Goal: Information Seeking & Learning: Check status

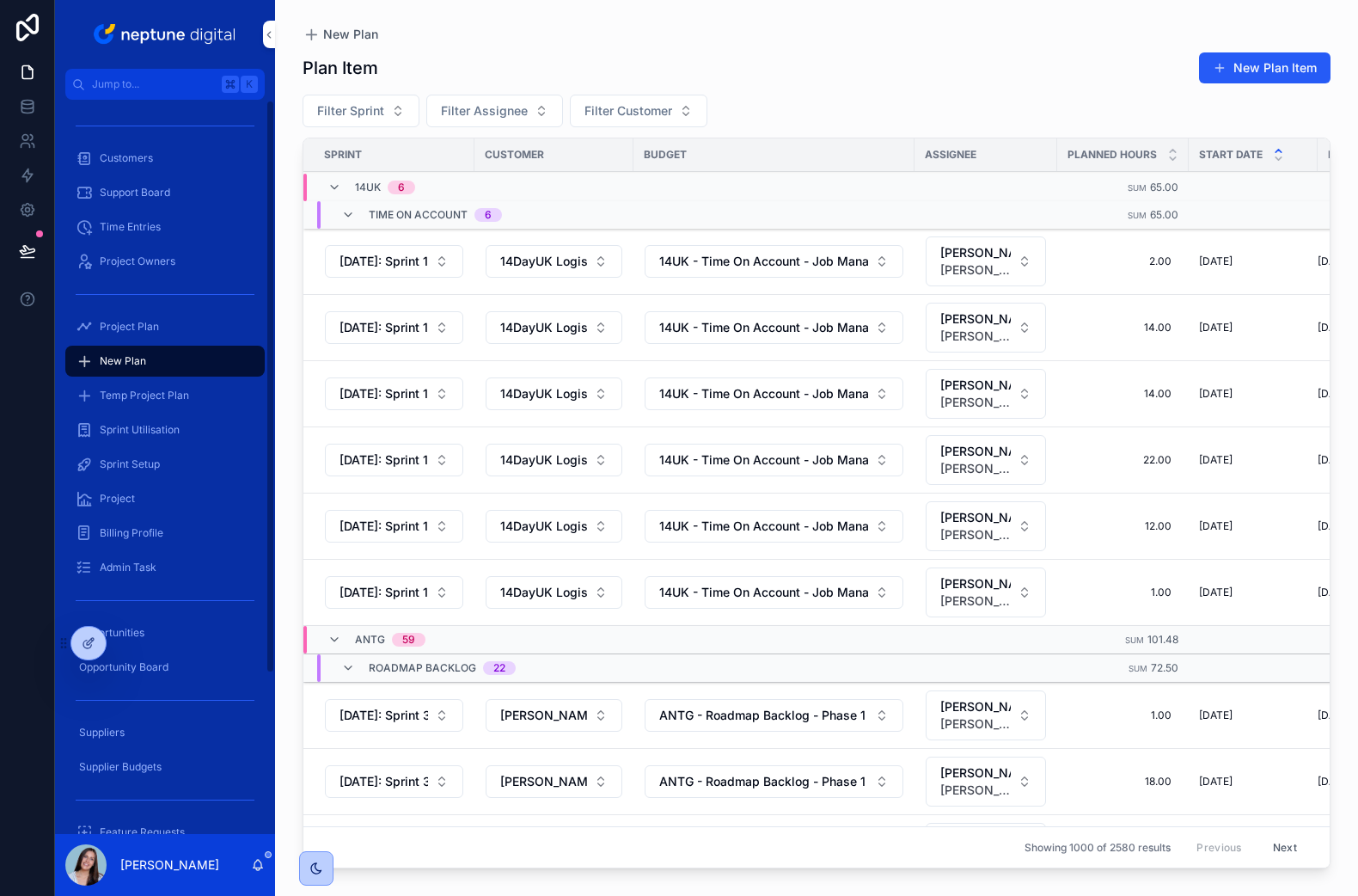
click at [166, 166] on div "Customers" at bounding box center [165, 158] width 179 height 27
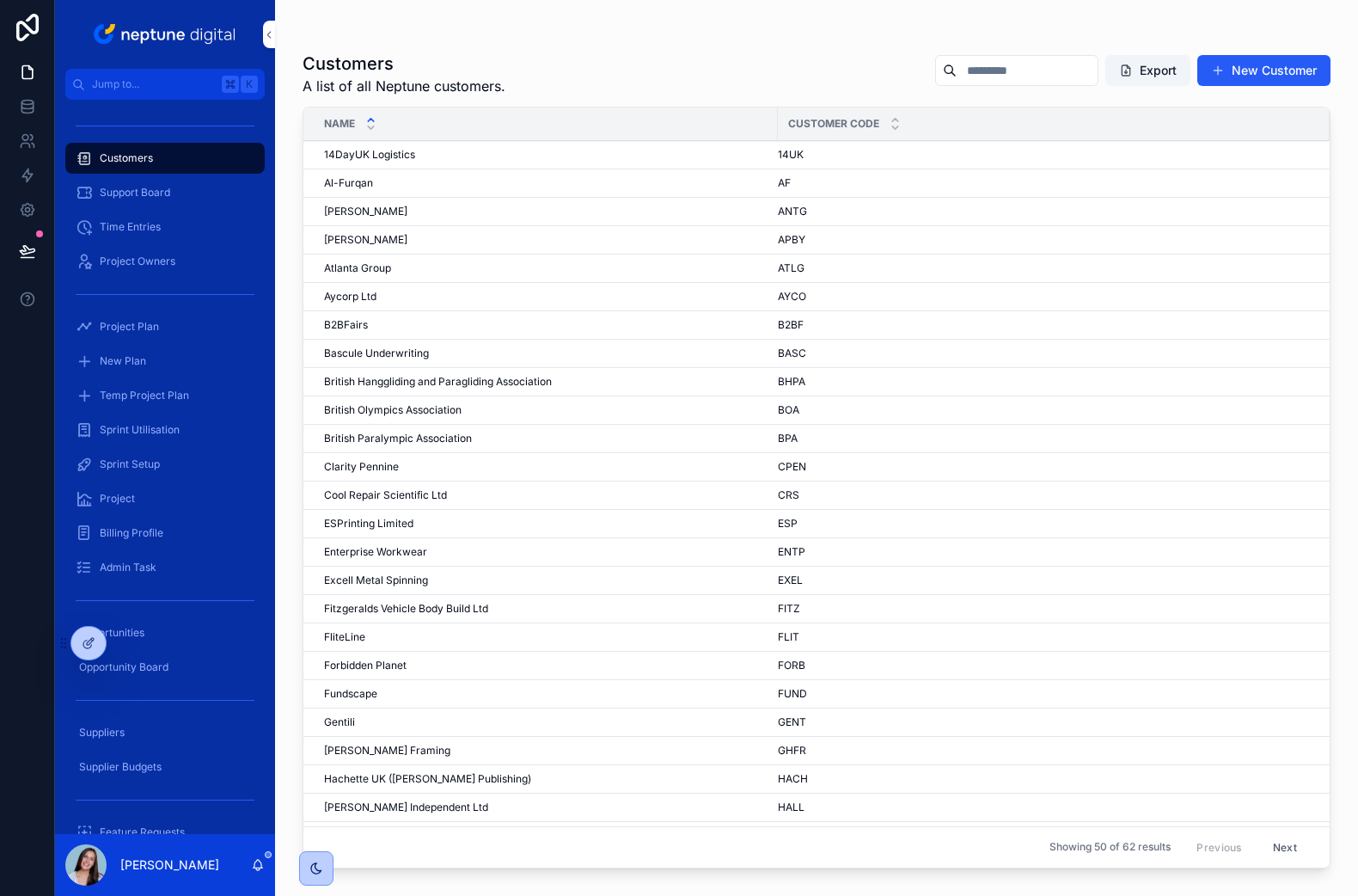
click at [366, 440] on span "British Paralympic Association" at bounding box center [398, 439] width 148 height 14
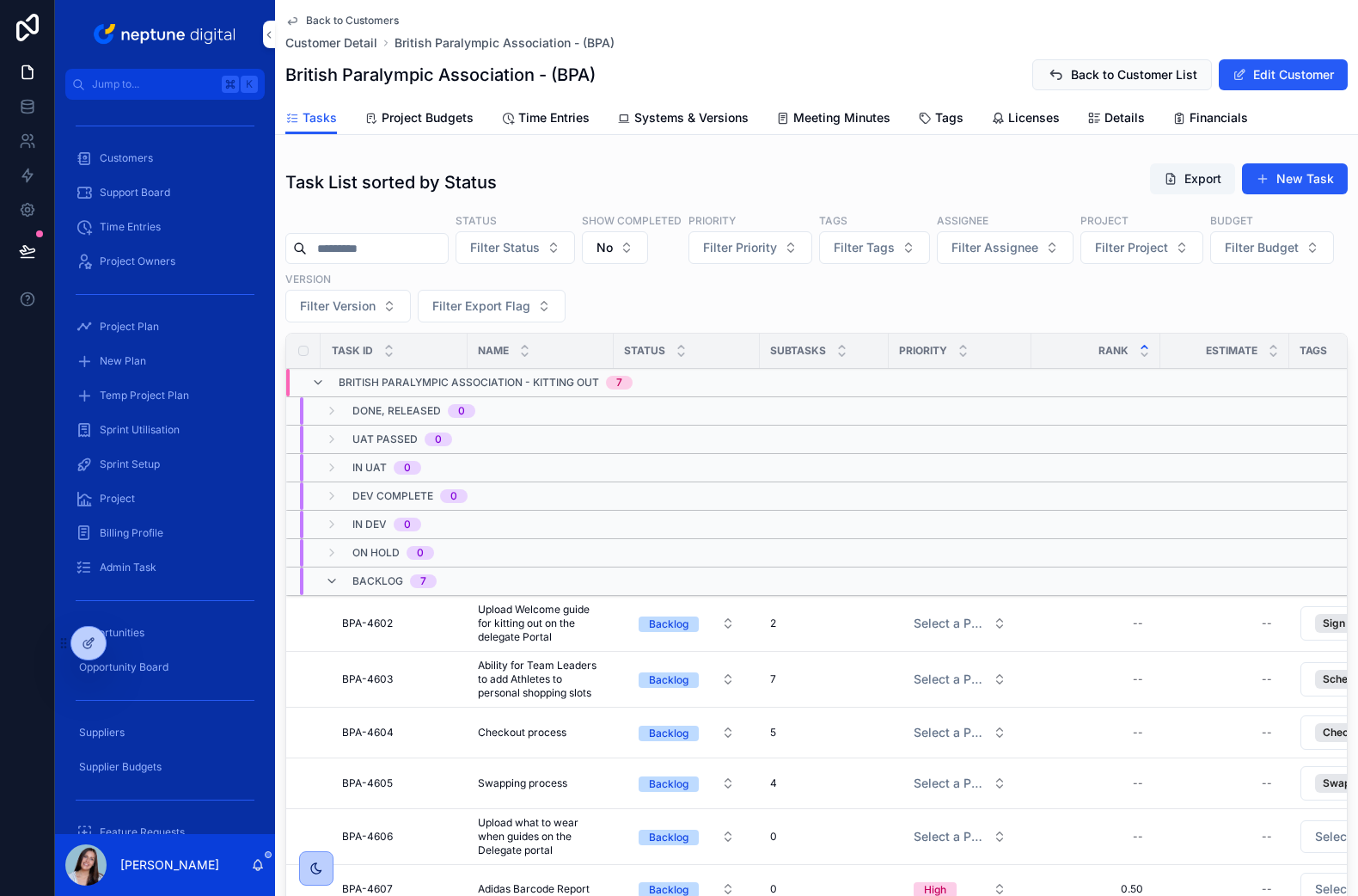
click at [435, 122] on span "Project Budgets" at bounding box center [427, 118] width 92 height 17
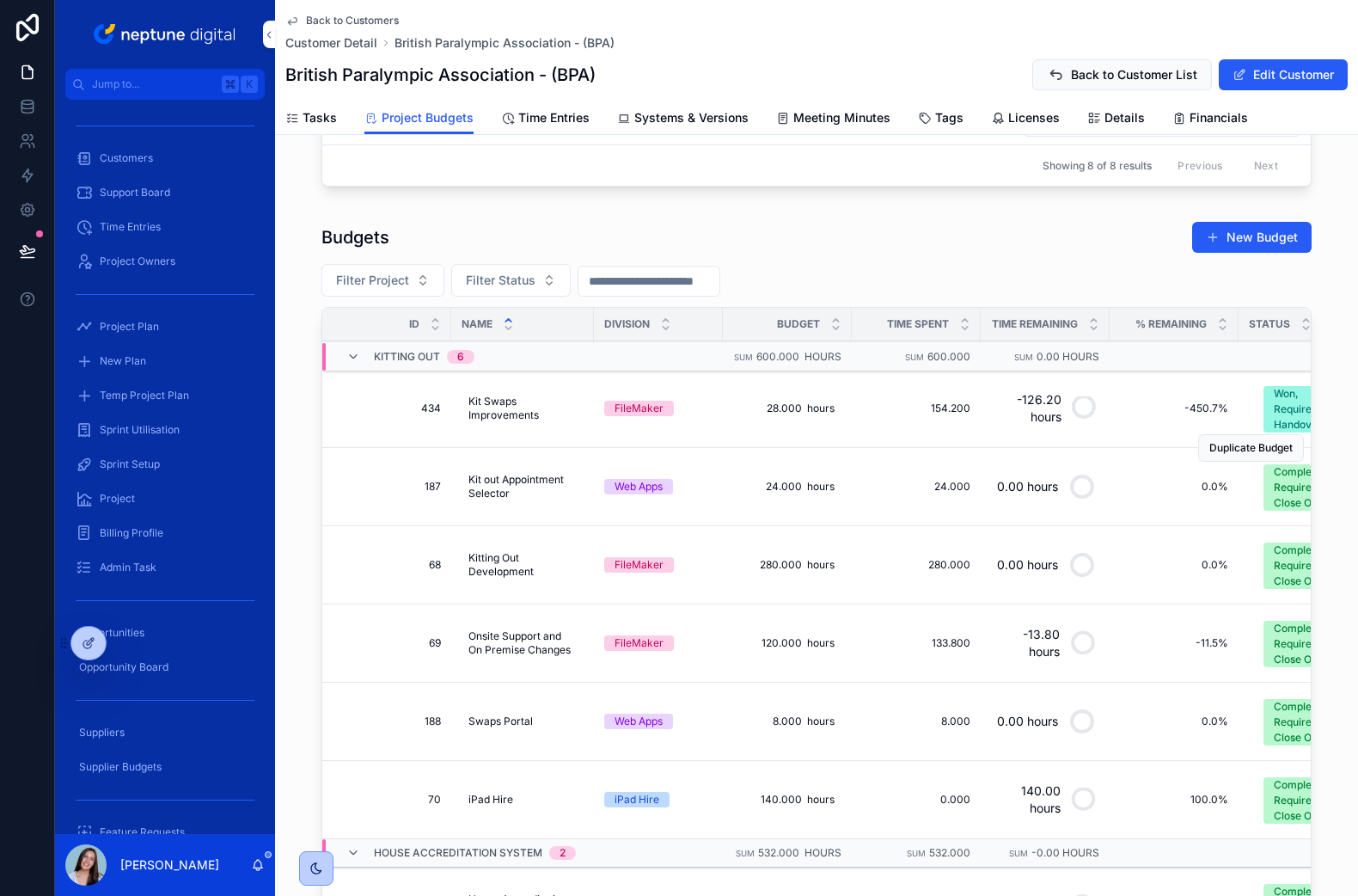
scroll to position [711, 0]
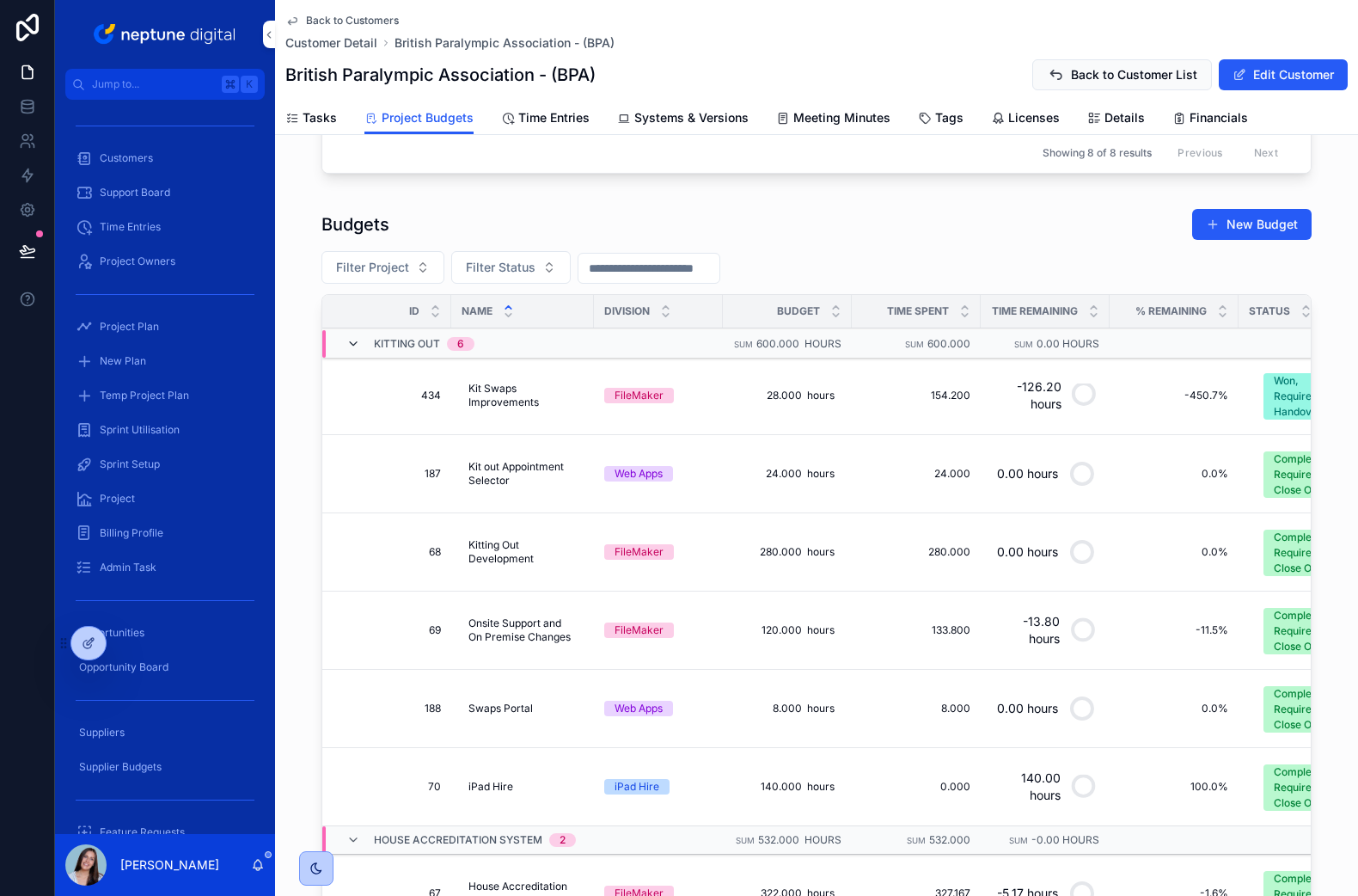
click at [352, 343] on icon "scrollable content" at bounding box center [354, 344] width 14 height 14
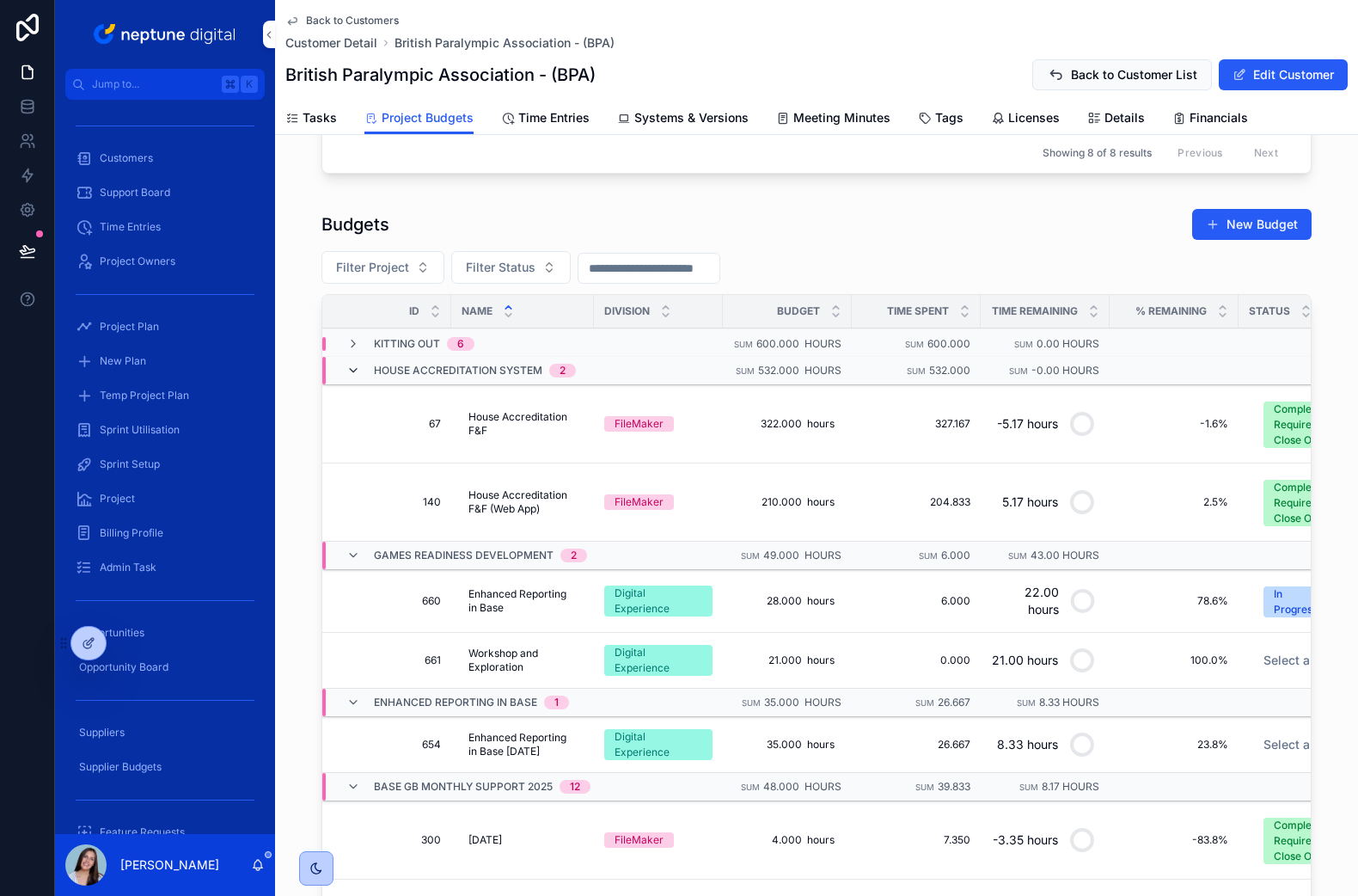
click at [350, 371] on icon "scrollable content" at bounding box center [354, 370] width 14 height 14
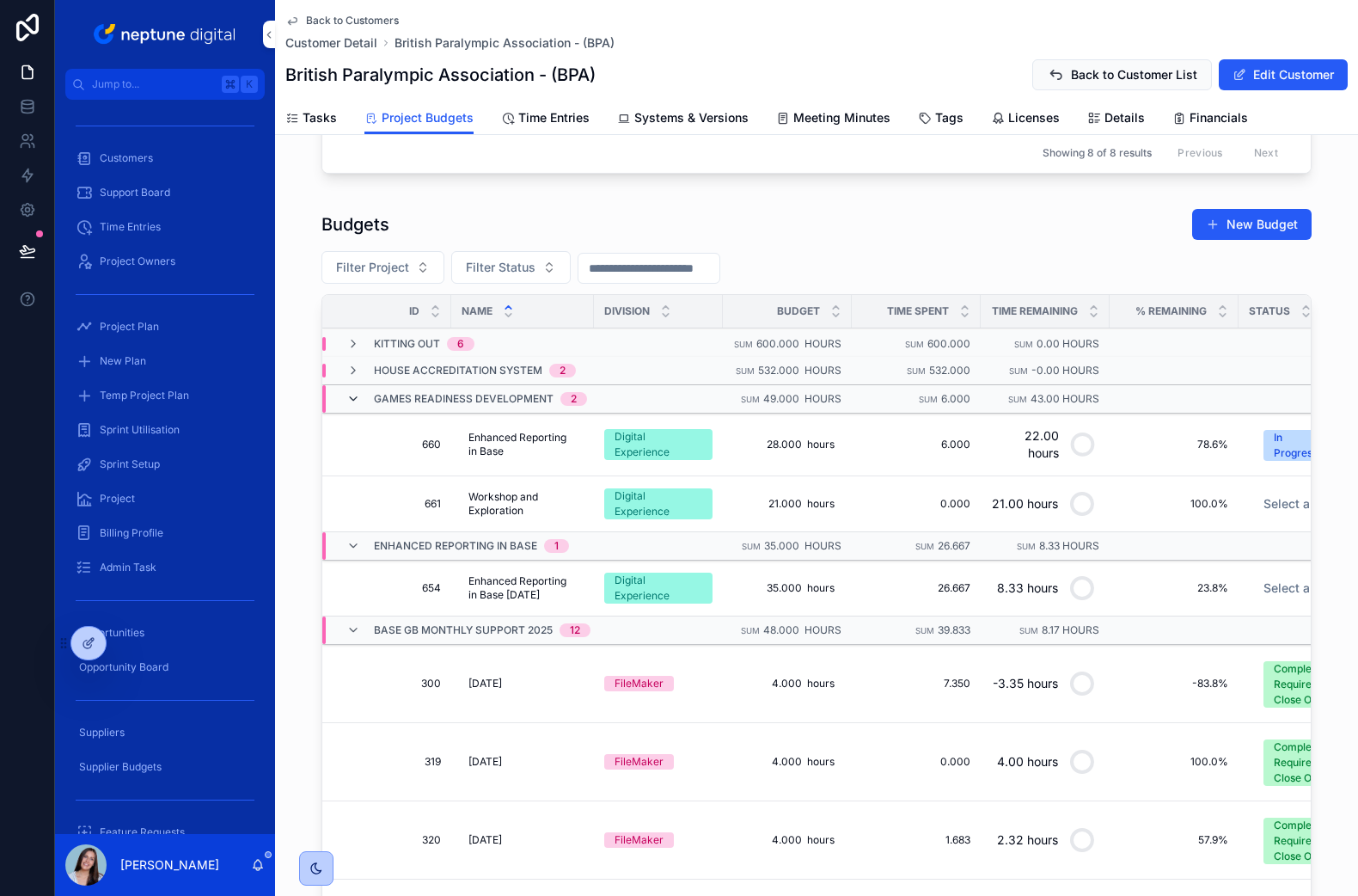
click at [355, 404] on icon "scrollable content" at bounding box center [354, 399] width 14 height 14
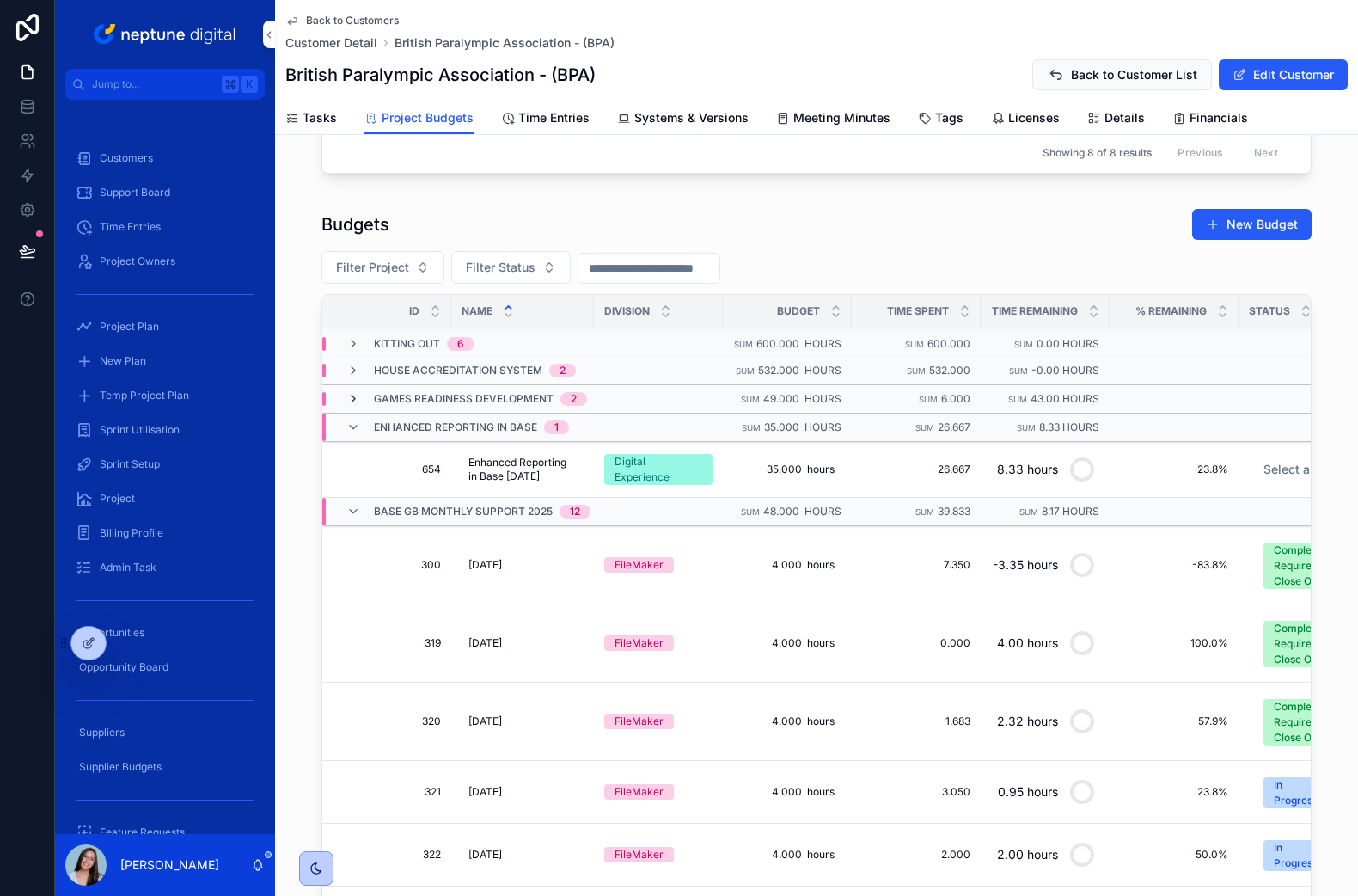
click at [355, 404] on icon "scrollable content" at bounding box center [354, 399] width 14 height 14
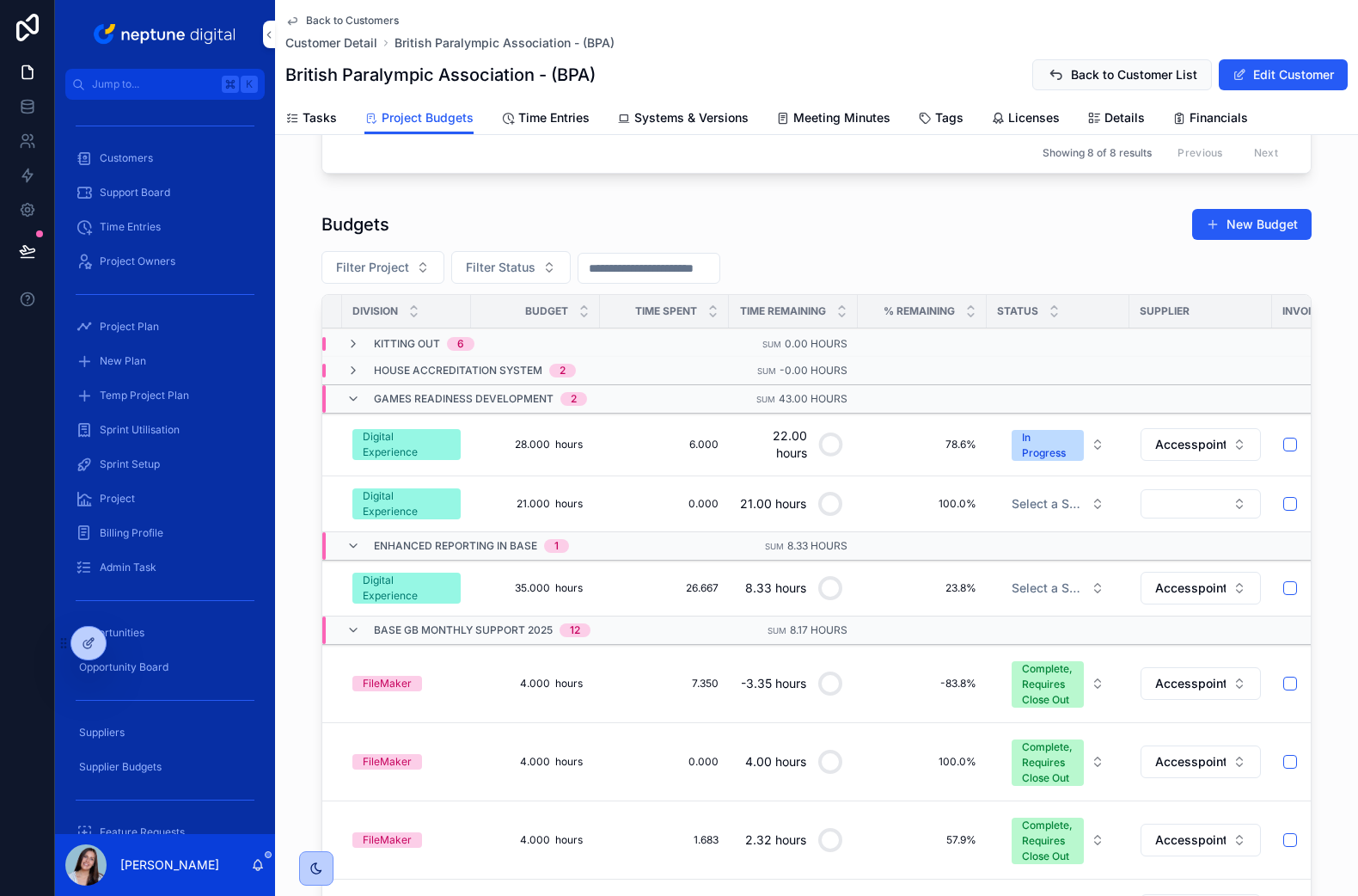
scroll to position [0, 256]
click at [349, 396] on icon "scrollable content" at bounding box center [354, 399] width 14 height 14
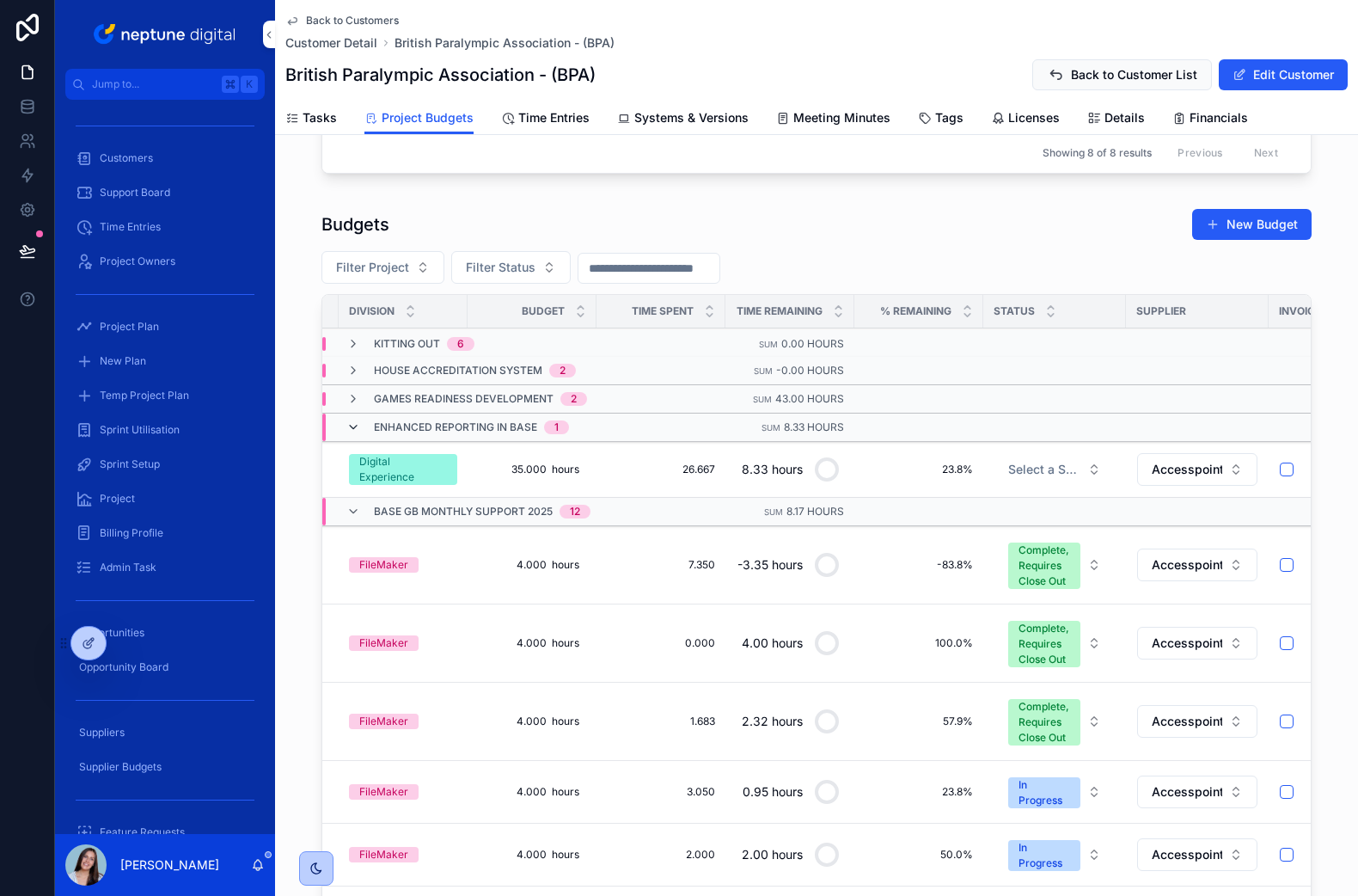
click at [351, 430] on icon "scrollable content" at bounding box center [354, 427] width 14 height 14
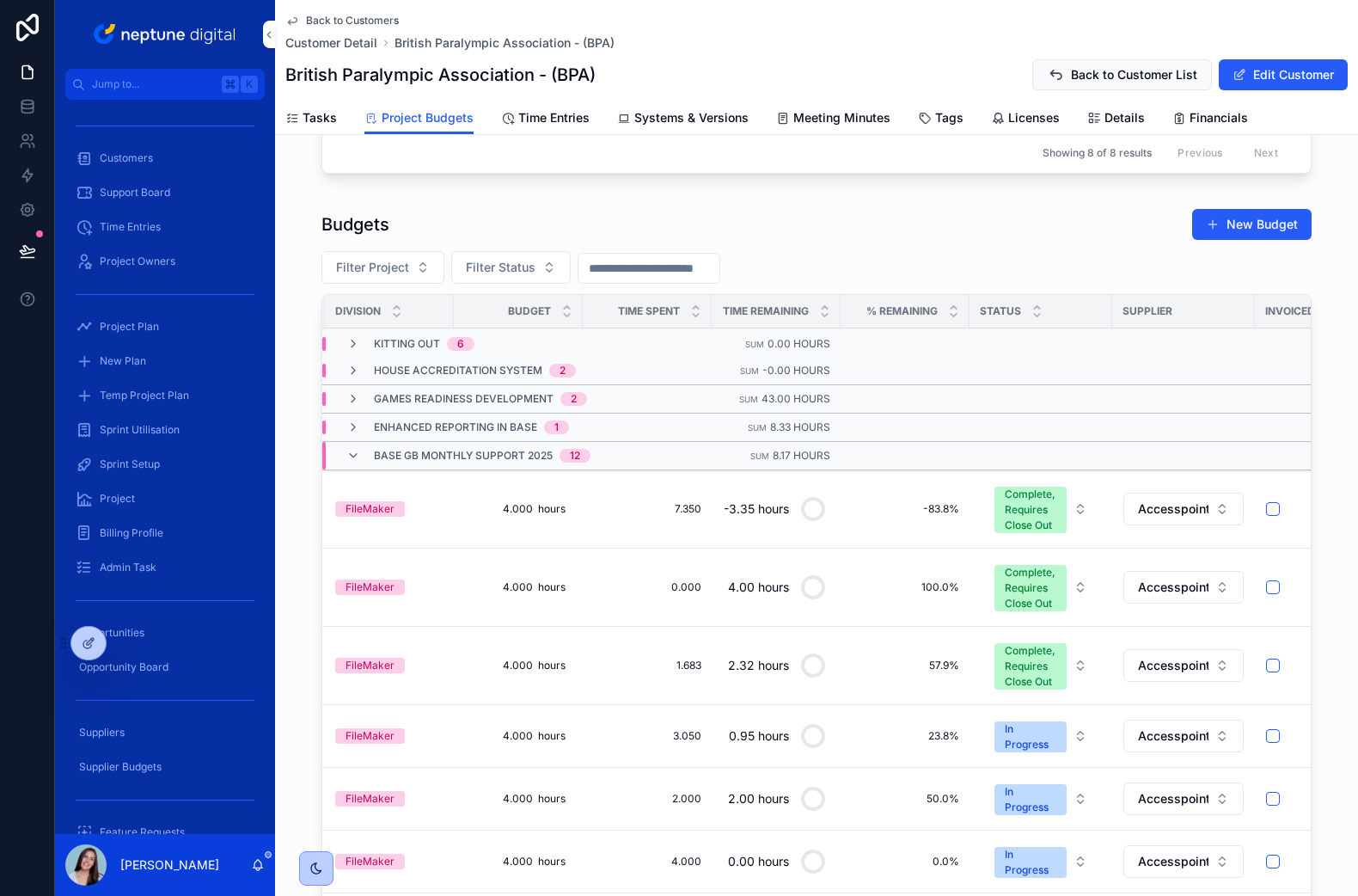
click at [362, 455] on div "Base GB Monthly Support 2025 12" at bounding box center [469, 455] width 244 height 27
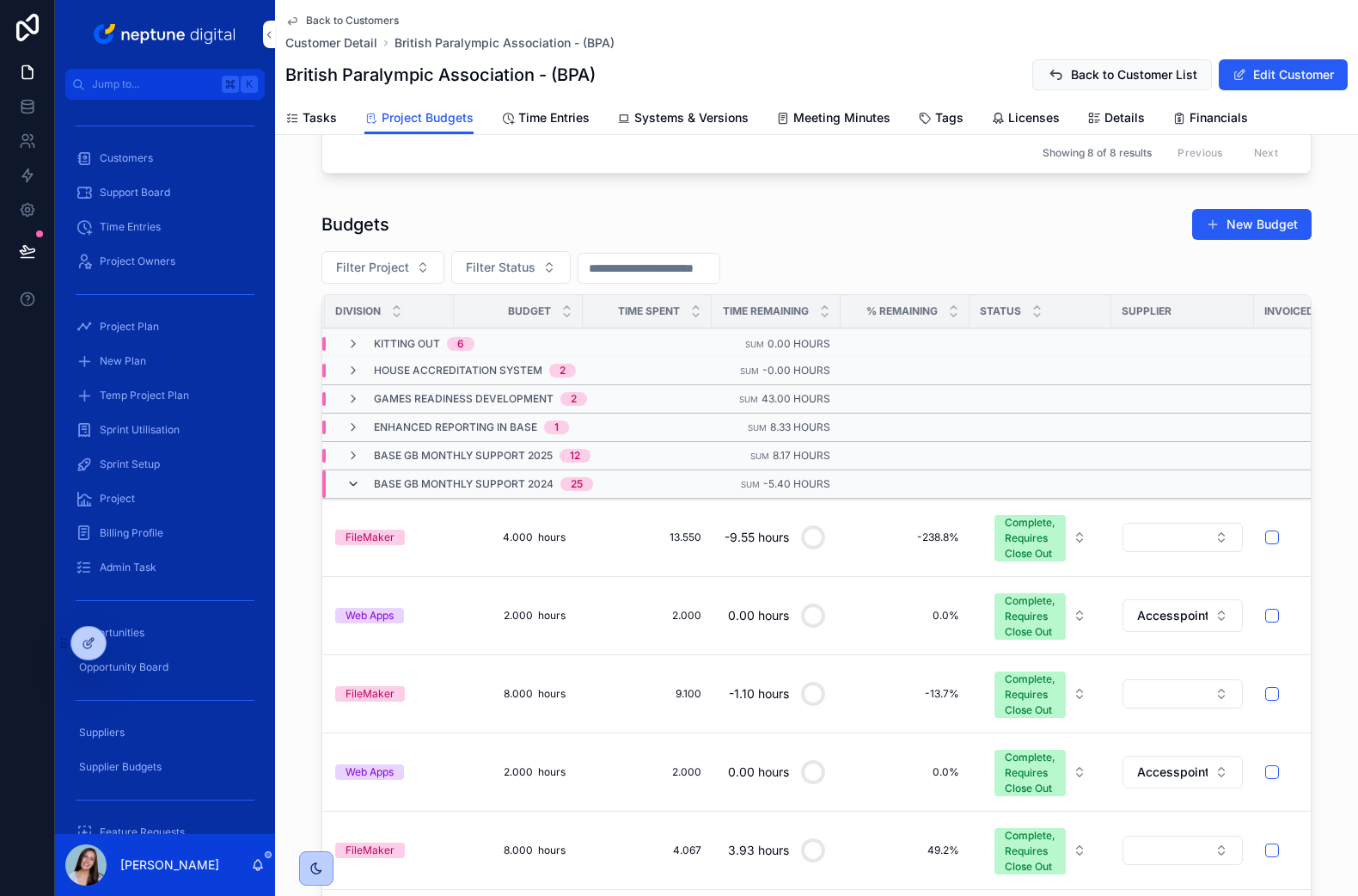
click at [357, 483] on icon "scrollable content" at bounding box center [354, 484] width 14 height 14
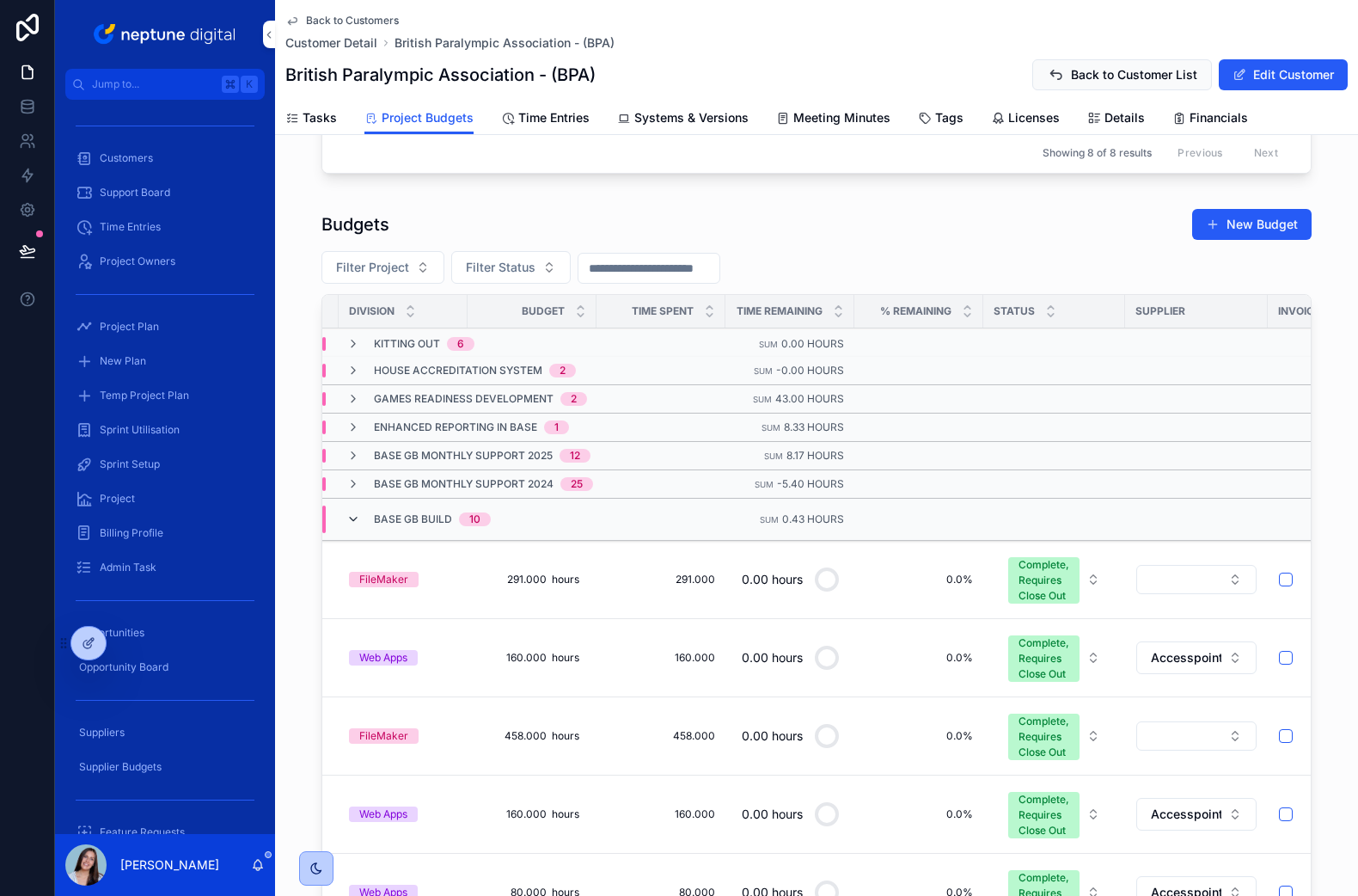
click at [349, 523] on icon "scrollable content" at bounding box center [354, 519] width 14 height 14
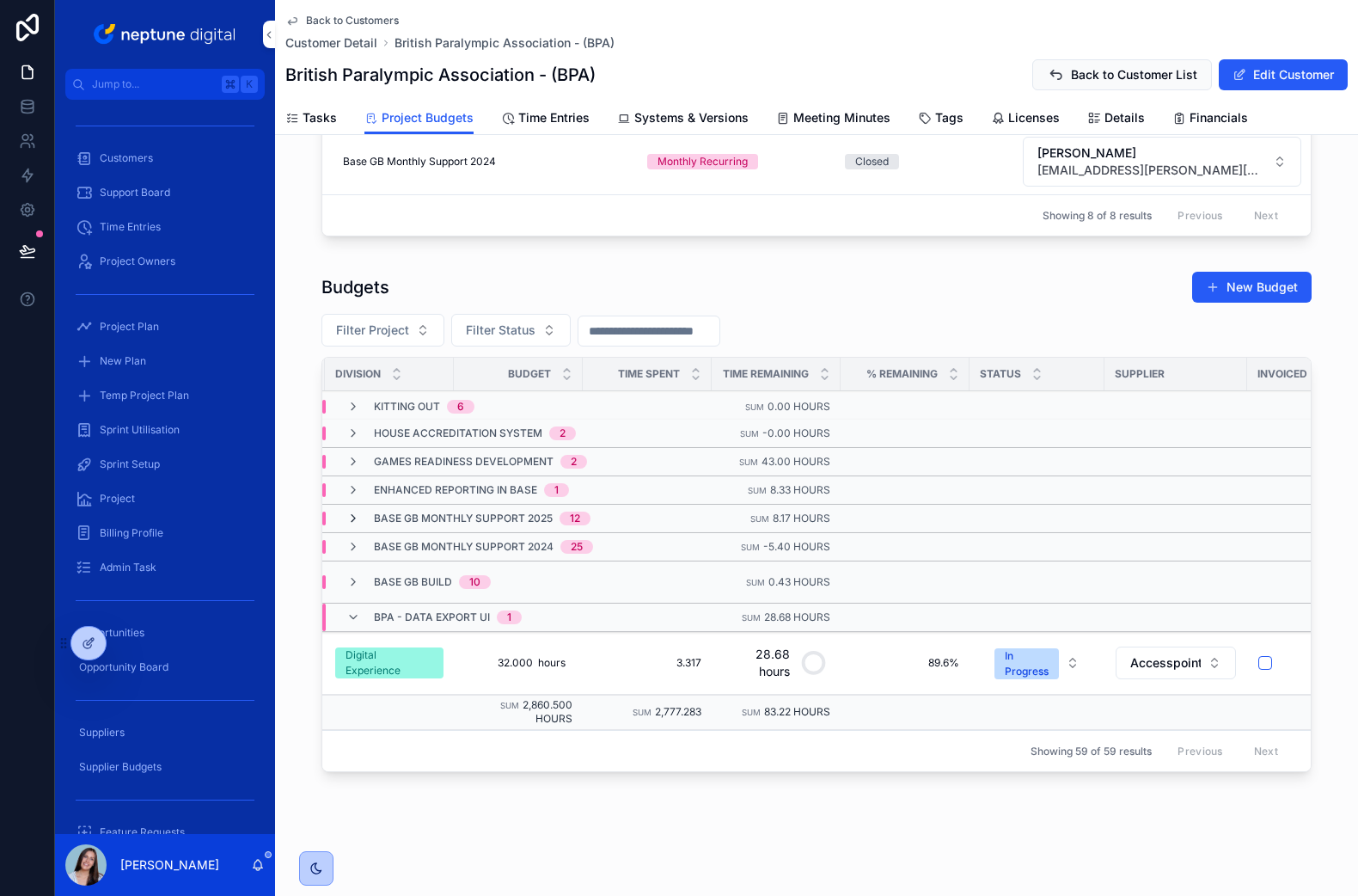
scroll to position [648, 0]
click at [353, 617] on icon "scrollable content" at bounding box center [354, 617] width 14 height 14
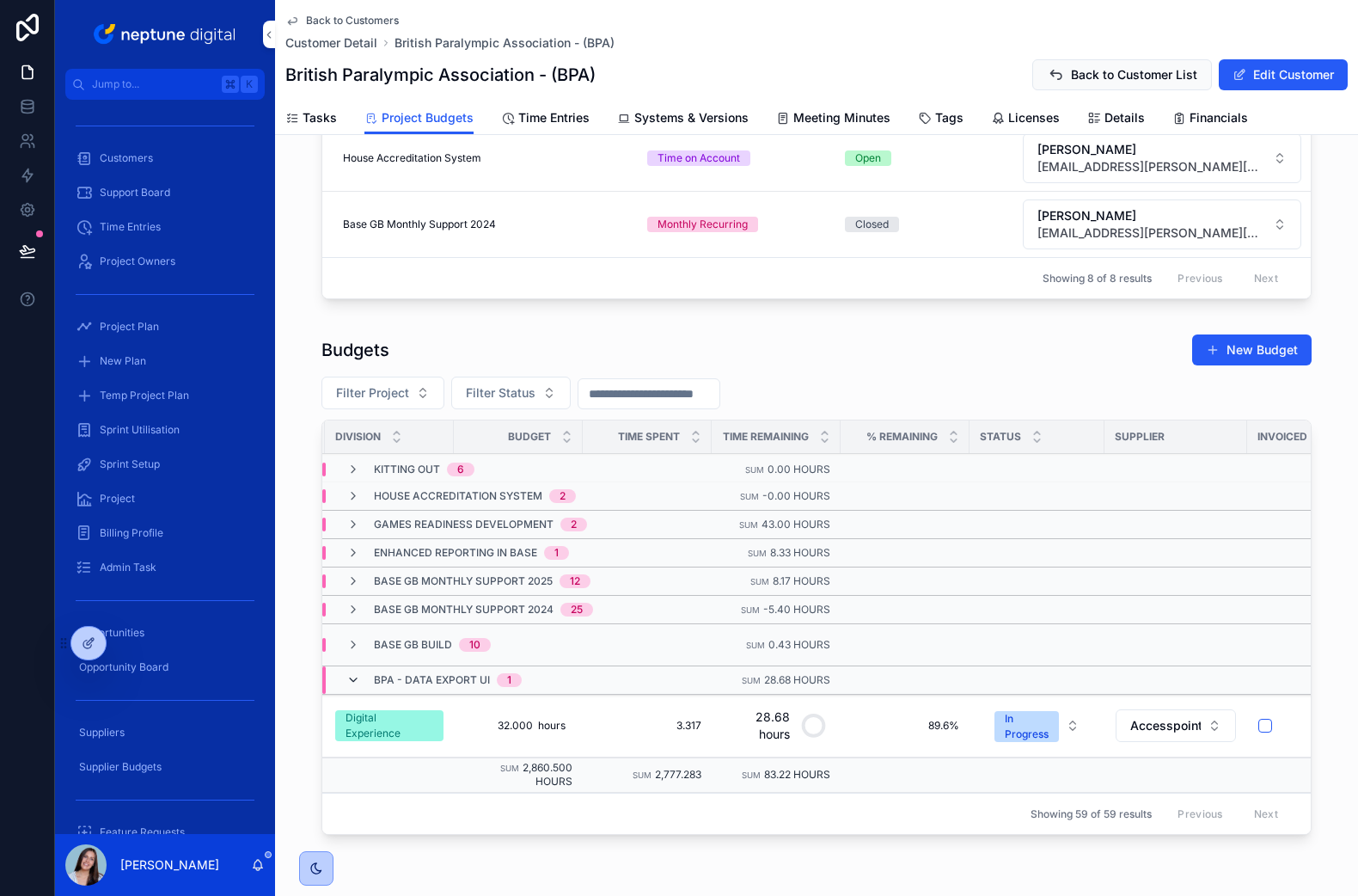
scroll to position [0, 254]
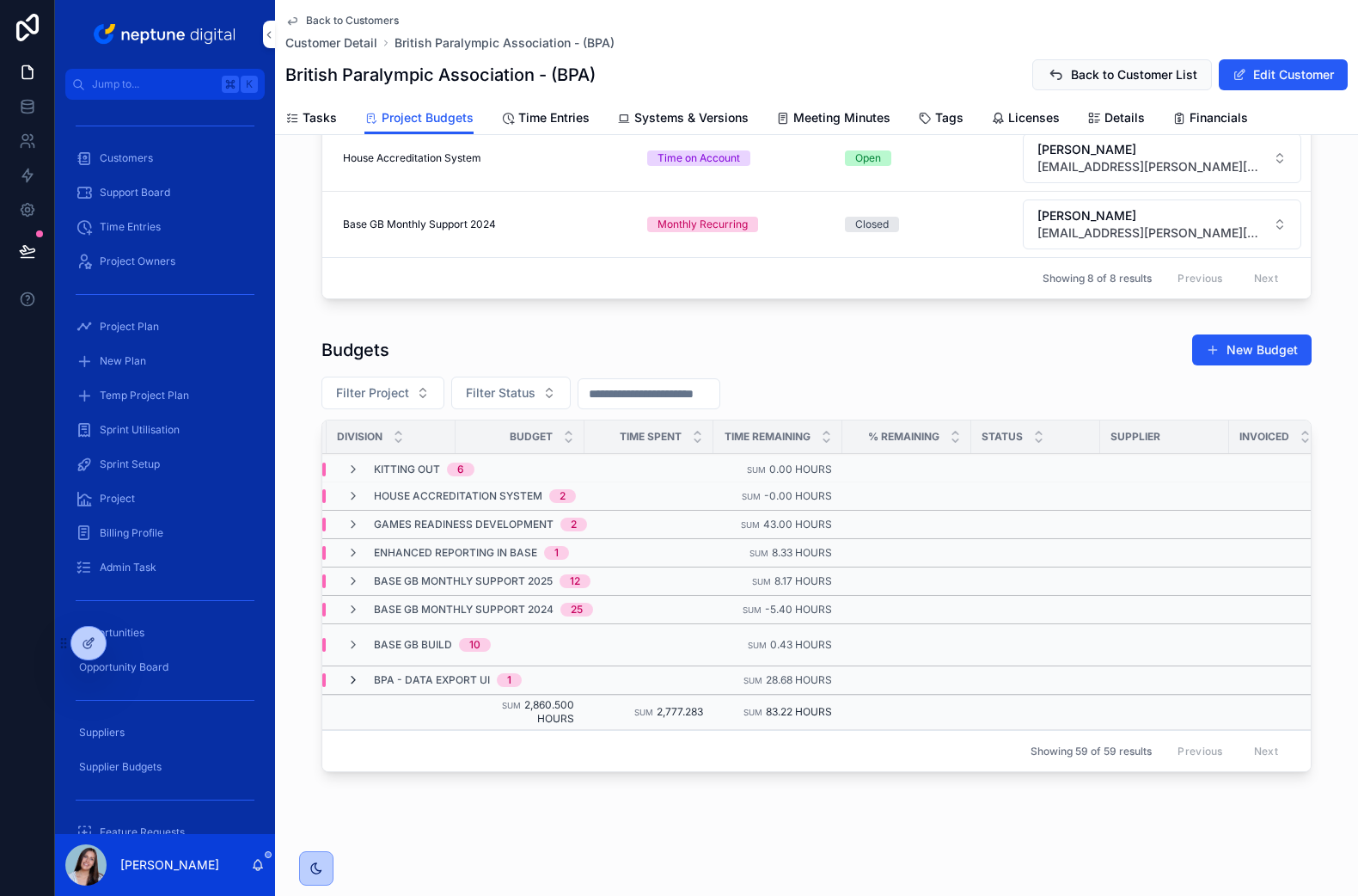
click at [355, 681] on icon "scrollable content" at bounding box center [354, 680] width 14 height 14
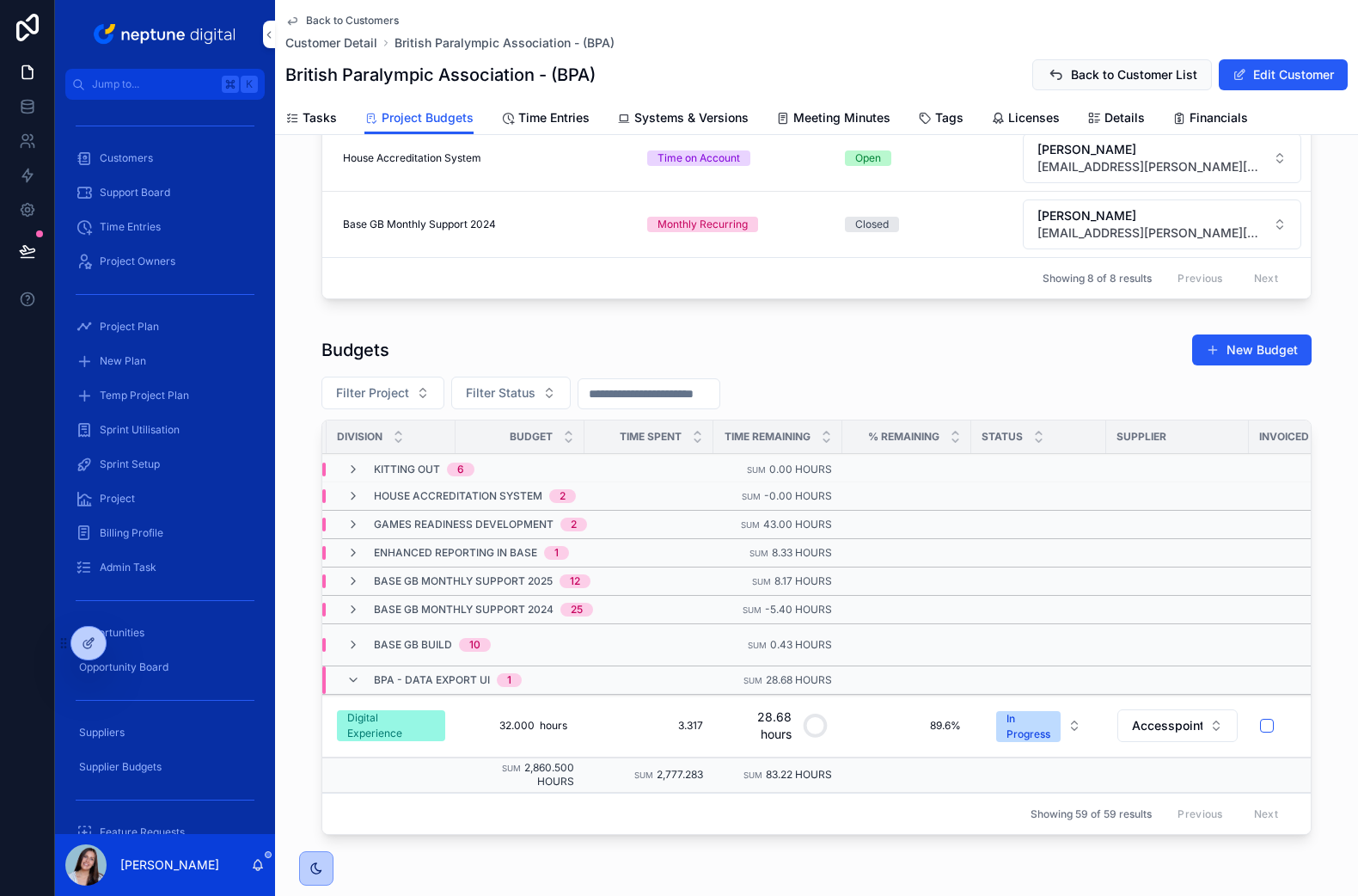
click at [691, 348] on div "Budgets New Budget" at bounding box center [817, 350] width 991 height 33
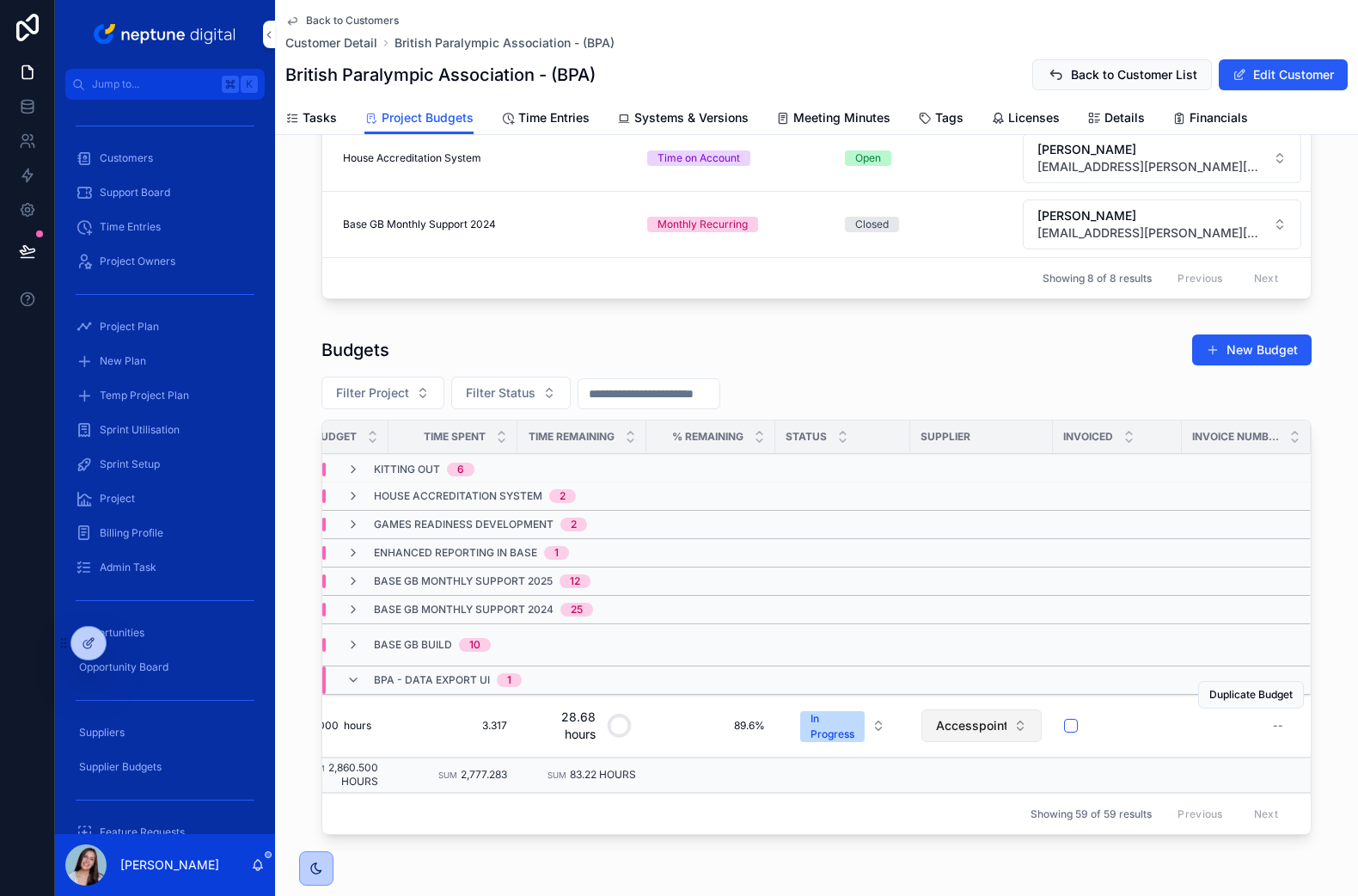
scroll to position [0, 0]
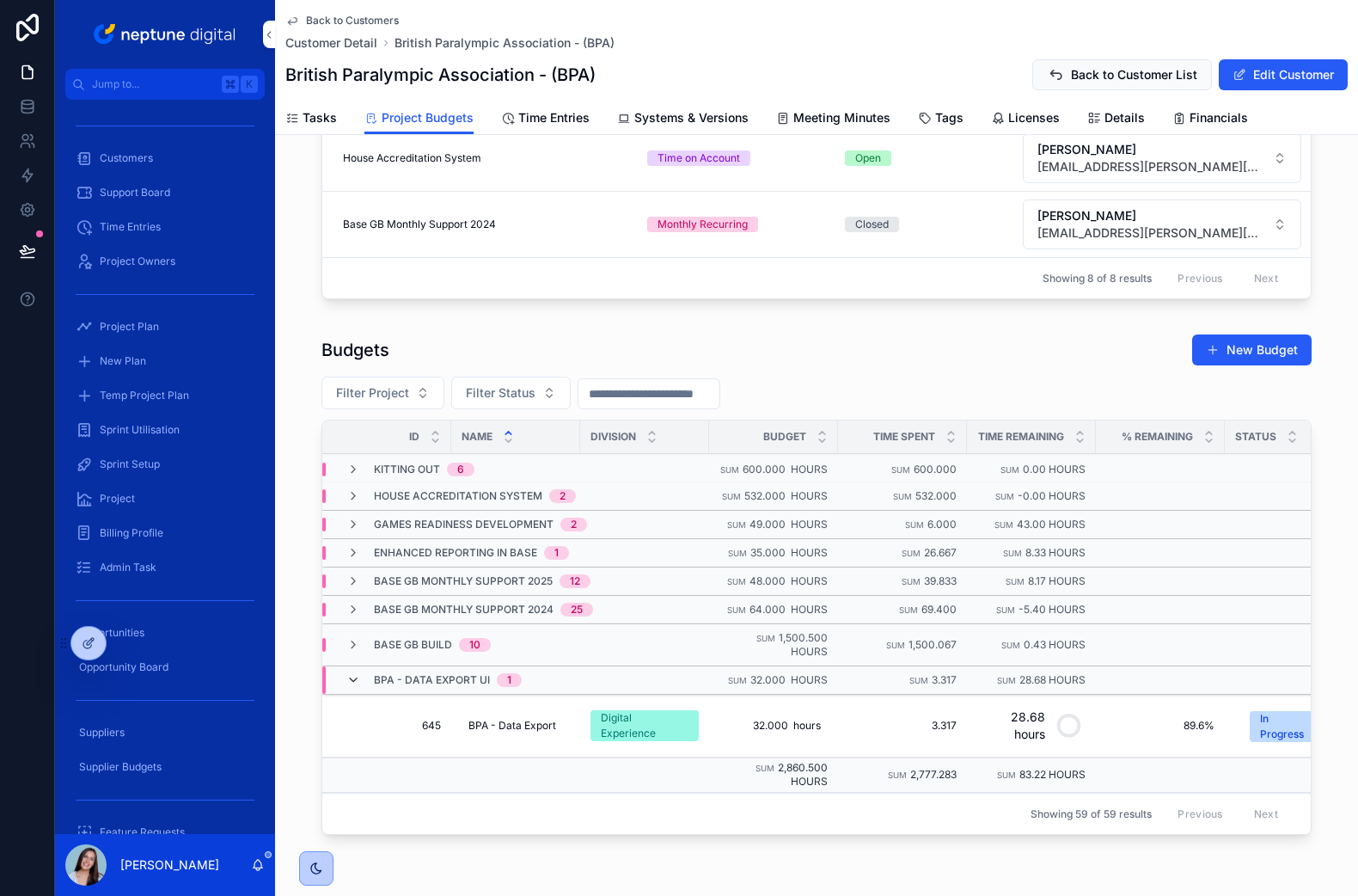
click at [350, 683] on icon "scrollable content" at bounding box center [354, 680] width 14 height 14
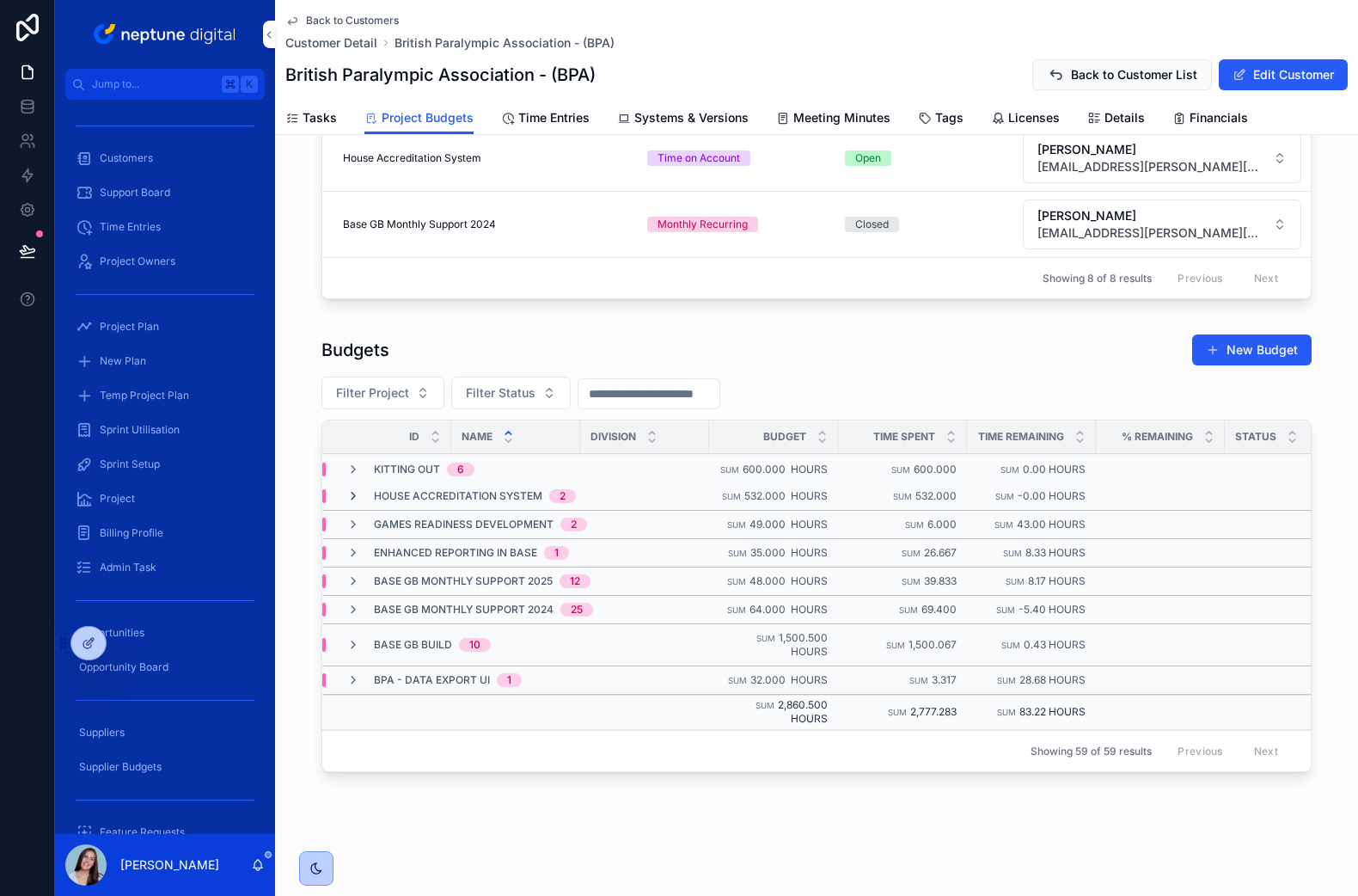
click at [352, 498] on icon "scrollable content" at bounding box center [354, 496] width 14 height 14
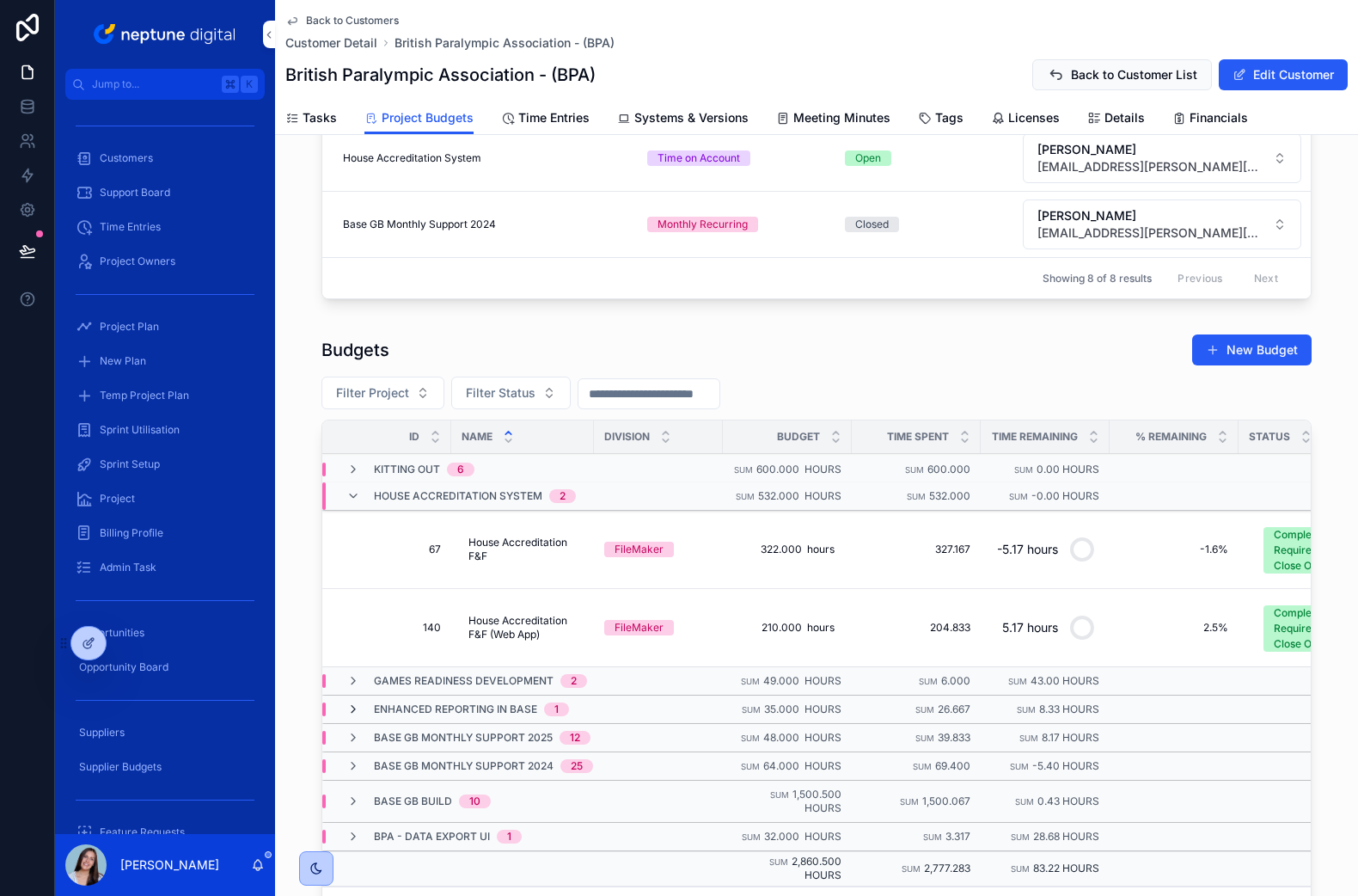
click at [351, 708] on icon "scrollable content" at bounding box center [354, 709] width 14 height 14
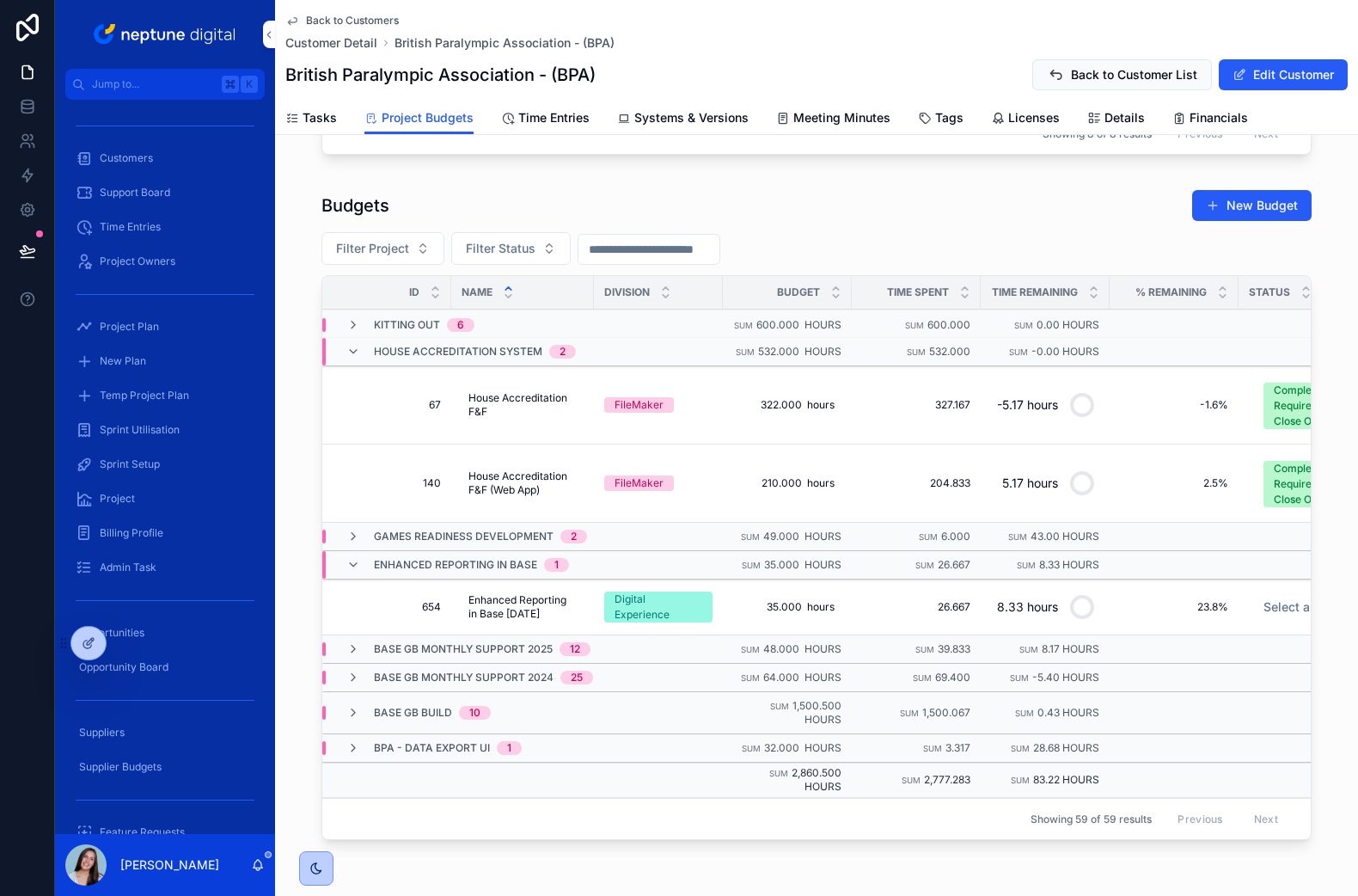
scroll to position [738, 0]
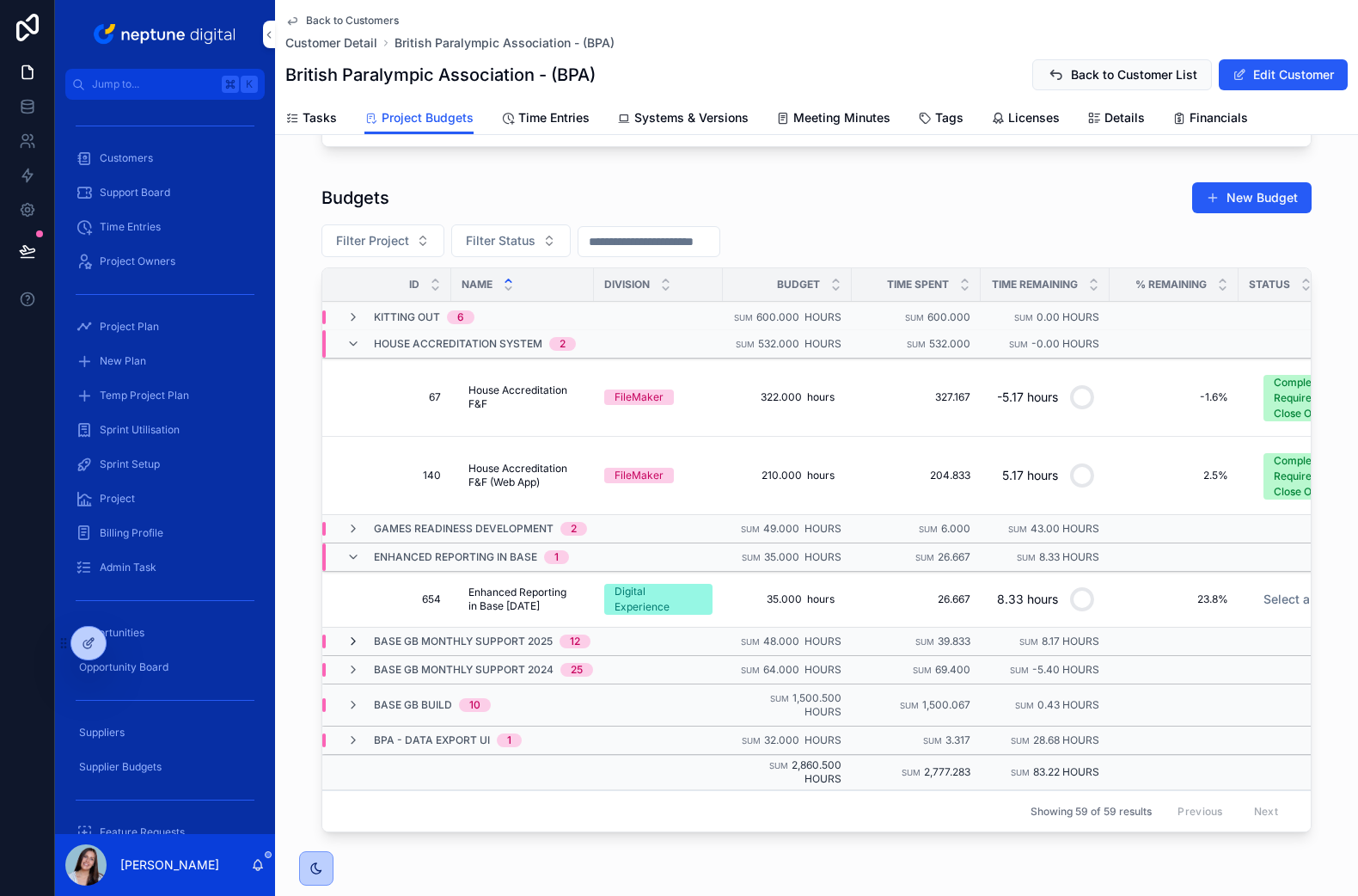
click at [355, 642] on icon "scrollable content" at bounding box center [354, 641] width 14 height 14
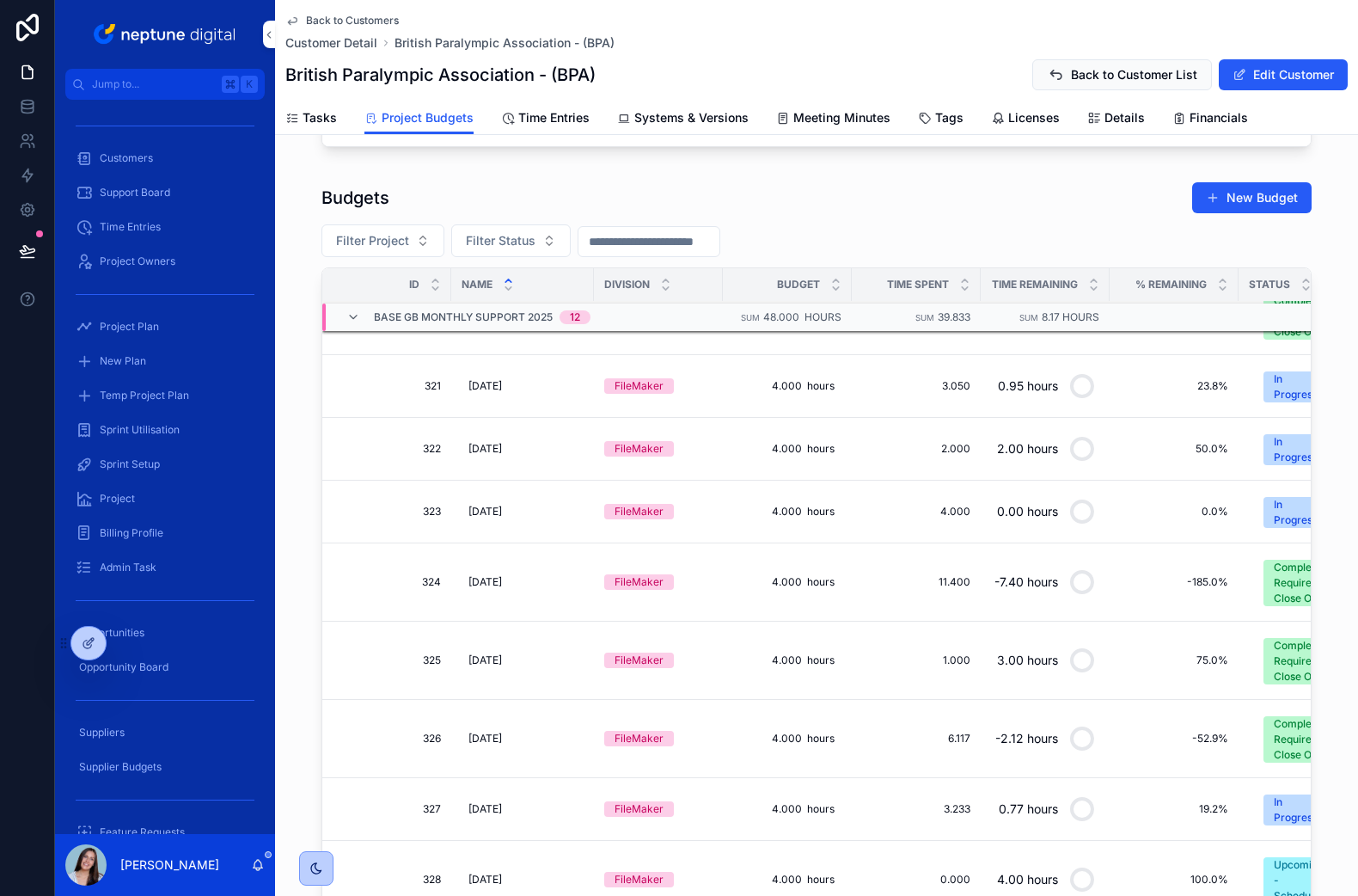
scroll to position [0, 0]
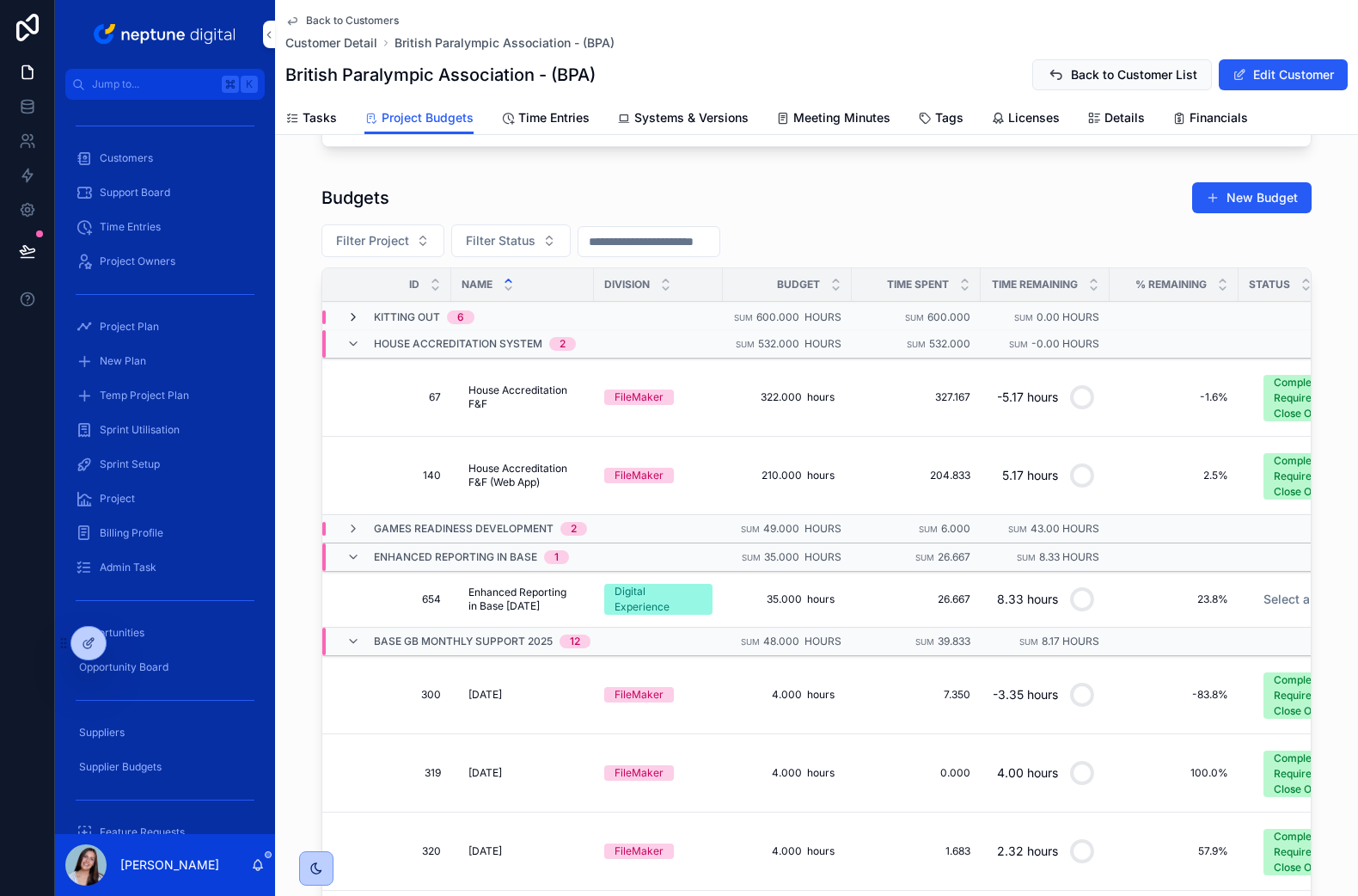
click at [351, 320] on icon "scrollable content" at bounding box center [354, 317] width 14 height 14
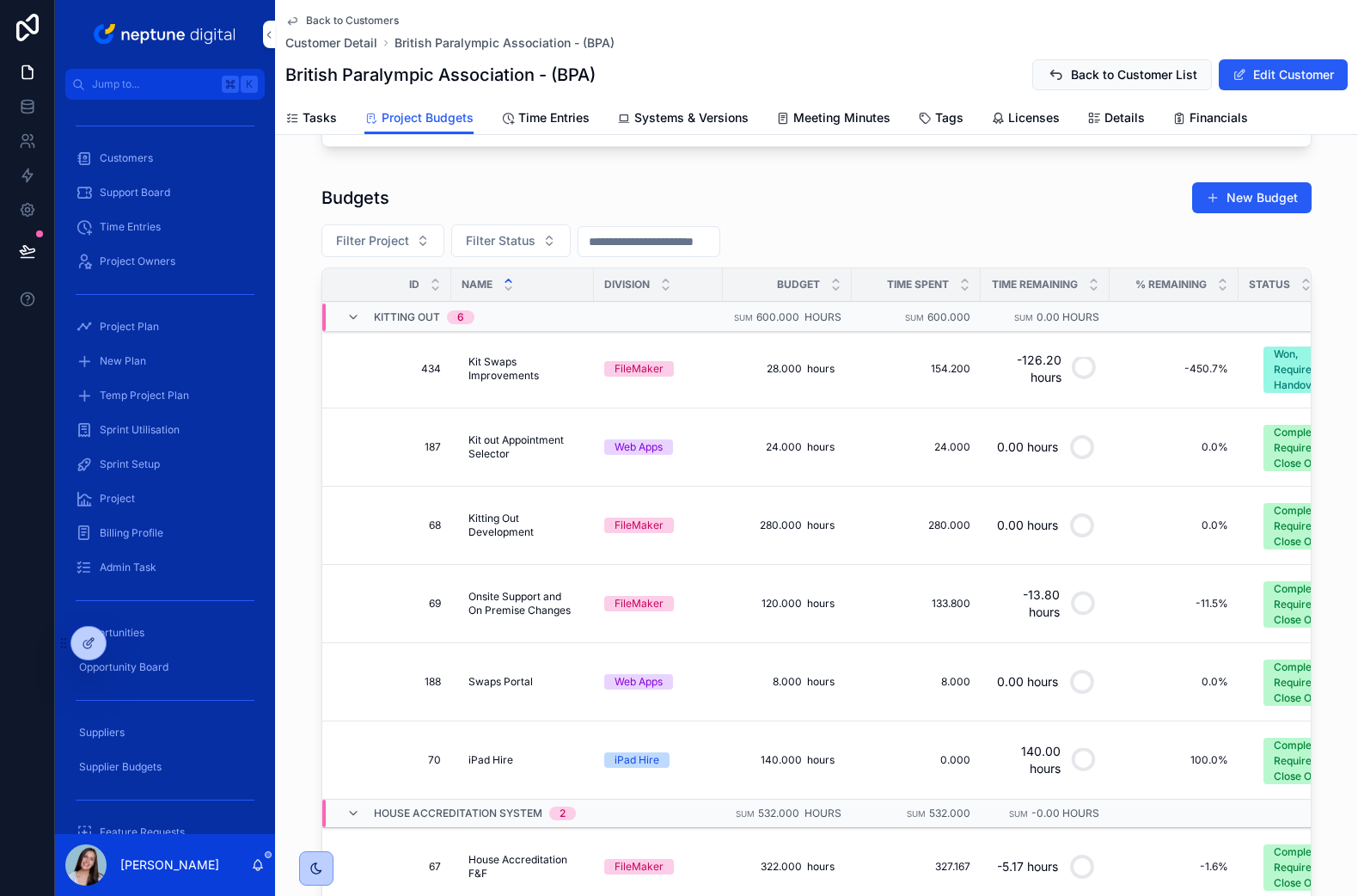
click at [362, 322] on div "Kitting Out 6" at bounding box center [411, 317] width 128 height 27
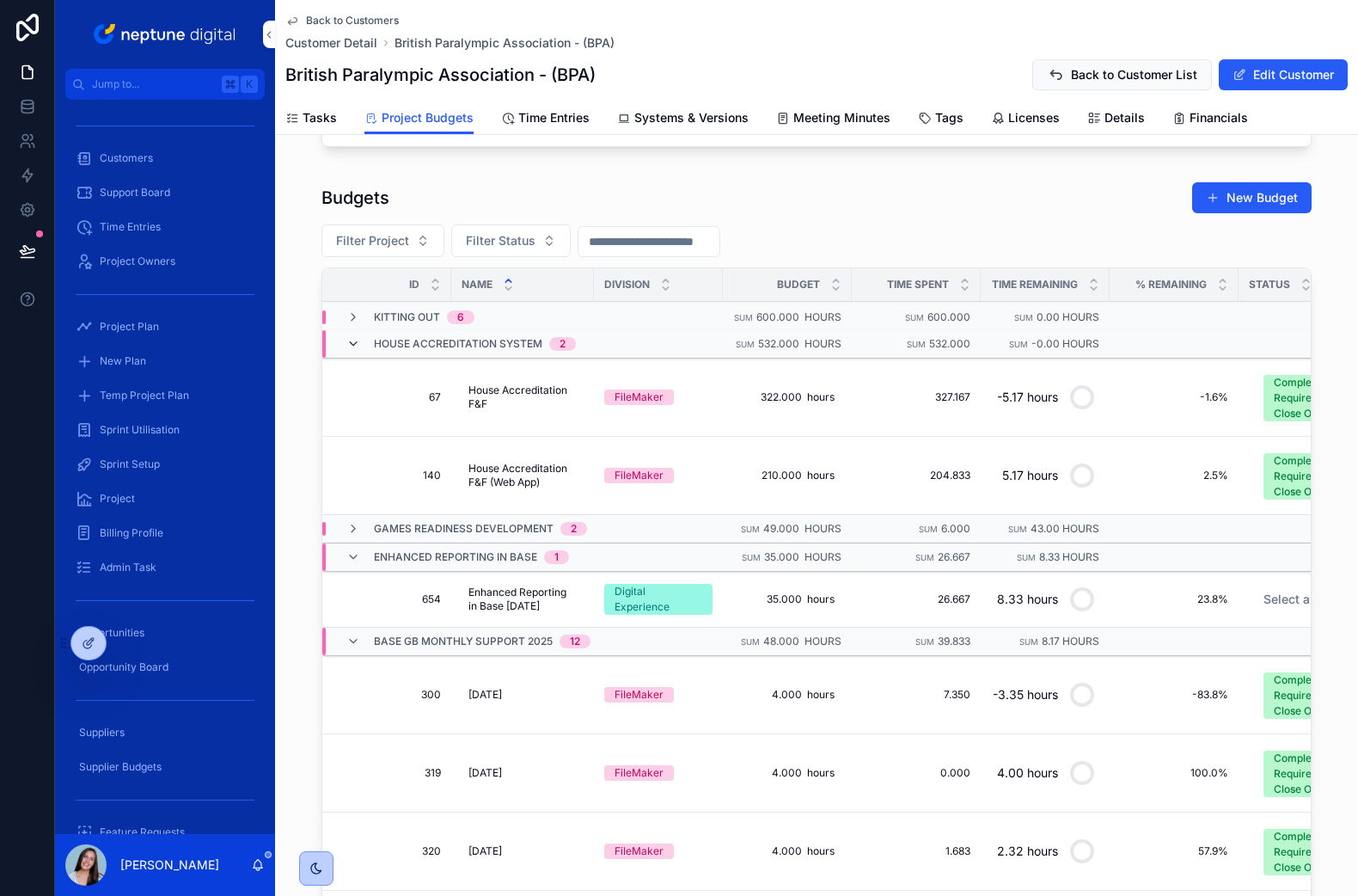
click at [355, 345] on icon "scrollable content" at bounding box center [354, 344] width 14 height 14
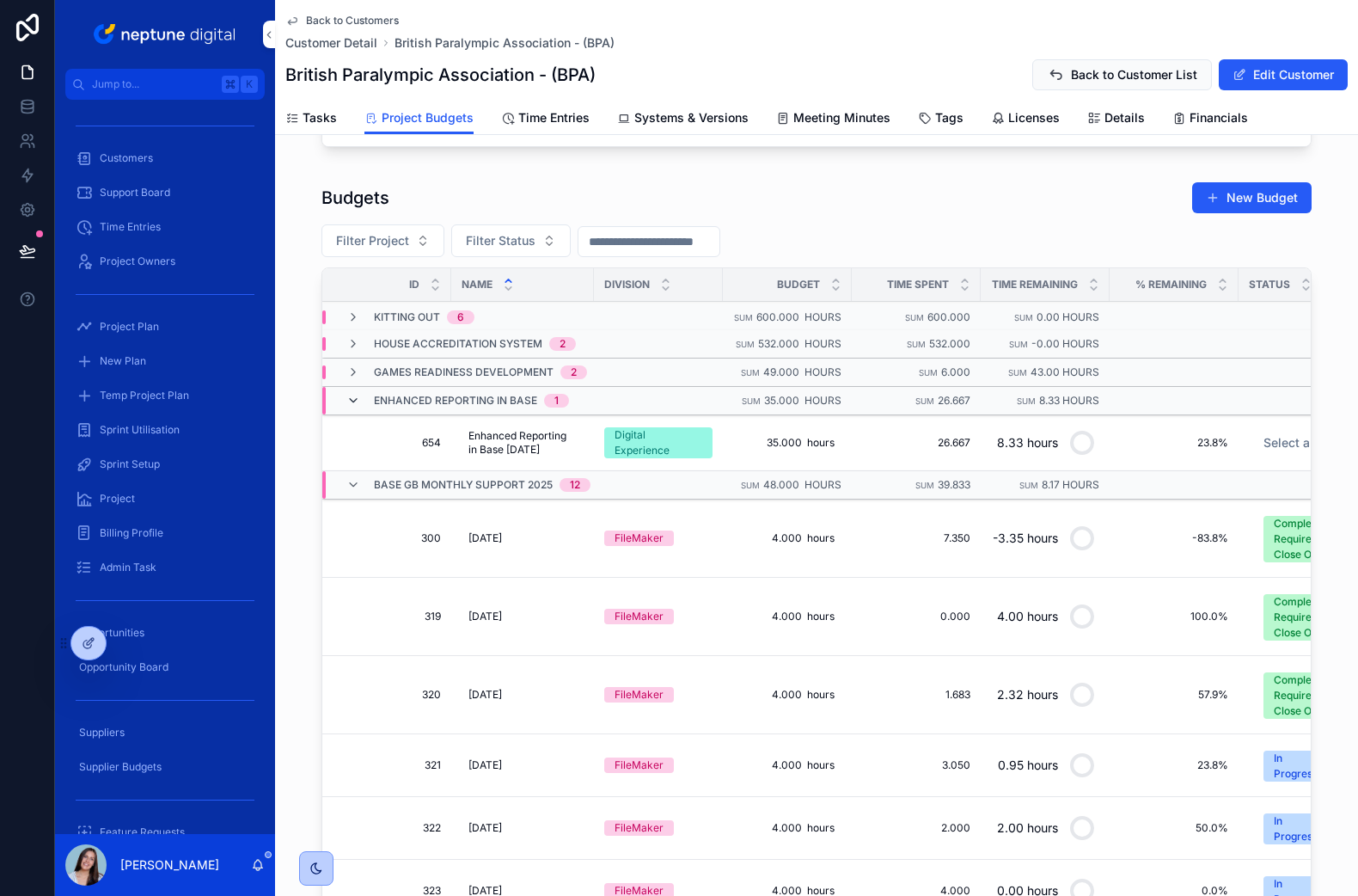
click at [355, 403] on icon "scrollable content" at bounding box center [354, 401] width 14 height 14
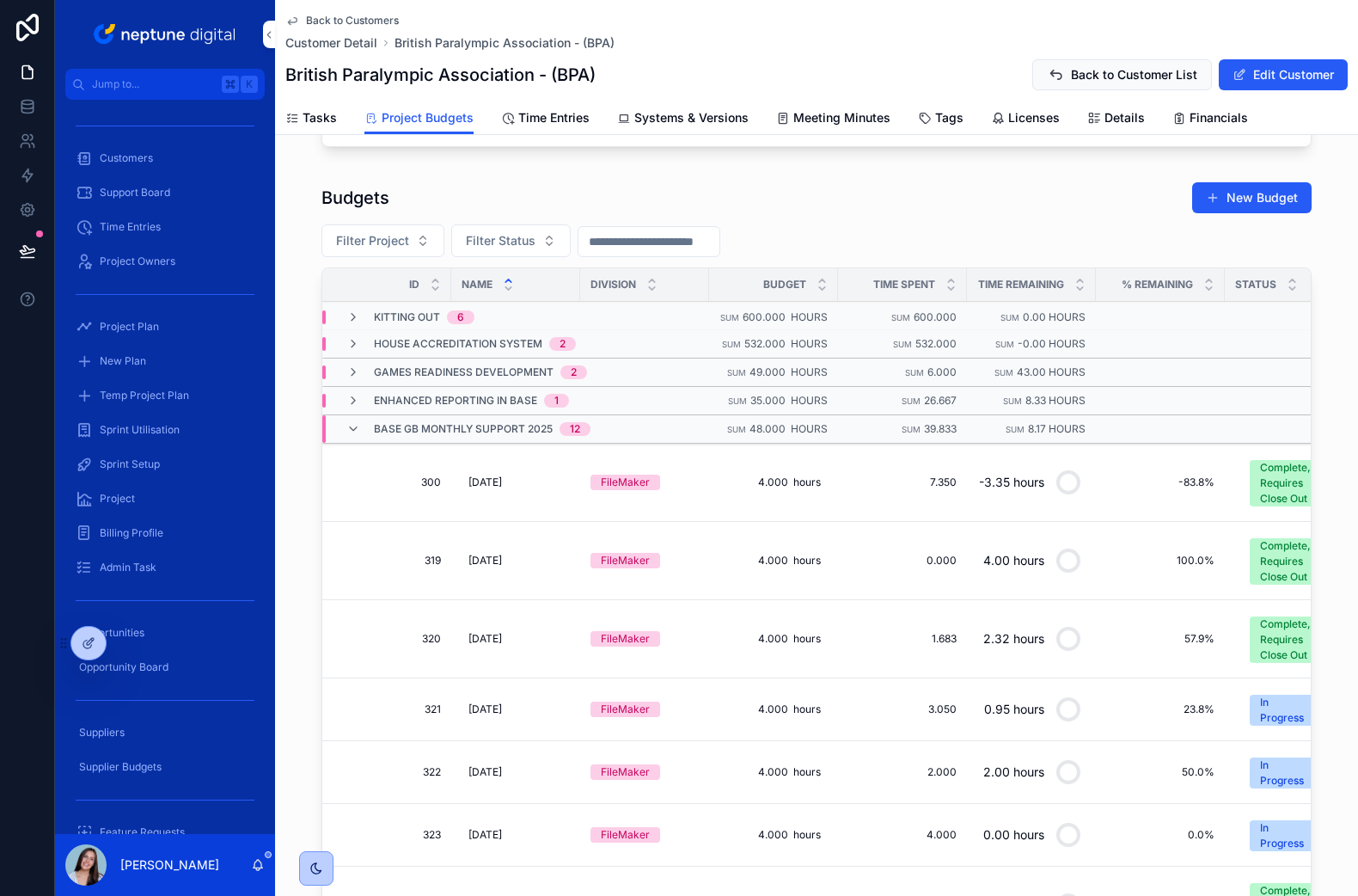
click at [355, 430] on icon "scrollable content" at bounding box center [354, 429] width 14 height 14
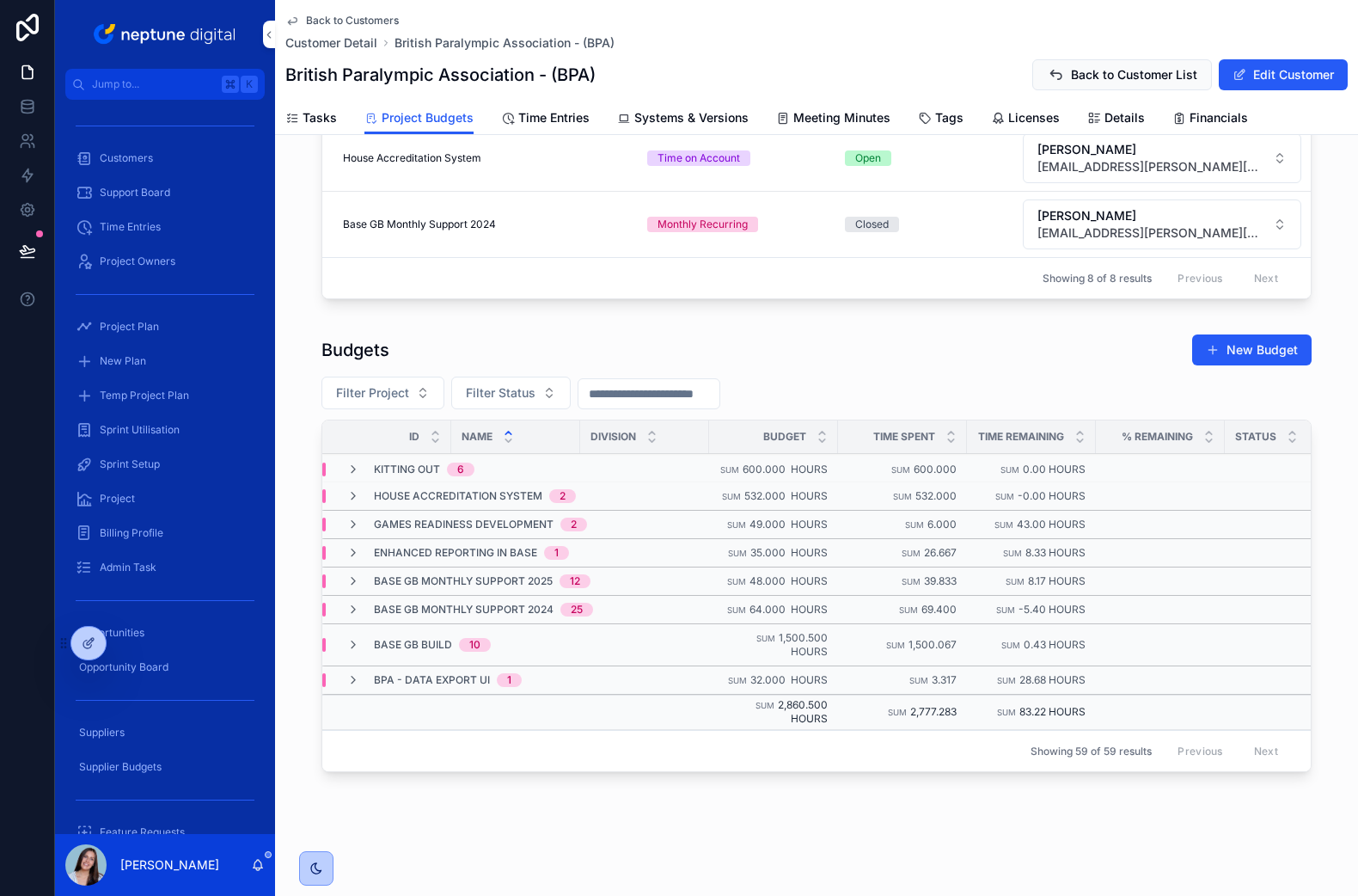
scroll to position [585, 0]
click at [355, 646] on icon "scrollable content" at bounding box center [354, 645] width 14 height 14
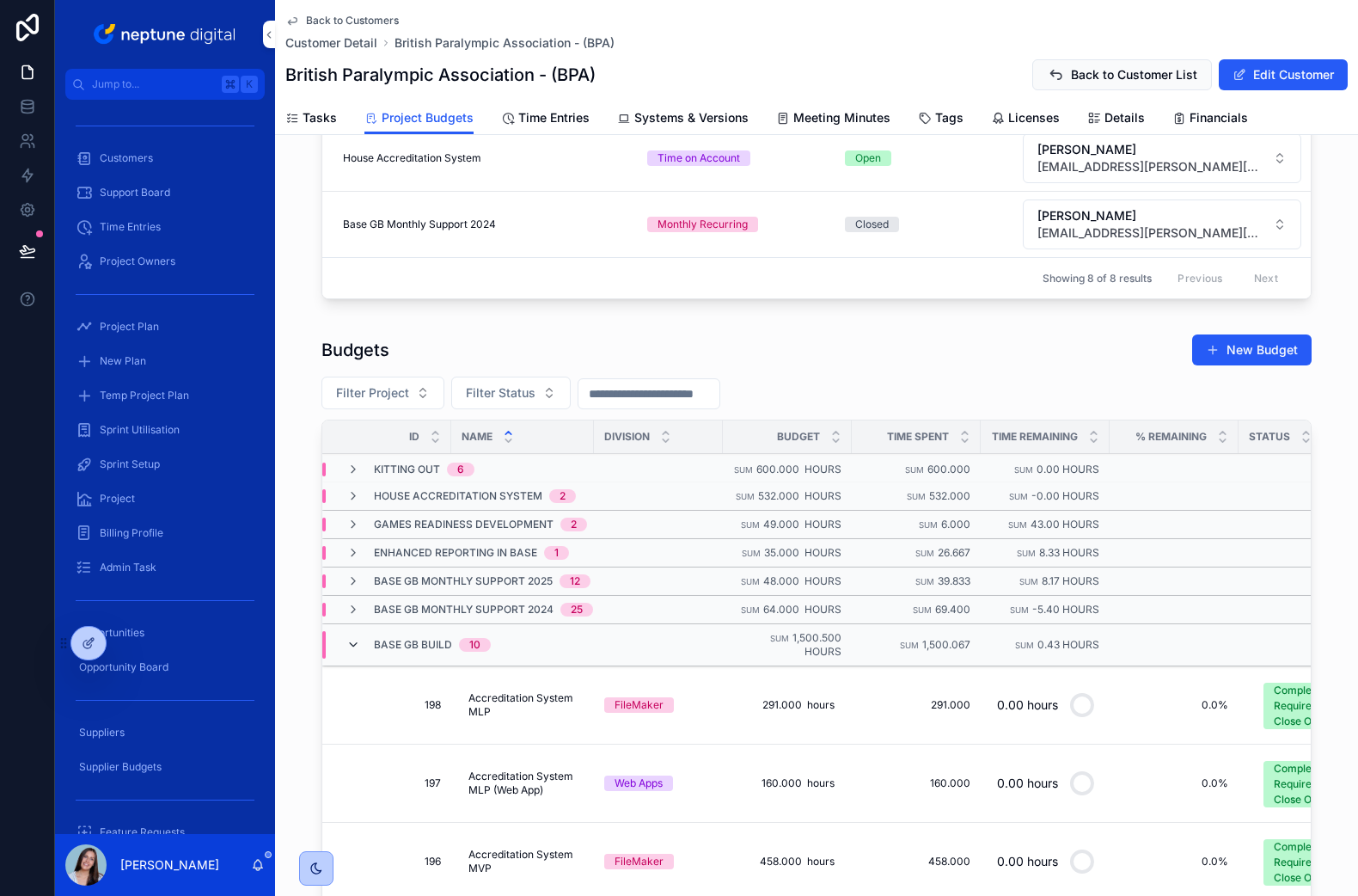
click at [355, 646] on icon "scrollable content" at bounding box center [354, 645] width 14 height 14
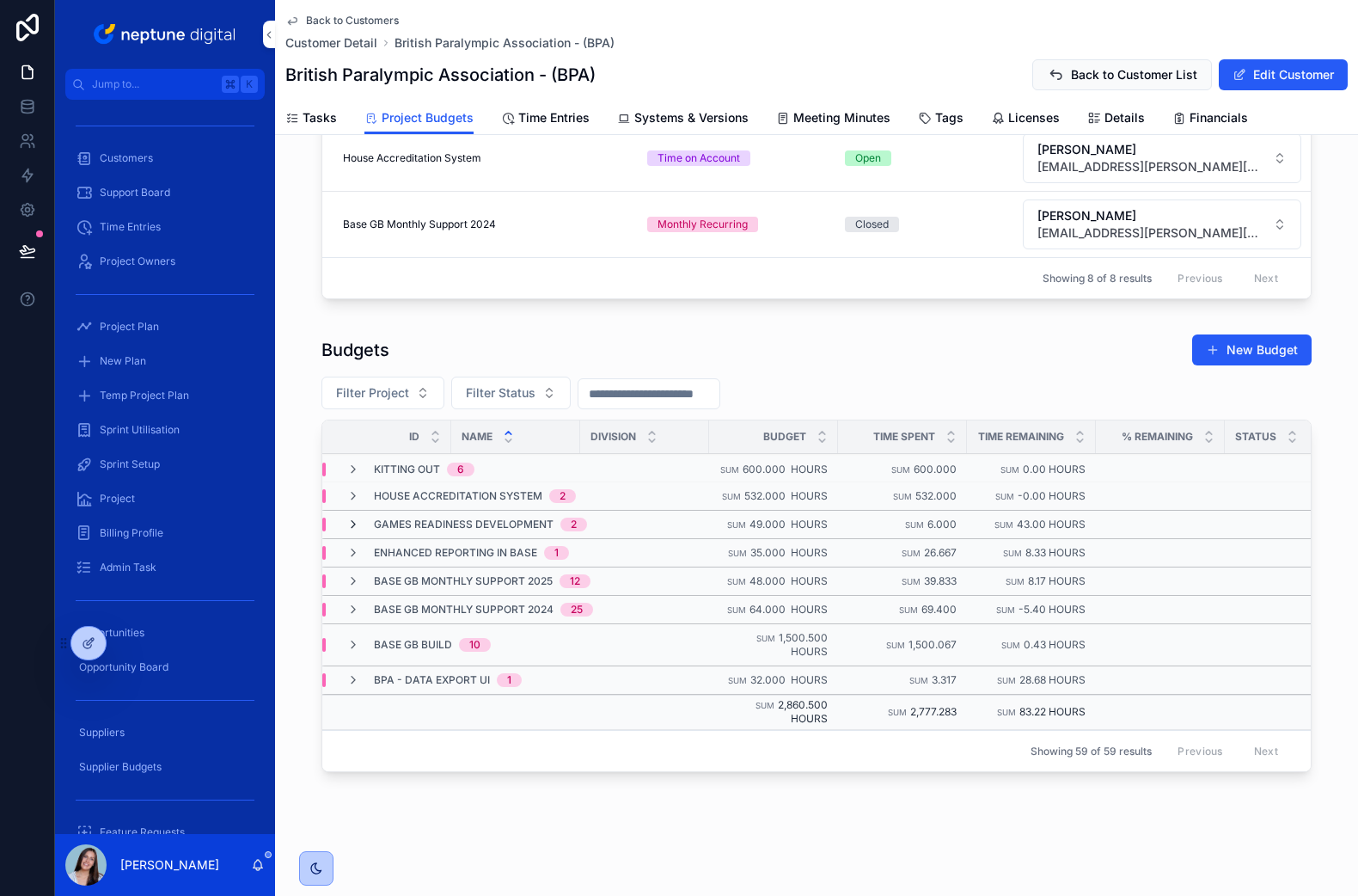
click at [354, 531] on icon "scrollable content" at bounding box center [354, 524] width 14 height 14
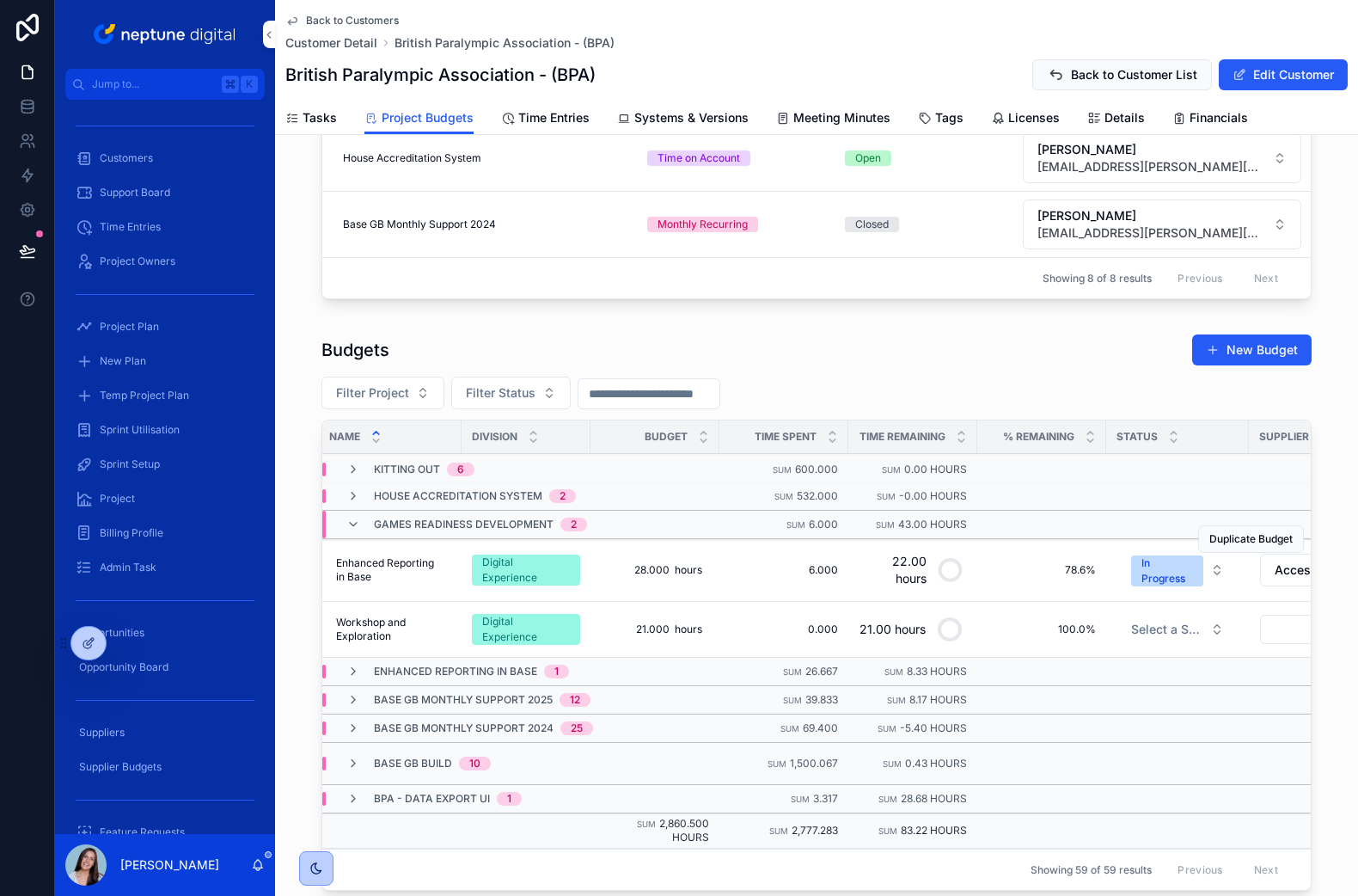
scroll to position [0, 0]
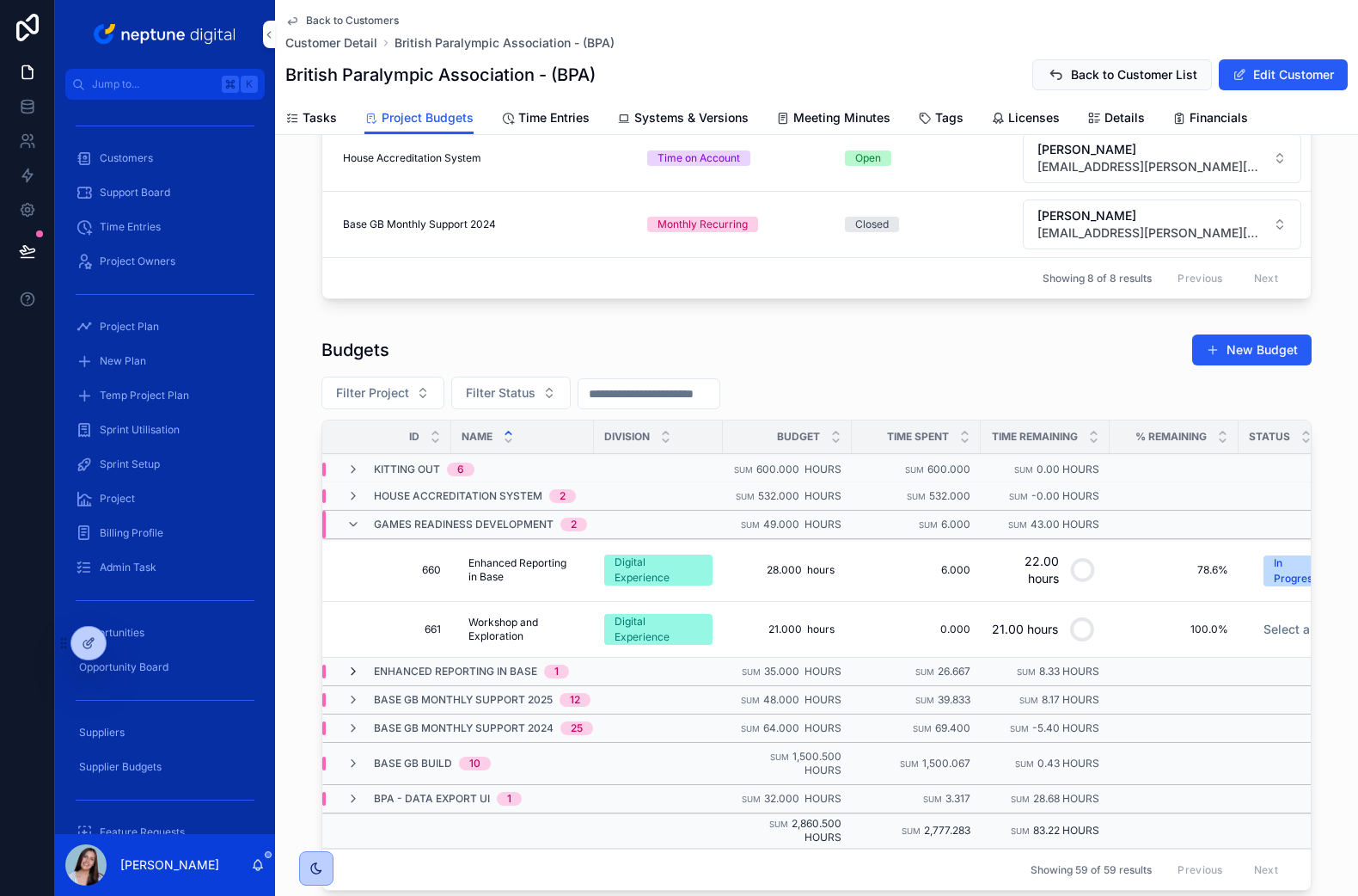
click at [356, 673] on icon "scrollable content" at bounding box center [354, 671] width 14 height 14
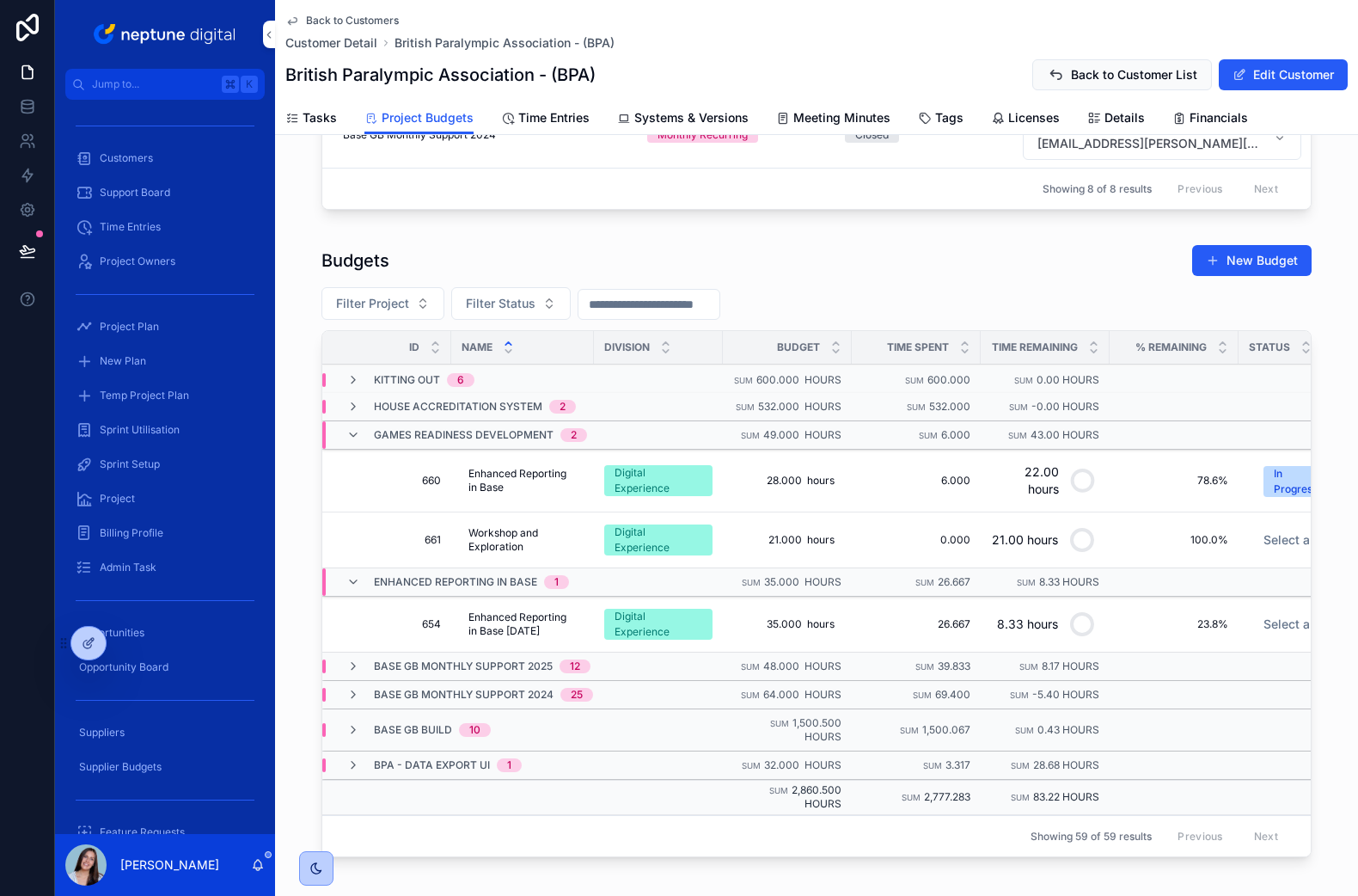
scroll to position [688, 0]
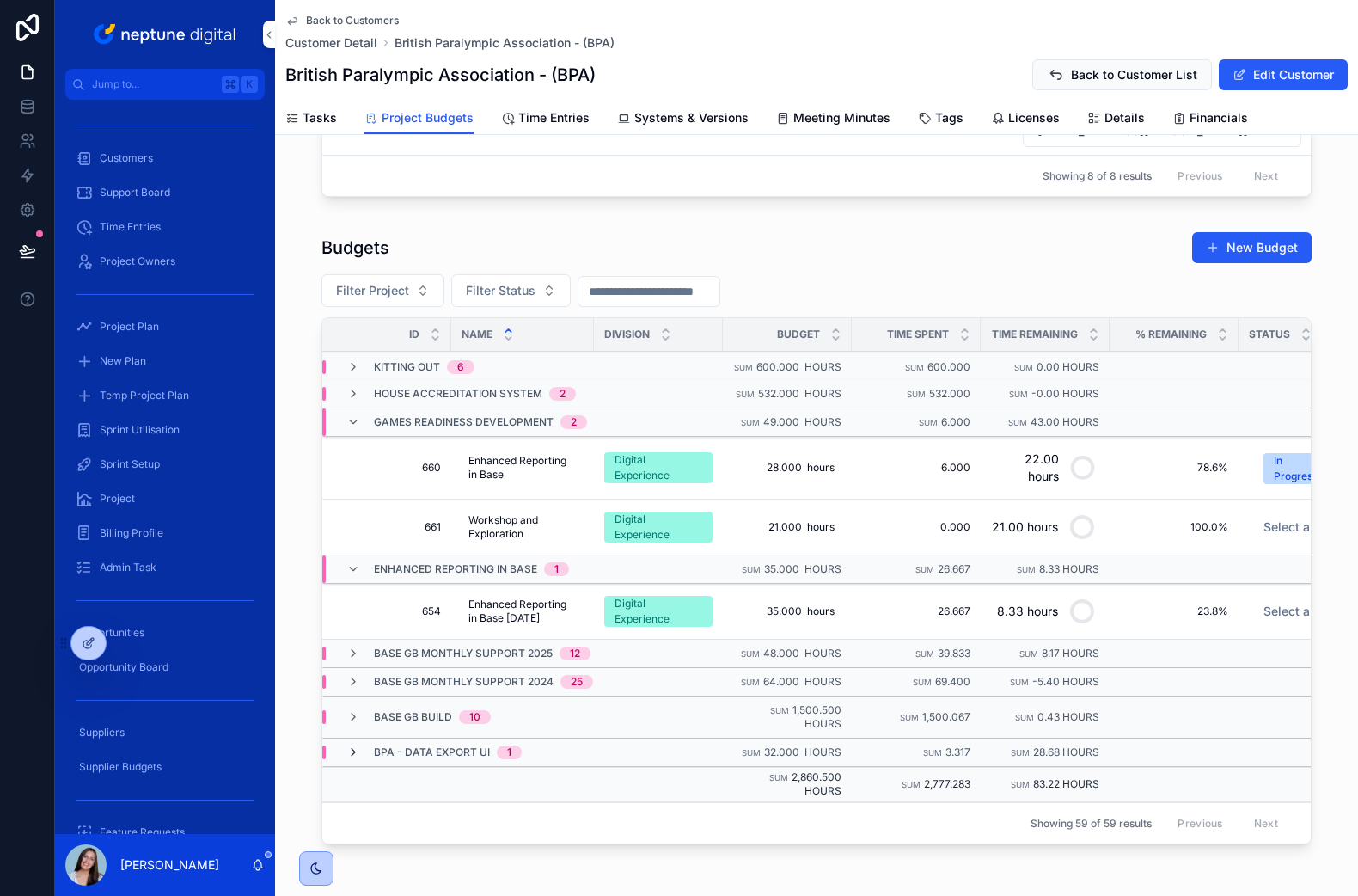
click at [355, 755] on icon "scrollable content" at bounding box center [354, 753] width 14 height 14
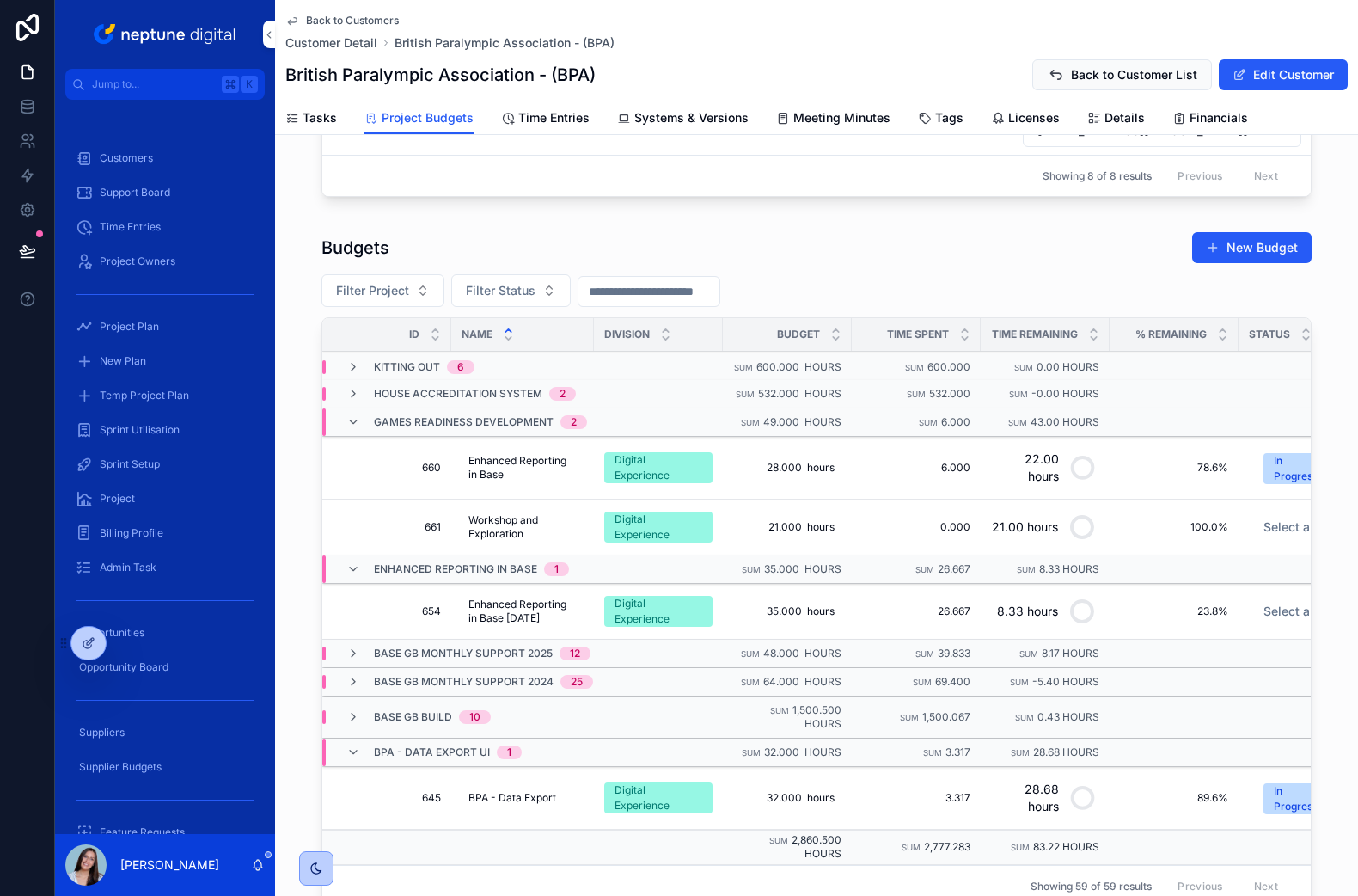
scroll to position [694, 0]
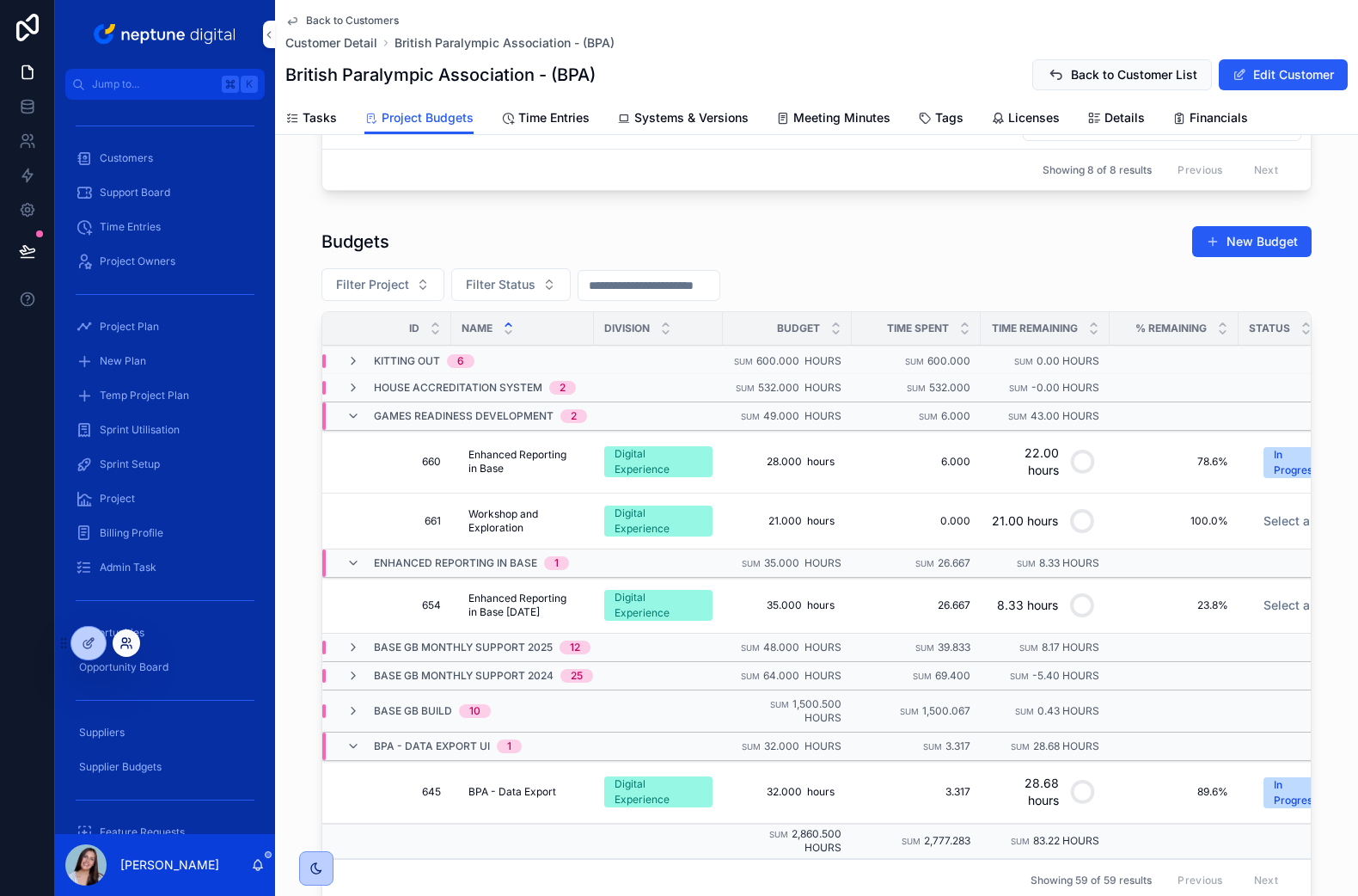
click at [124, 642] on icon at bounding box center [124, 640] width 4 height 4
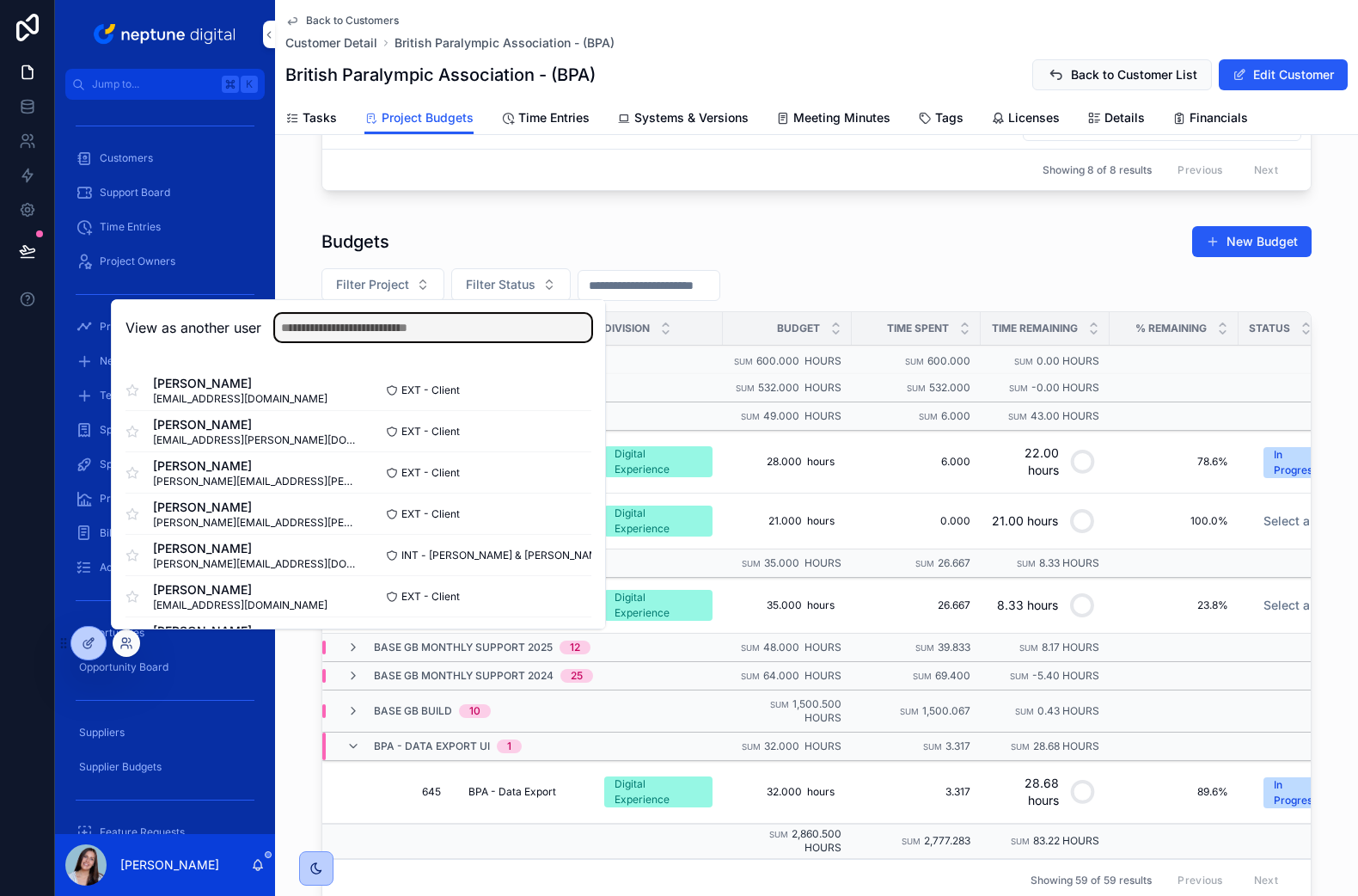
click at [351, 319] on input "text" at bounding box center [433, 327] width 317 height 27
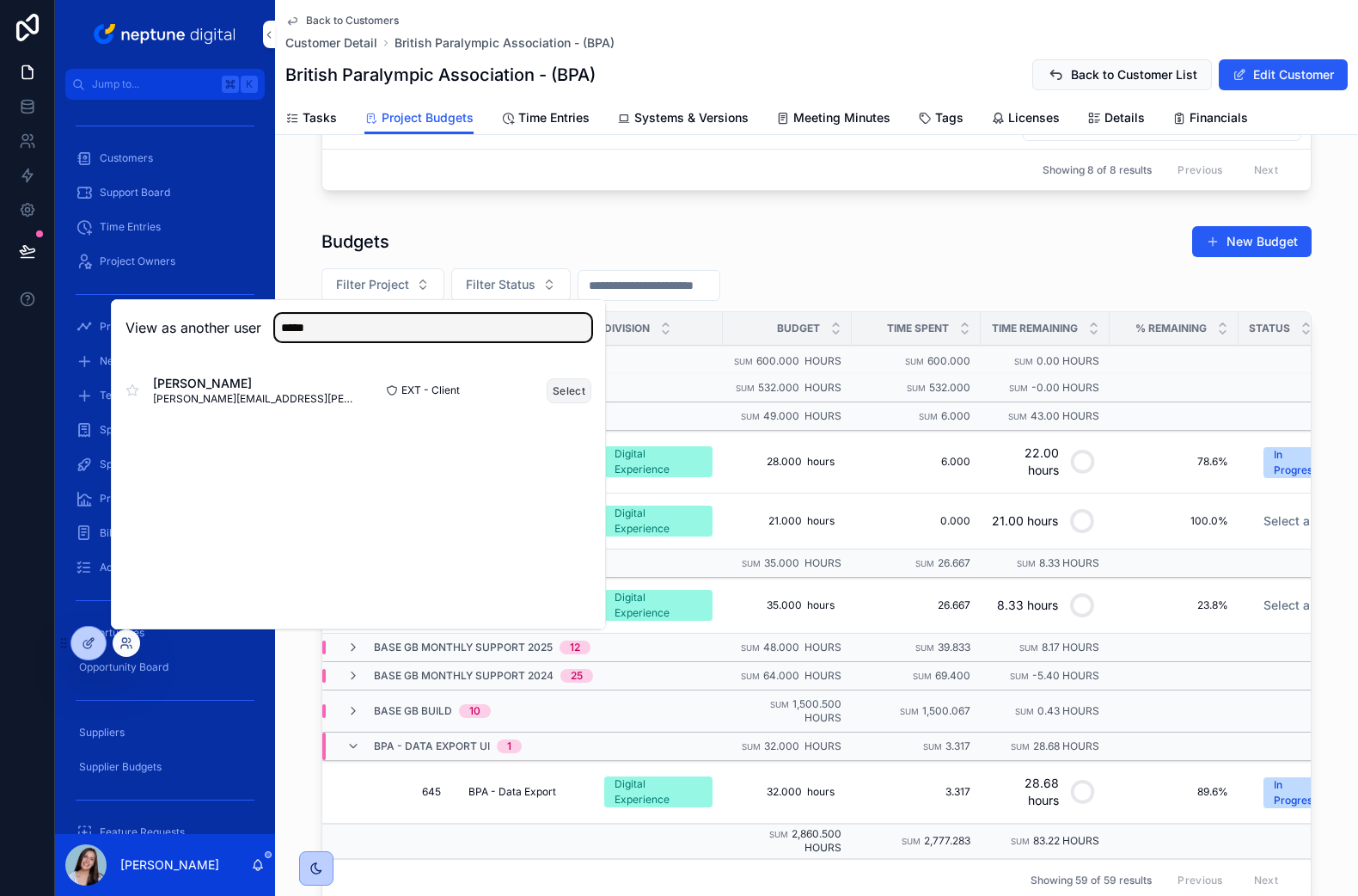
type input "*****"
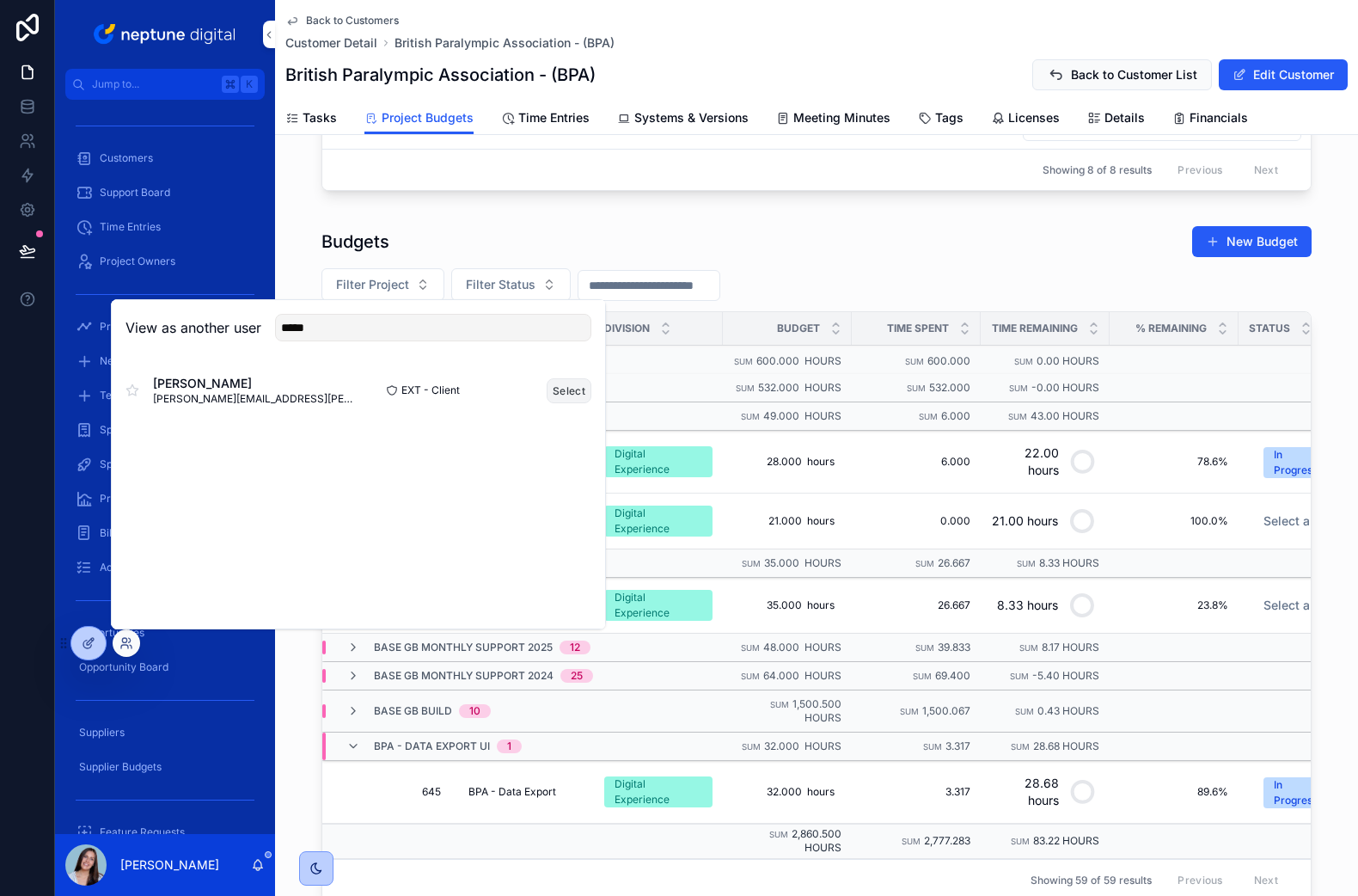
click at [560, 390] on button "Select" at bounding box center [570, 391] width 45 height 25
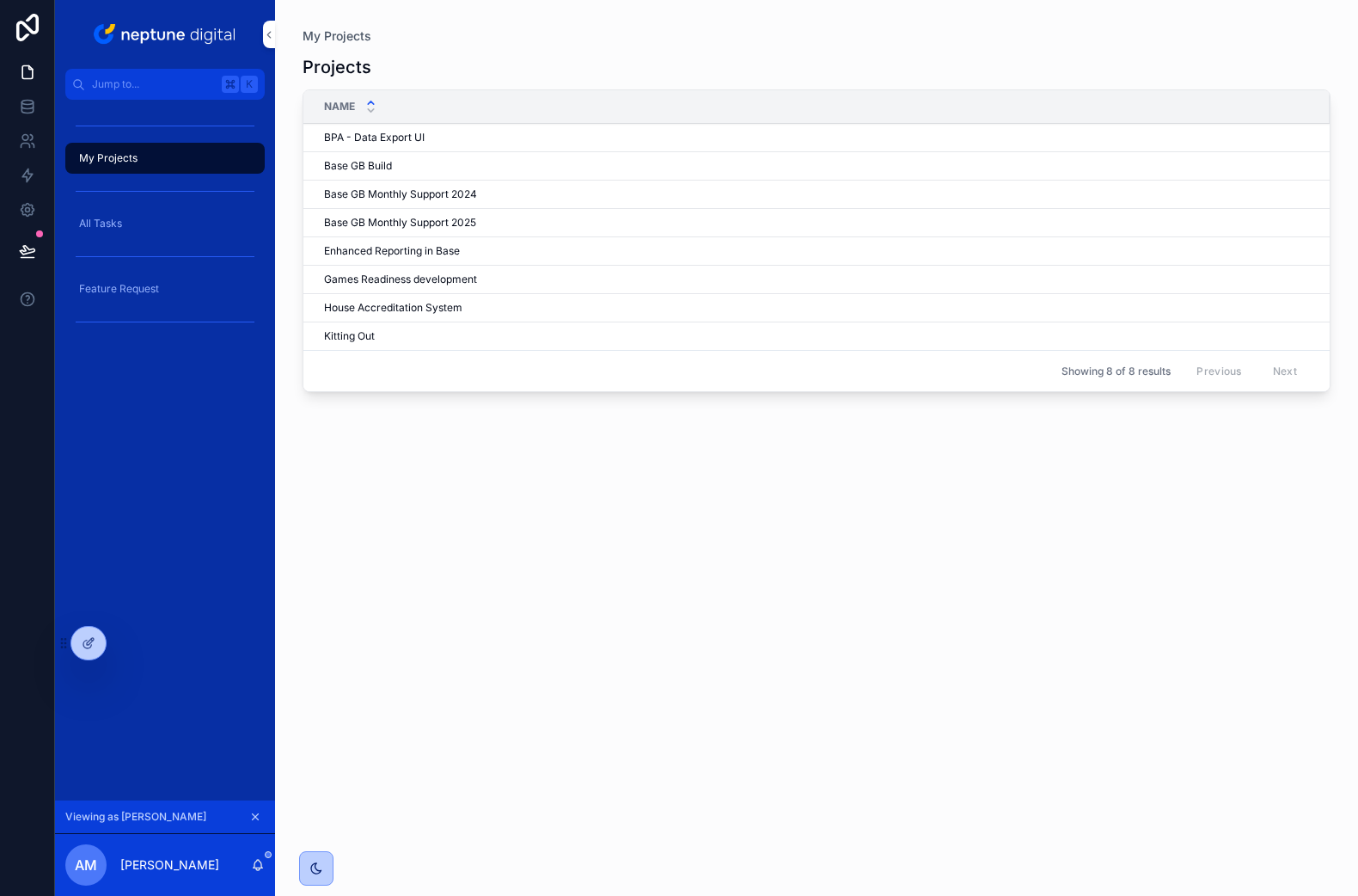
click at [418, 215] on td "Base GB Monthly Support 2025 Base GB Monthly Support 2025" at bounding box center [817, 223] width 1027 height 28
click at [374, 225] on span "Base GB Monthly Support 2025" at bounding box center [400, 223] width 152 height 14
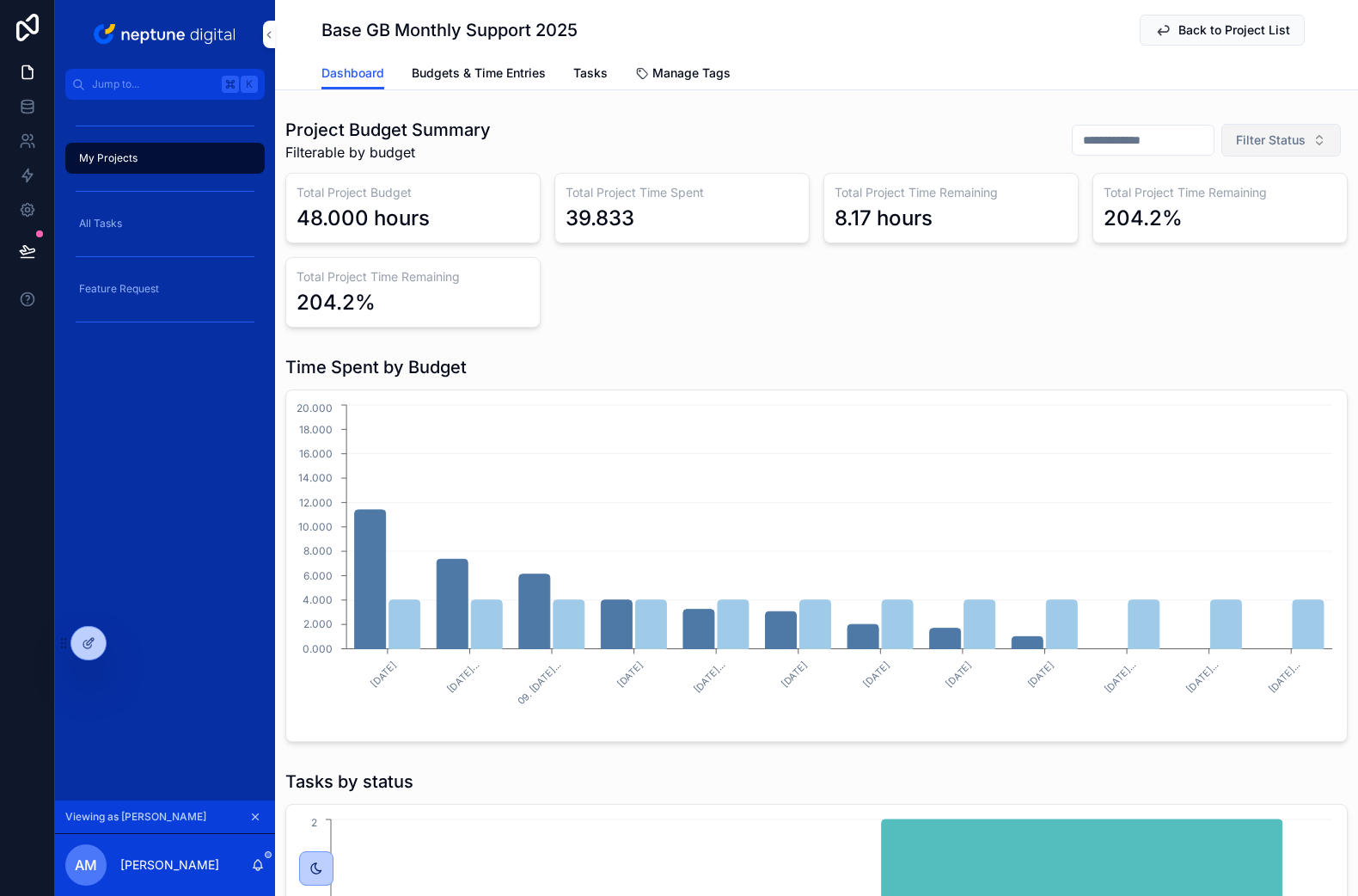
click at [1281, 149] on button "Filter Status" at bounding box center [1281, 140] width 119 height 33
click at [1129, 138] on input "scrollable content" at bounding box center [1144, 139] width 141 height 24
click at [1248, 139] on span "Filter Status" at bounding box center [1271, 140] width 70 height 17
click at [921, 102] on div "Base GB Monthly Support 2025 Back to Project List Dashboard Dashboard Budgets &…" at bounding box center [817, 636] width 1083 height 1274
click at [470, 77] on span "Budgets & Time Entries" at bounding box center [478, 74] width 134 height 17
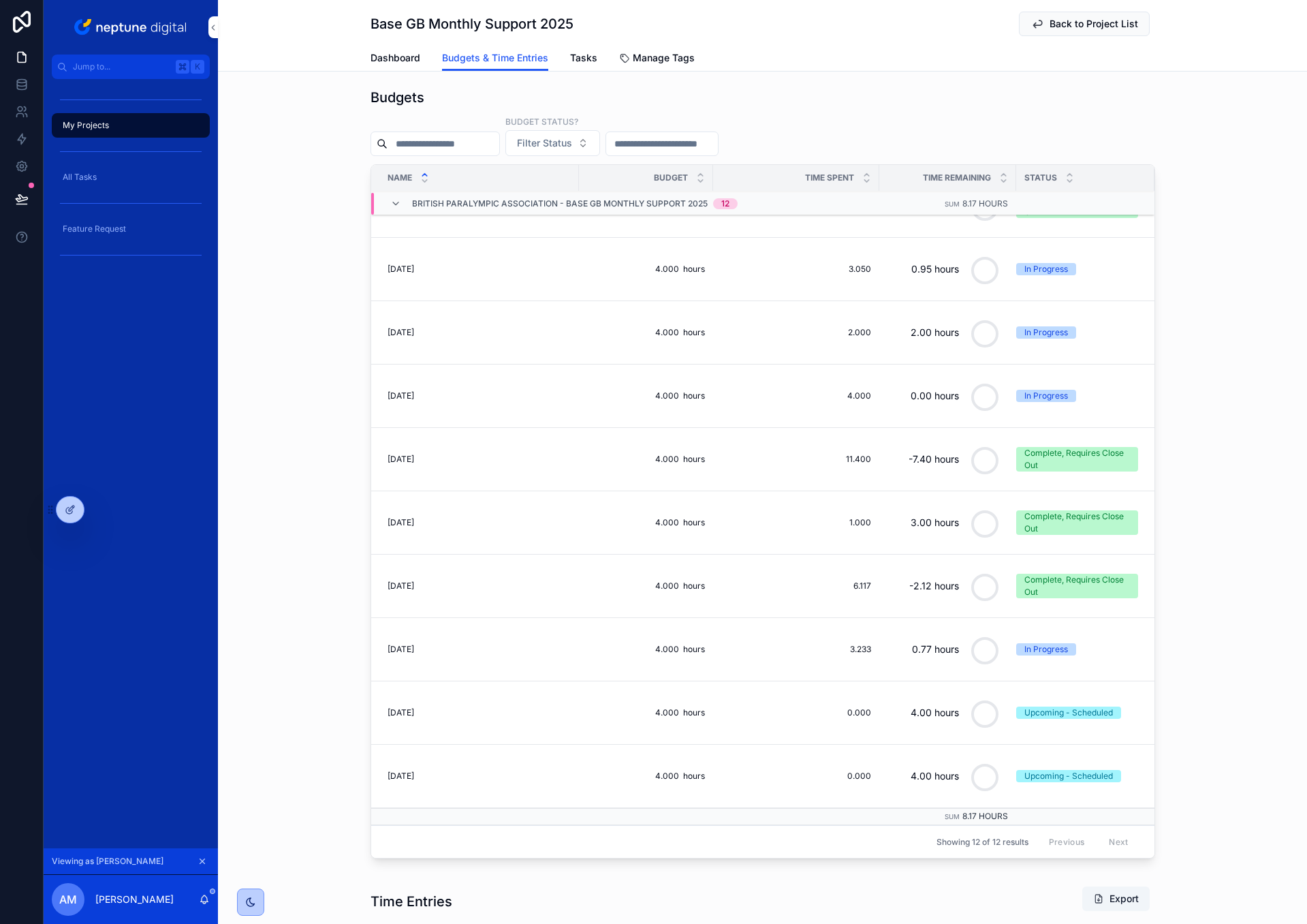
scroll to position [9, 0]
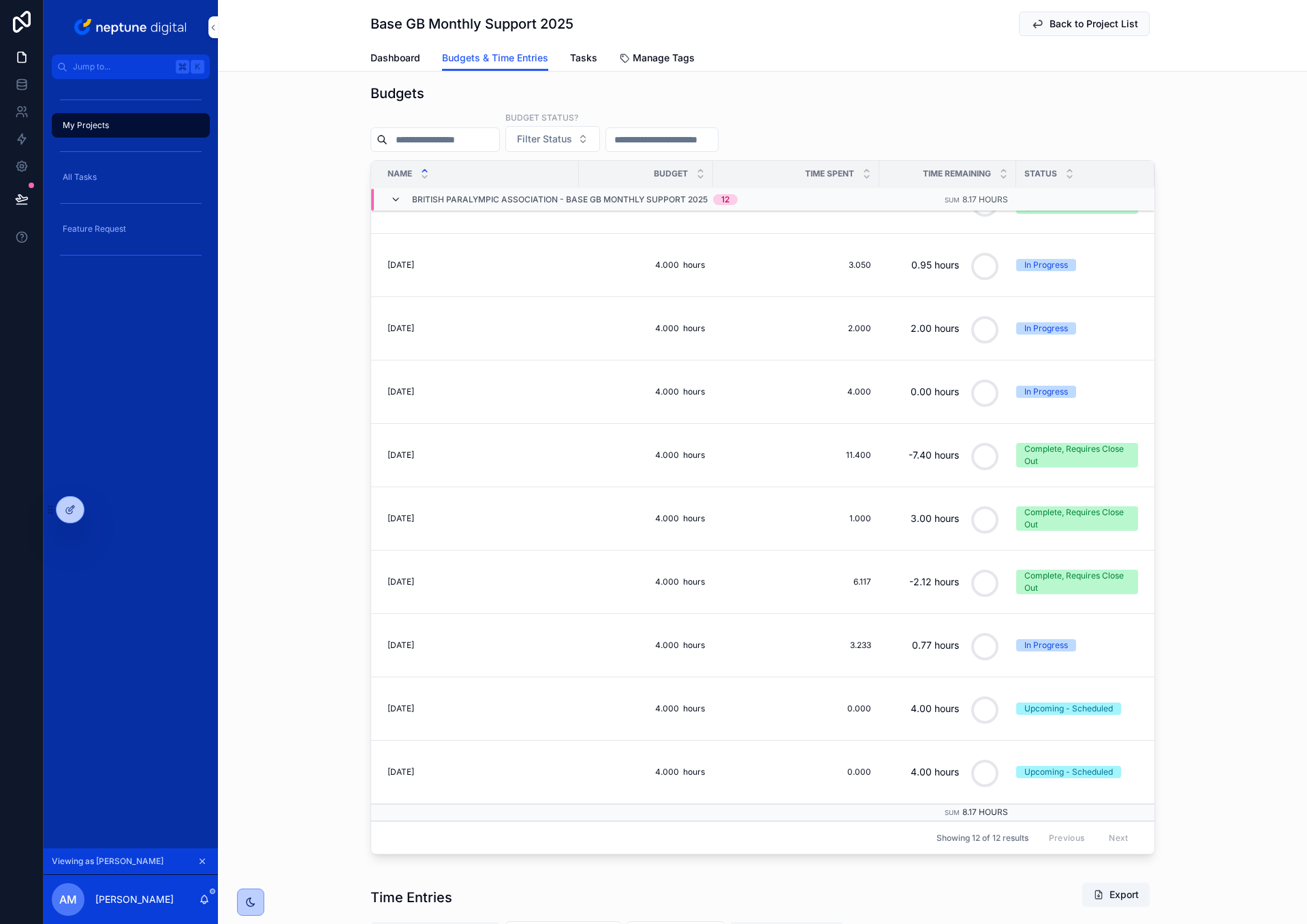
click at [399, 194] on icon "scrollable content" at bounding box center [396, 200] width 11 height 11
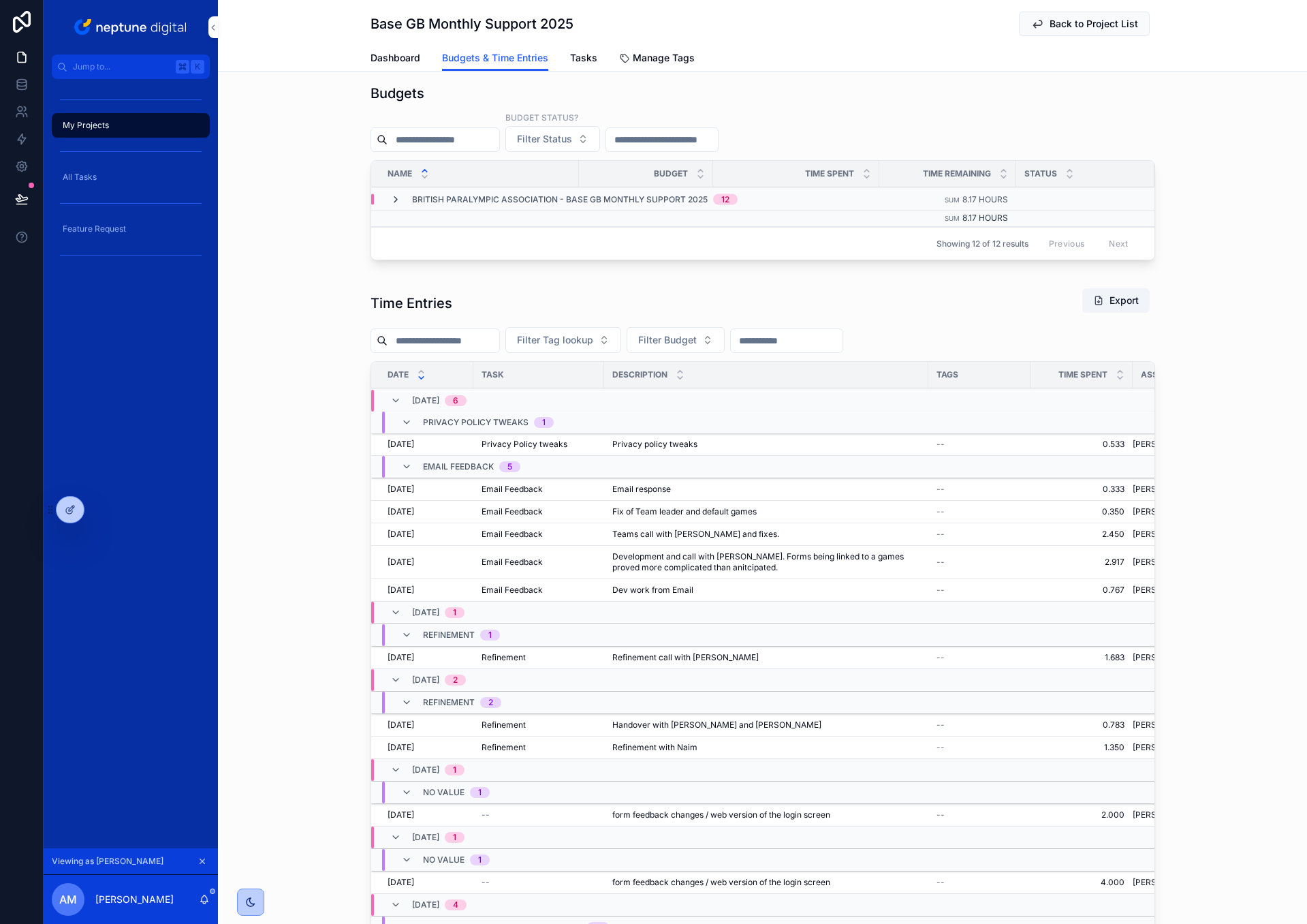
scroll to position [0, 0]
click at [405, 62] on span "Dashboard" at bounding box center [395, 58] width 50 height 14
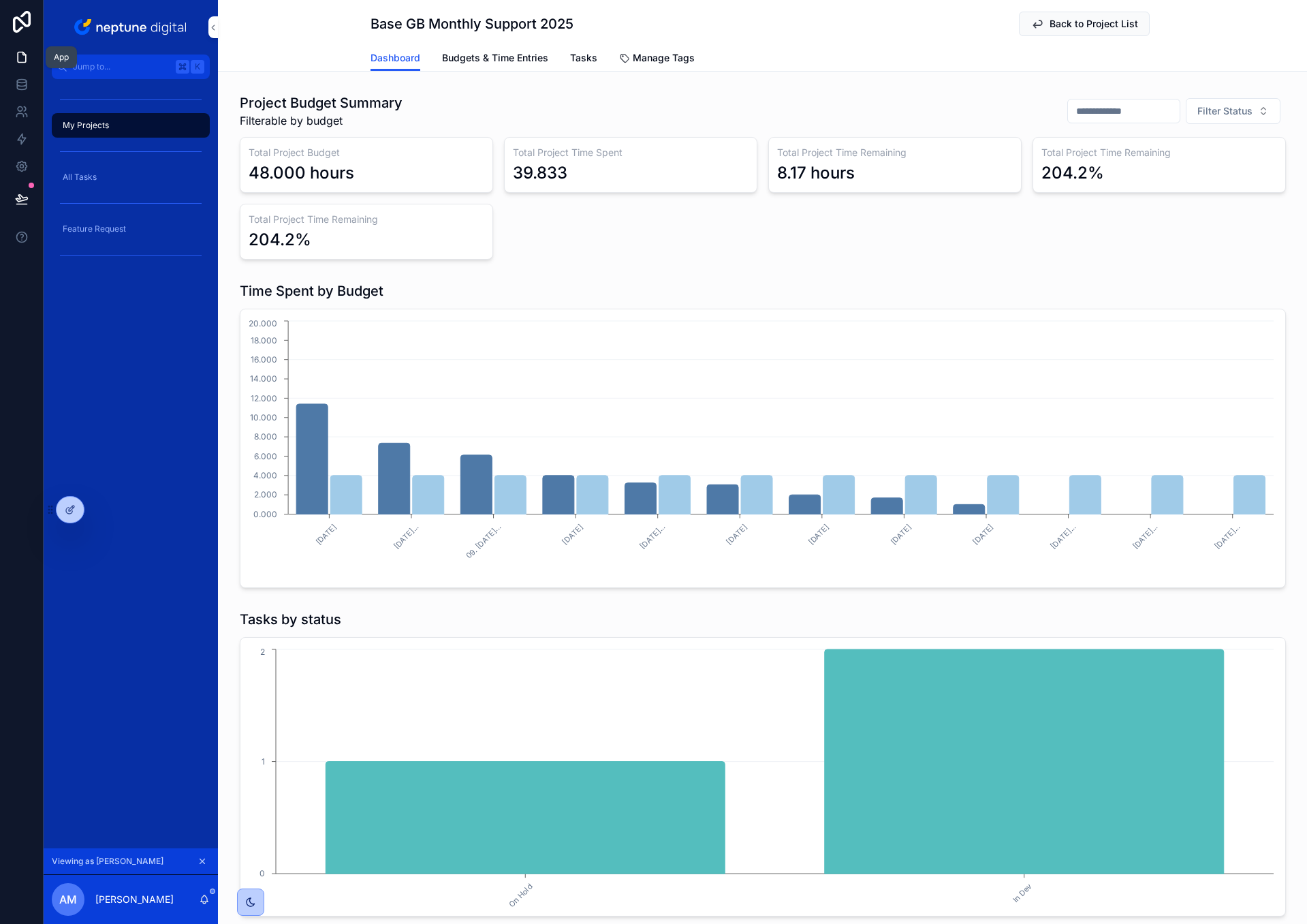
click at [21, 64] on link at bounding box center [21, 58] width 43 height 28
click at [200, 709] on icon "scrollable content" at bounding box center [202, 861] width 9 height 9
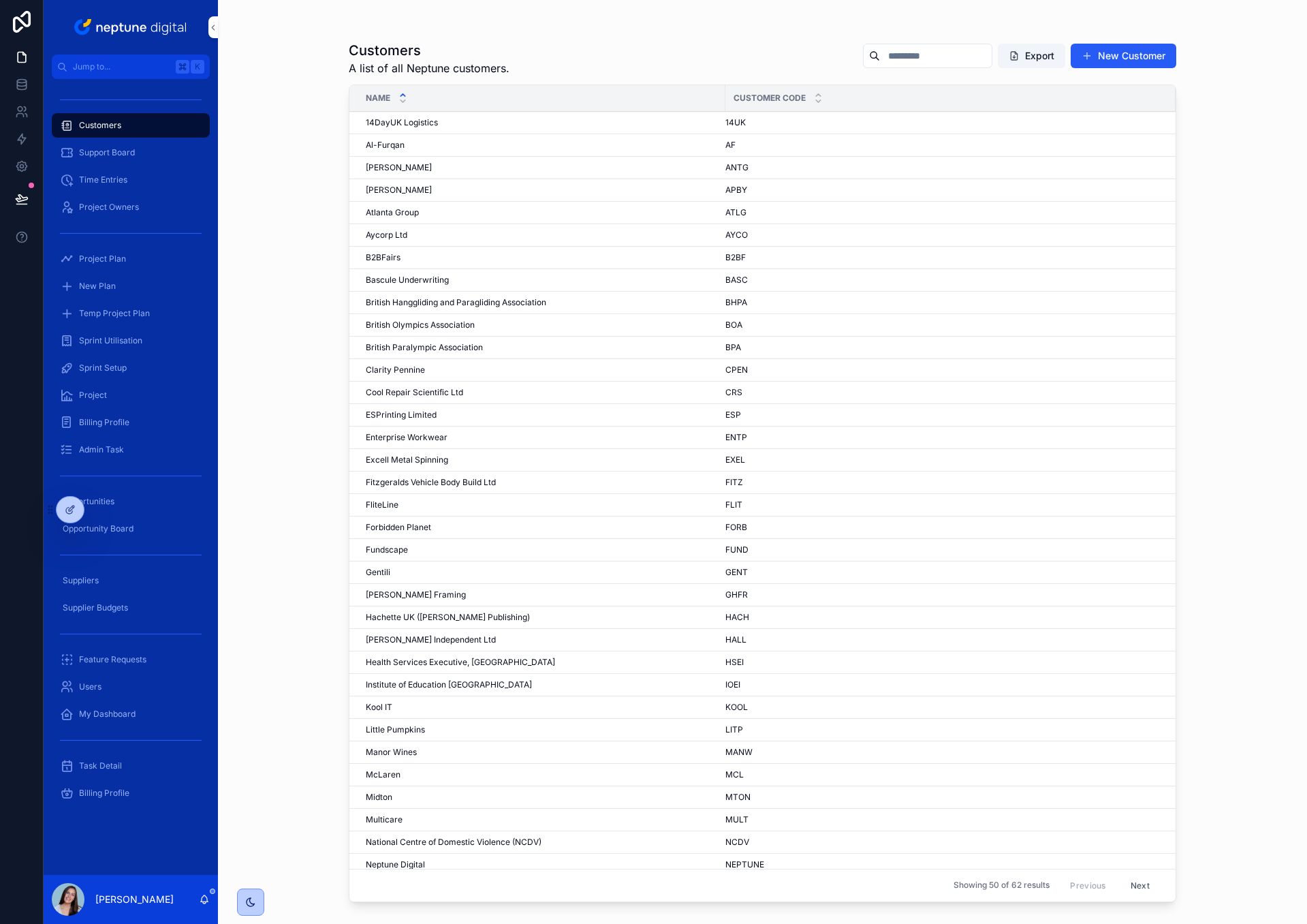
click at [390, 348] on span "British Paralympic Association" at bounding box center [424, 348] width 117 height 11
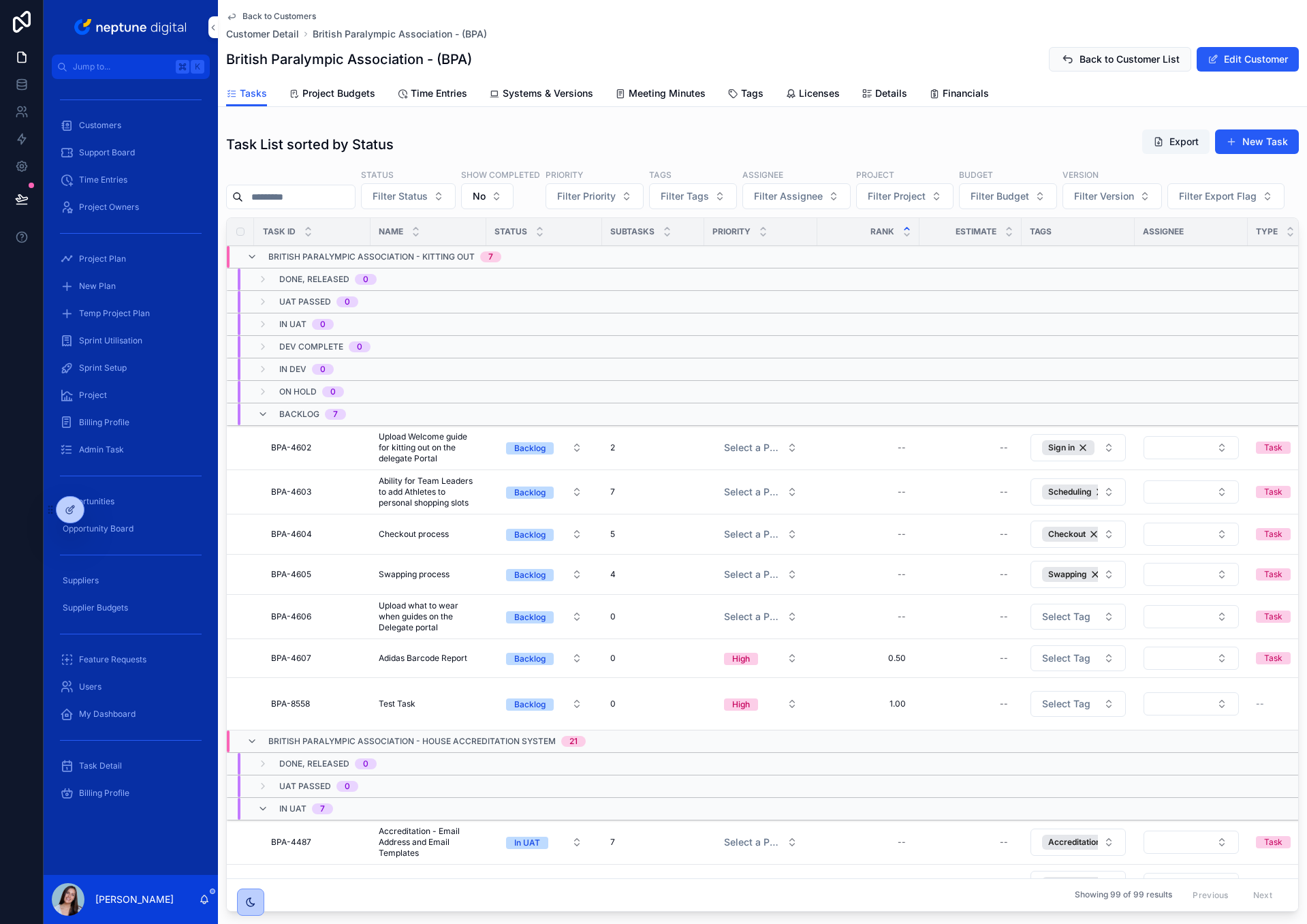
click at [325, 94] on span "Project Budgets" at bounding box center [338, 94] width 73 height 14
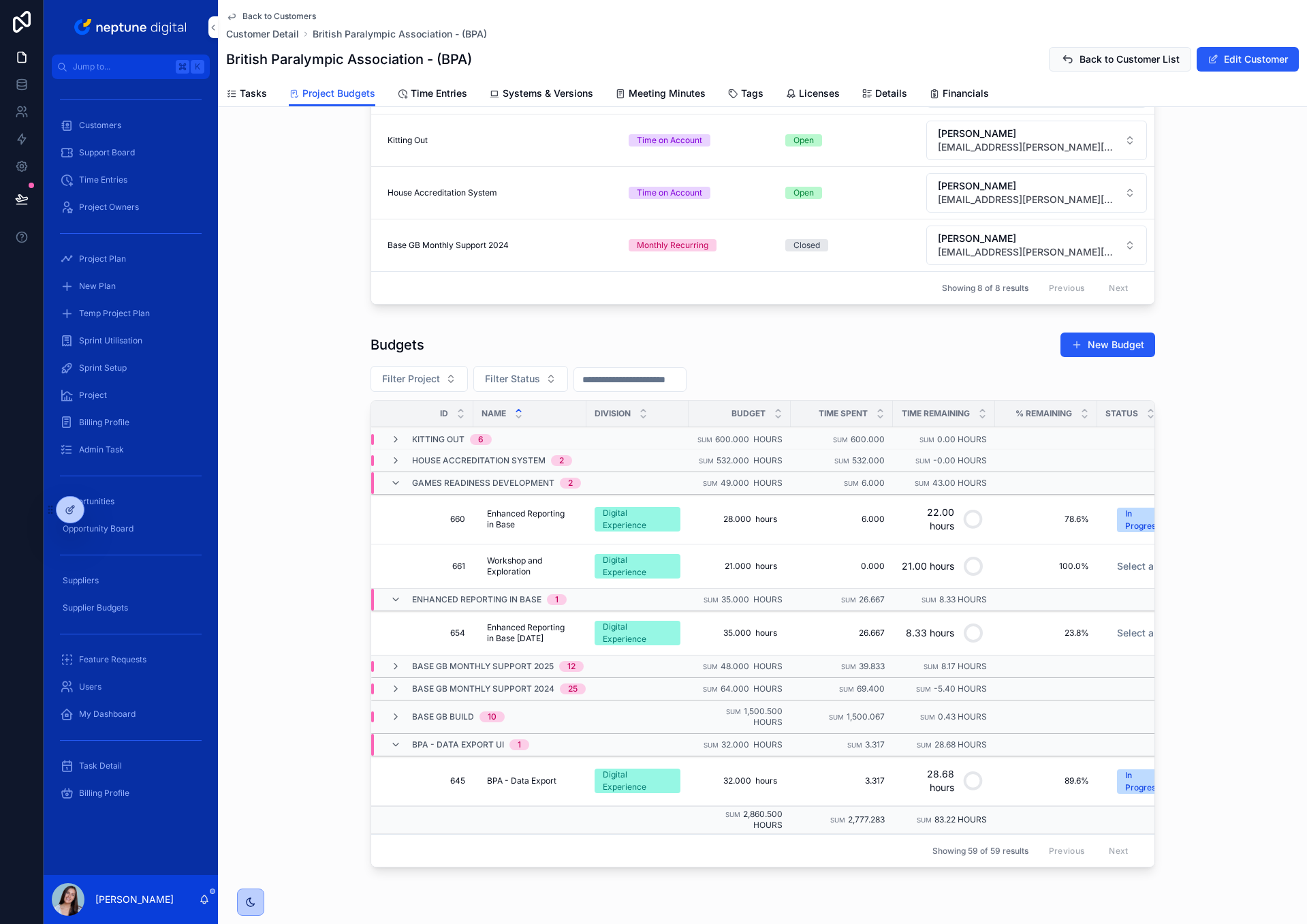
scroll to position [438, 0]
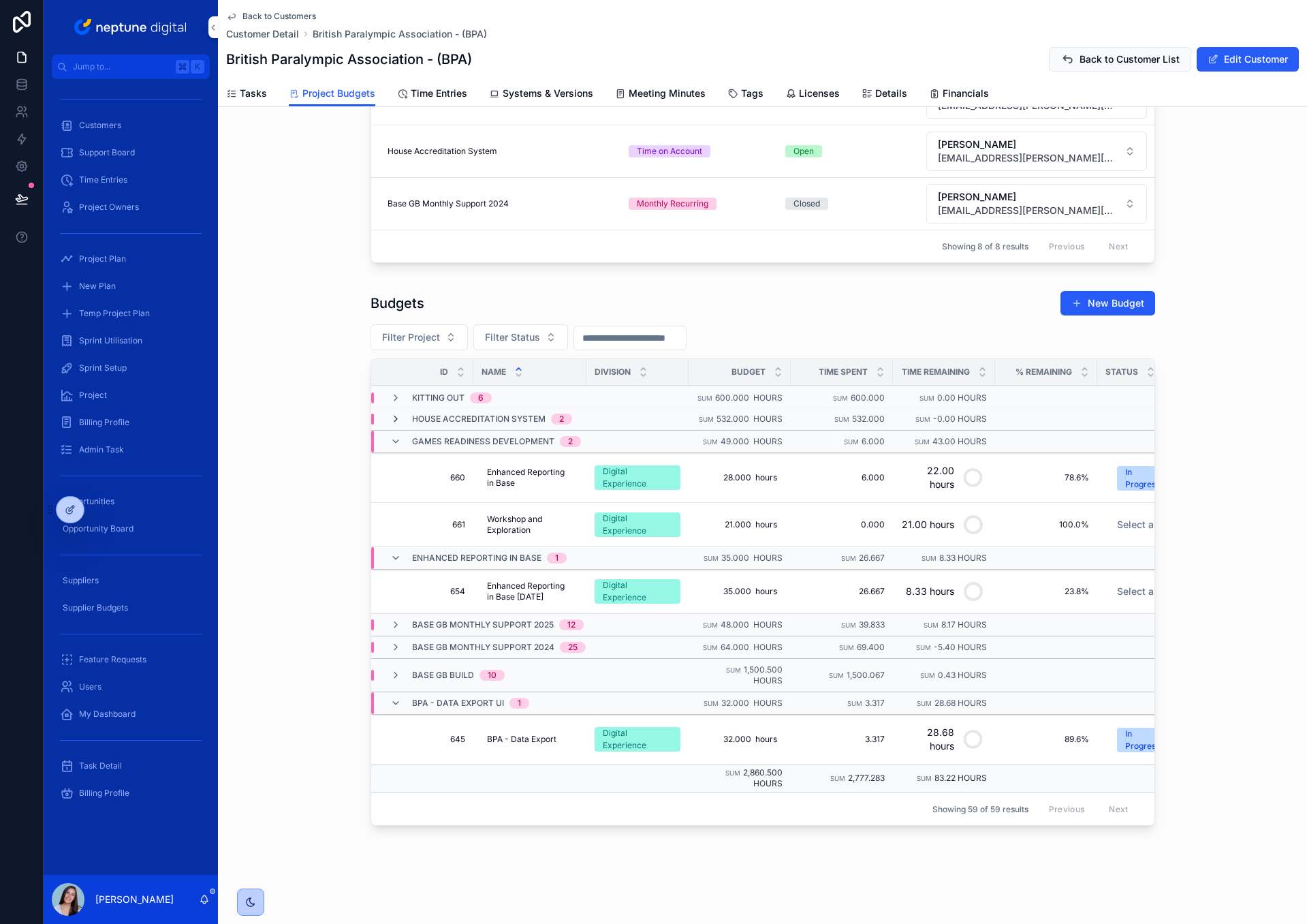
click at [398, 419] on icon "scrollable content" at bounding box center [396, 419] width 11 height 11
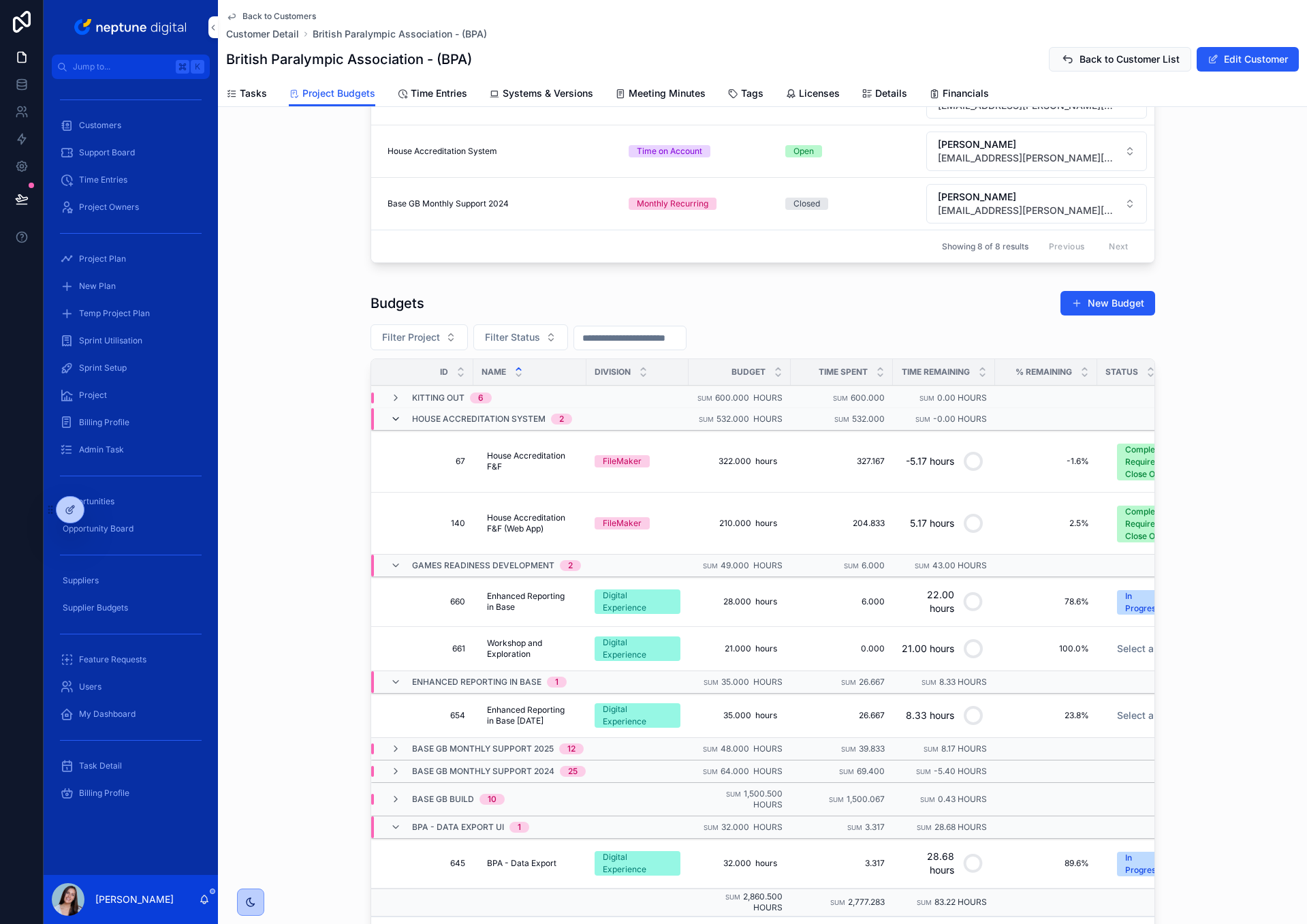
click at [397, 415] on icon "scrollable content" at bounding box center [396, 419] width 11 height 11
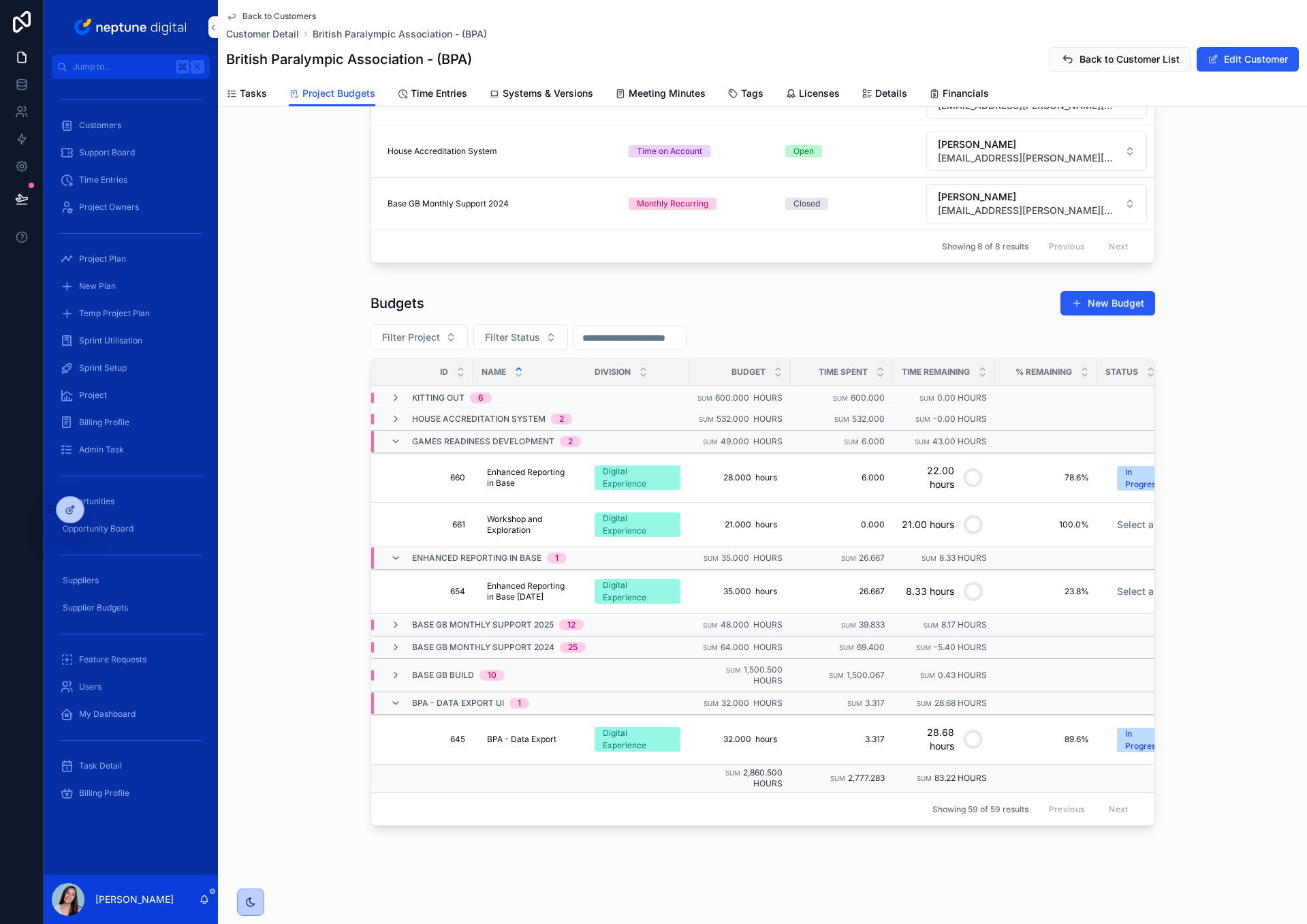
click at [397, 415] on icon "scrollable content" at bounding box center [396, 419] width 11 height 11
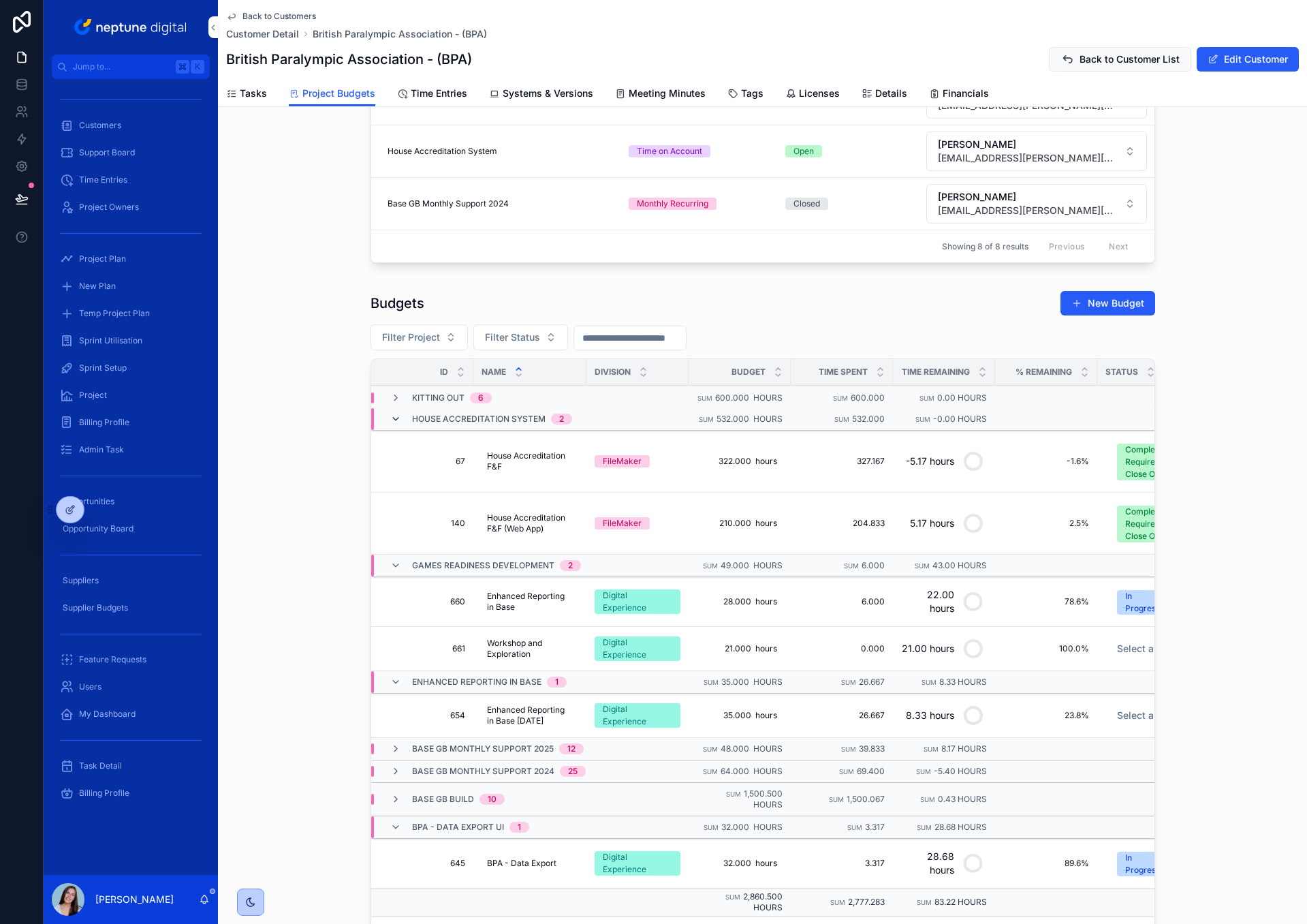
click at [397, 417] on icon "scrollable content" at bounding box center [396, 419] width 11 height 11
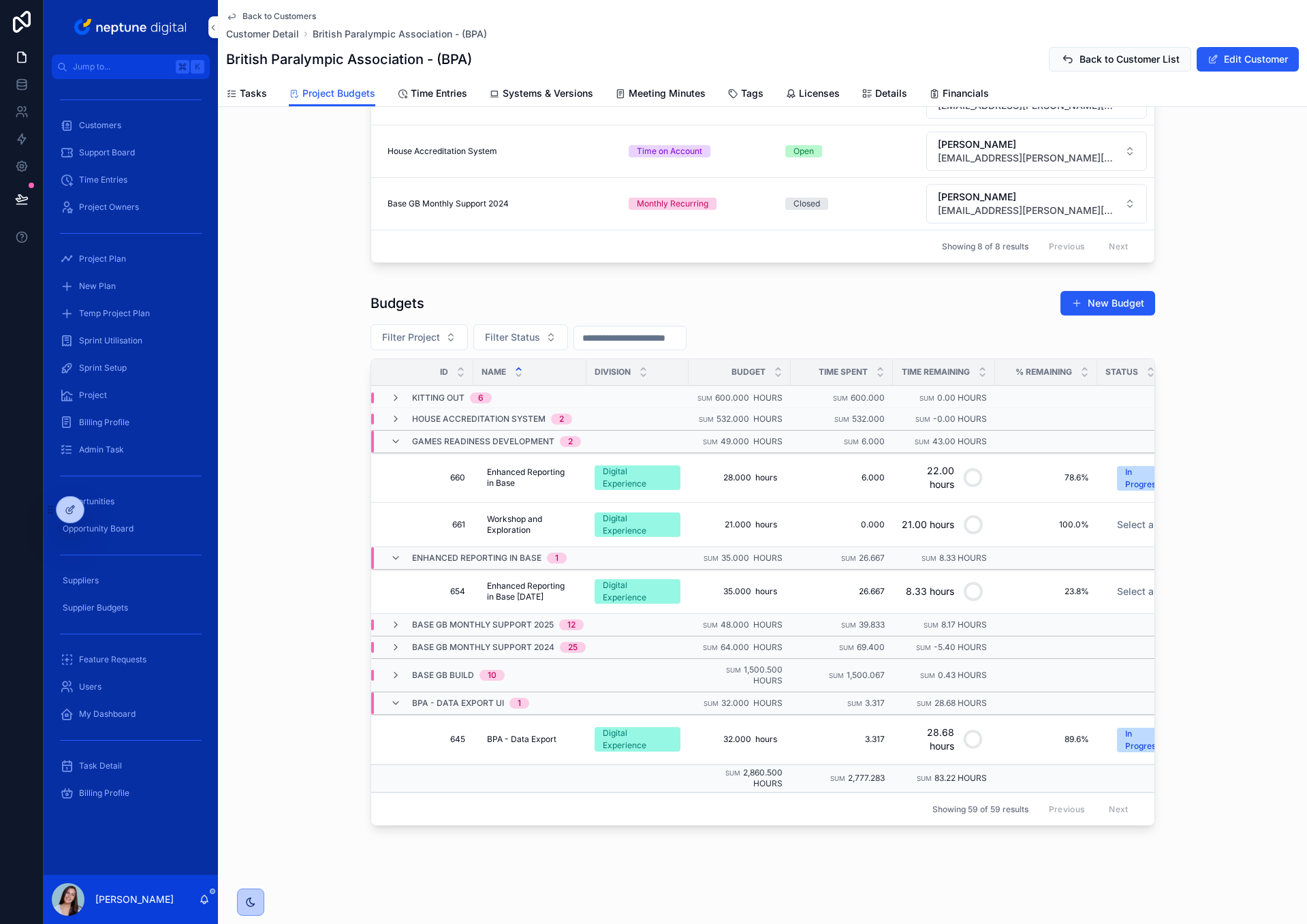
click at [401, 672] on div "Base GB Build 10" at bounding box center [447, 675] width 114 height 11
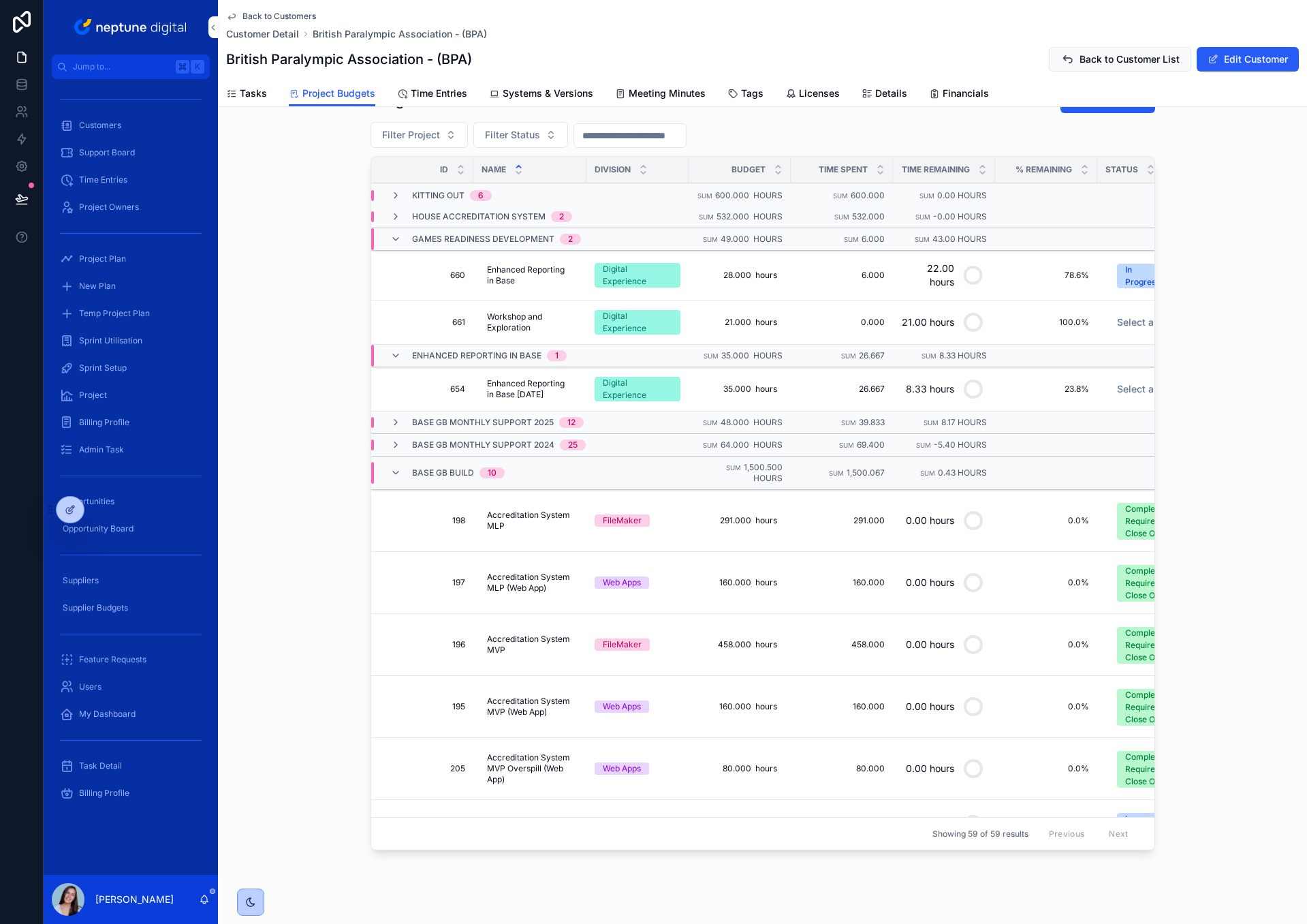
scroll to position [665, 0]
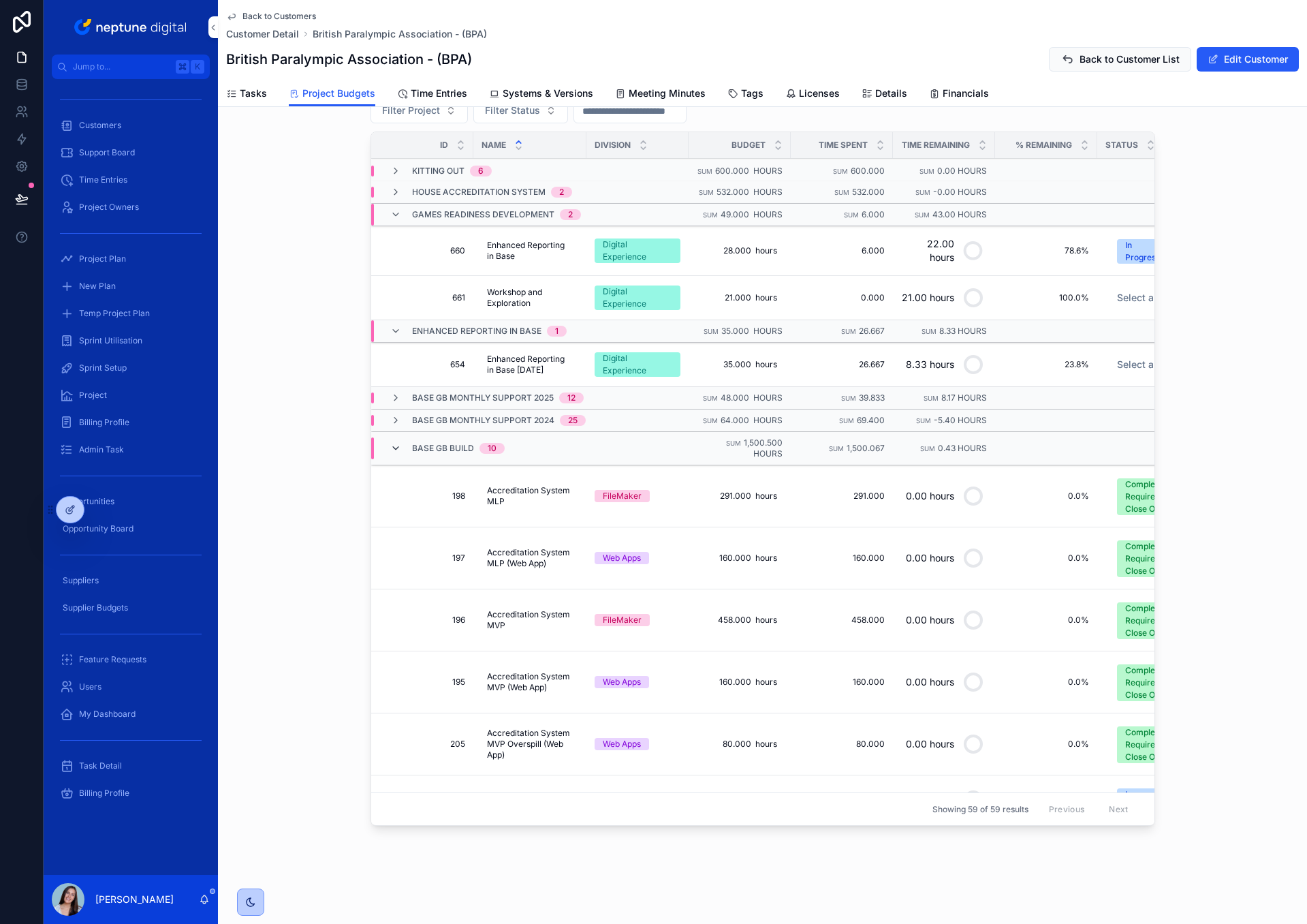
click at [396, 446] on icon "scrollable content" at bounding box center [396, 448] width 11 height 11
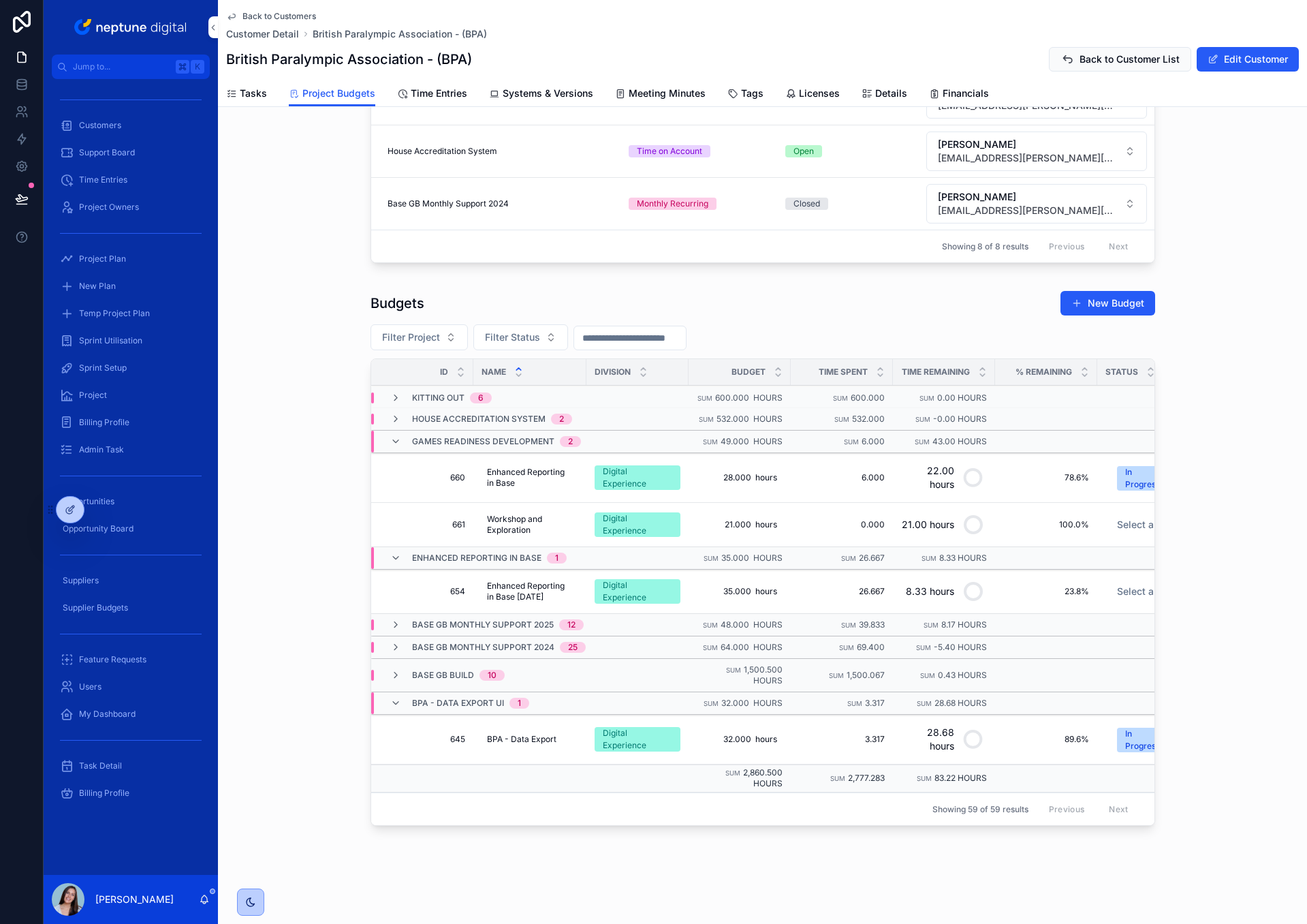
scroll to position [438, 0]
click at [397, 705] on icon "scrollable content" at bounding box center [396, 703] width 11 height 11
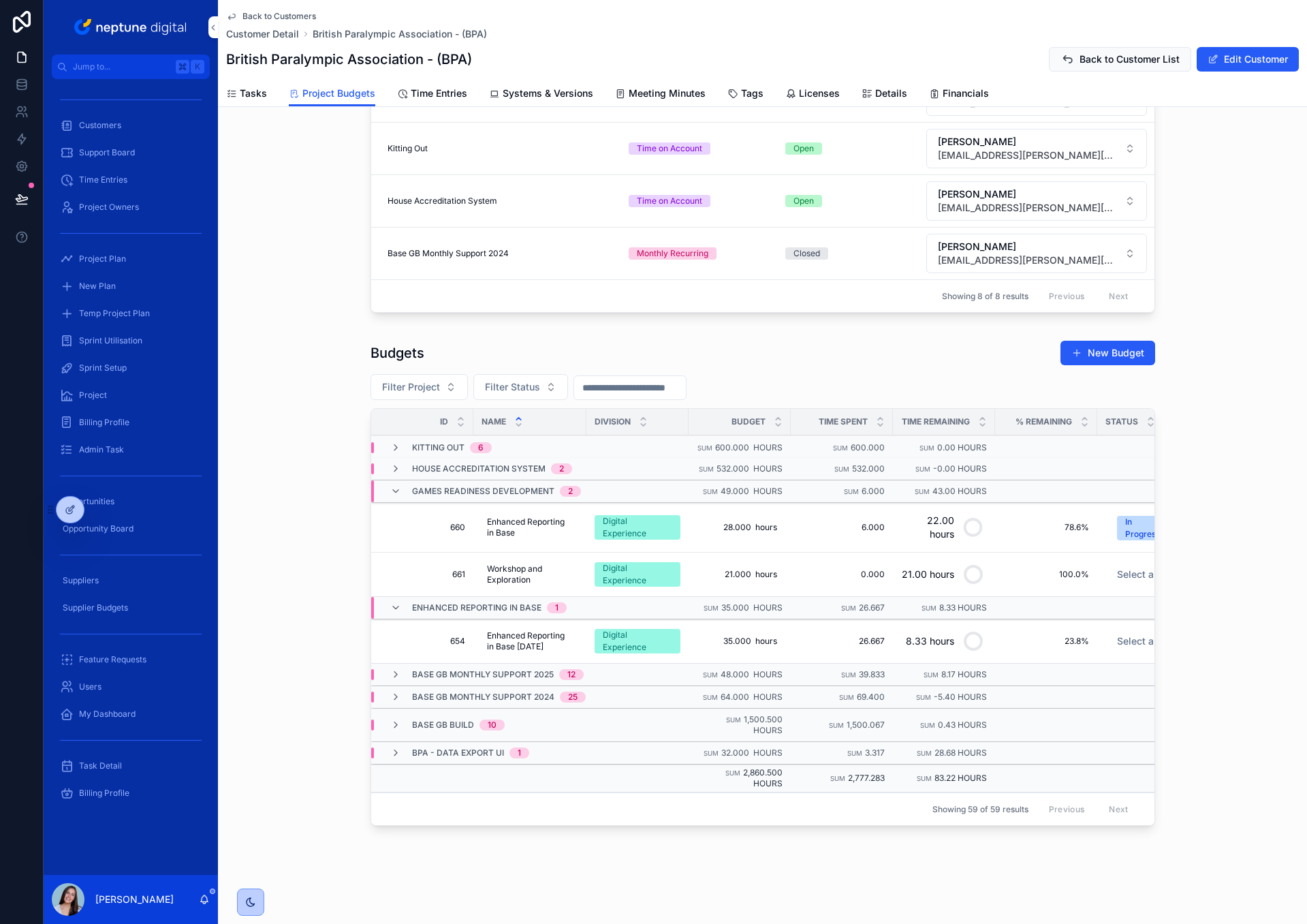
scroll to position [388, 0]
click at [395, 676] on icon "scrollable content" at bounding box center [396, 675] width 11 height 11
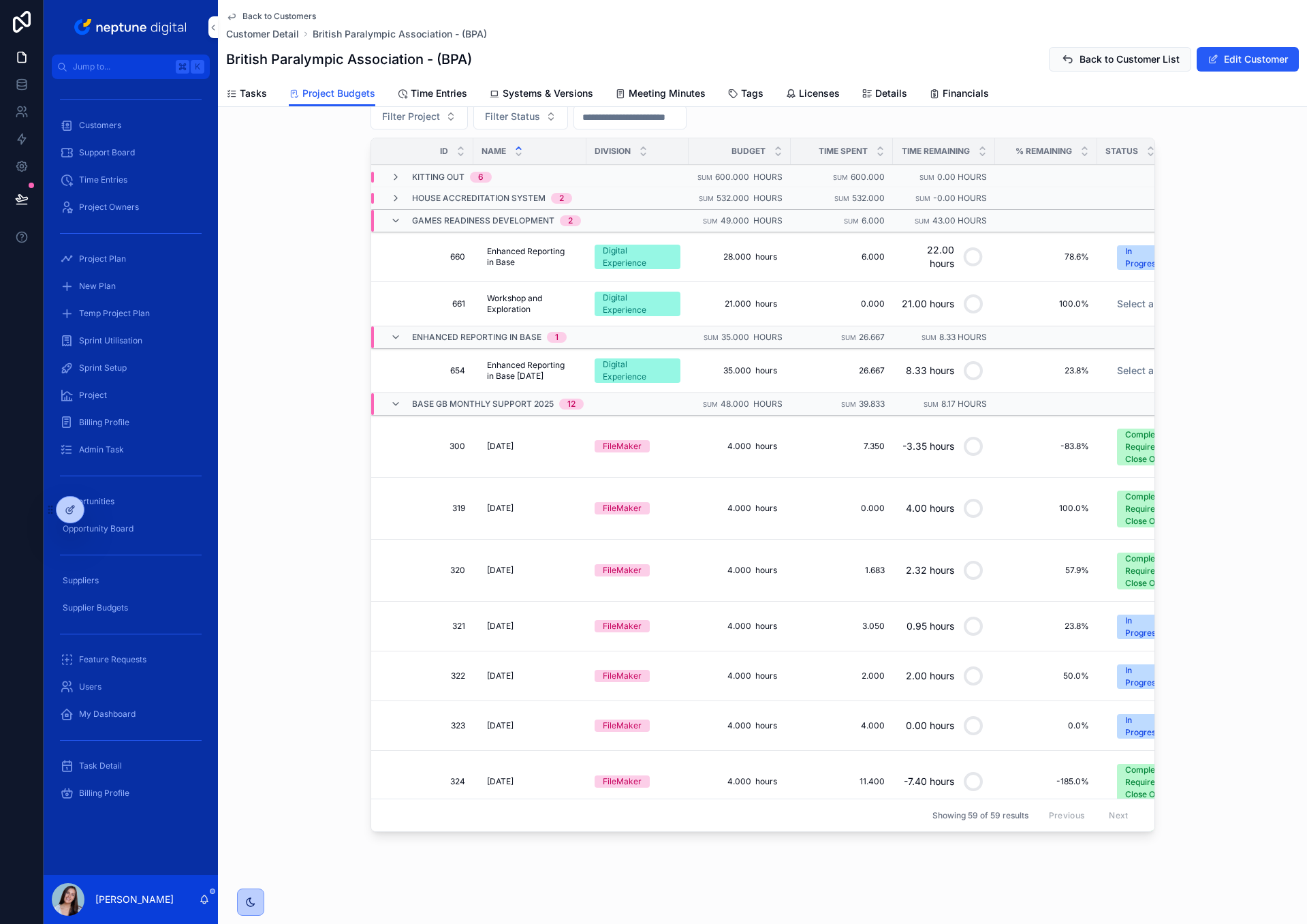
scroll to position [665, 0]
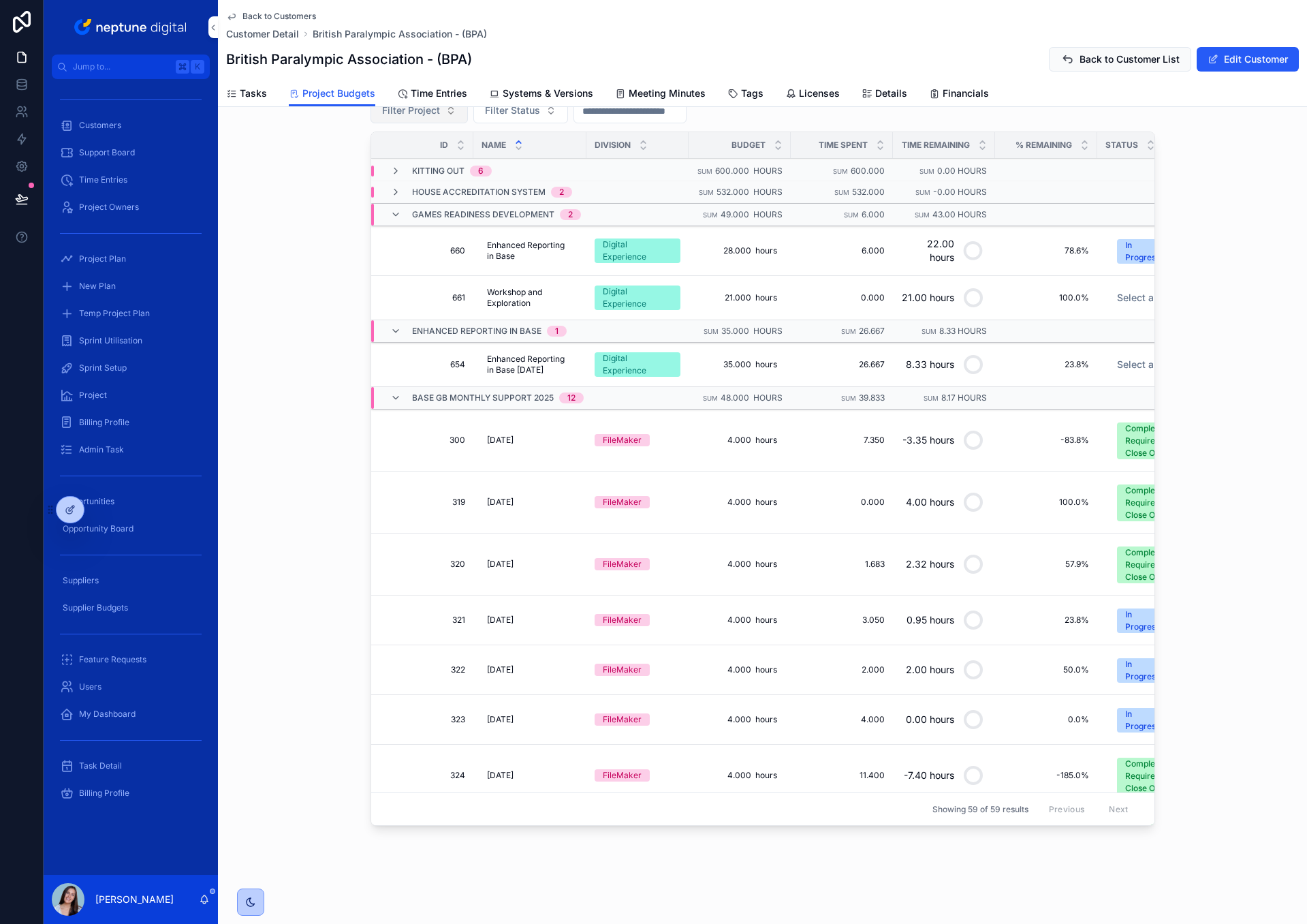
click at [389, 392] on div "Base GB Monthly Support 2025 12" at bounding box center [487, 398] width 226 height 21
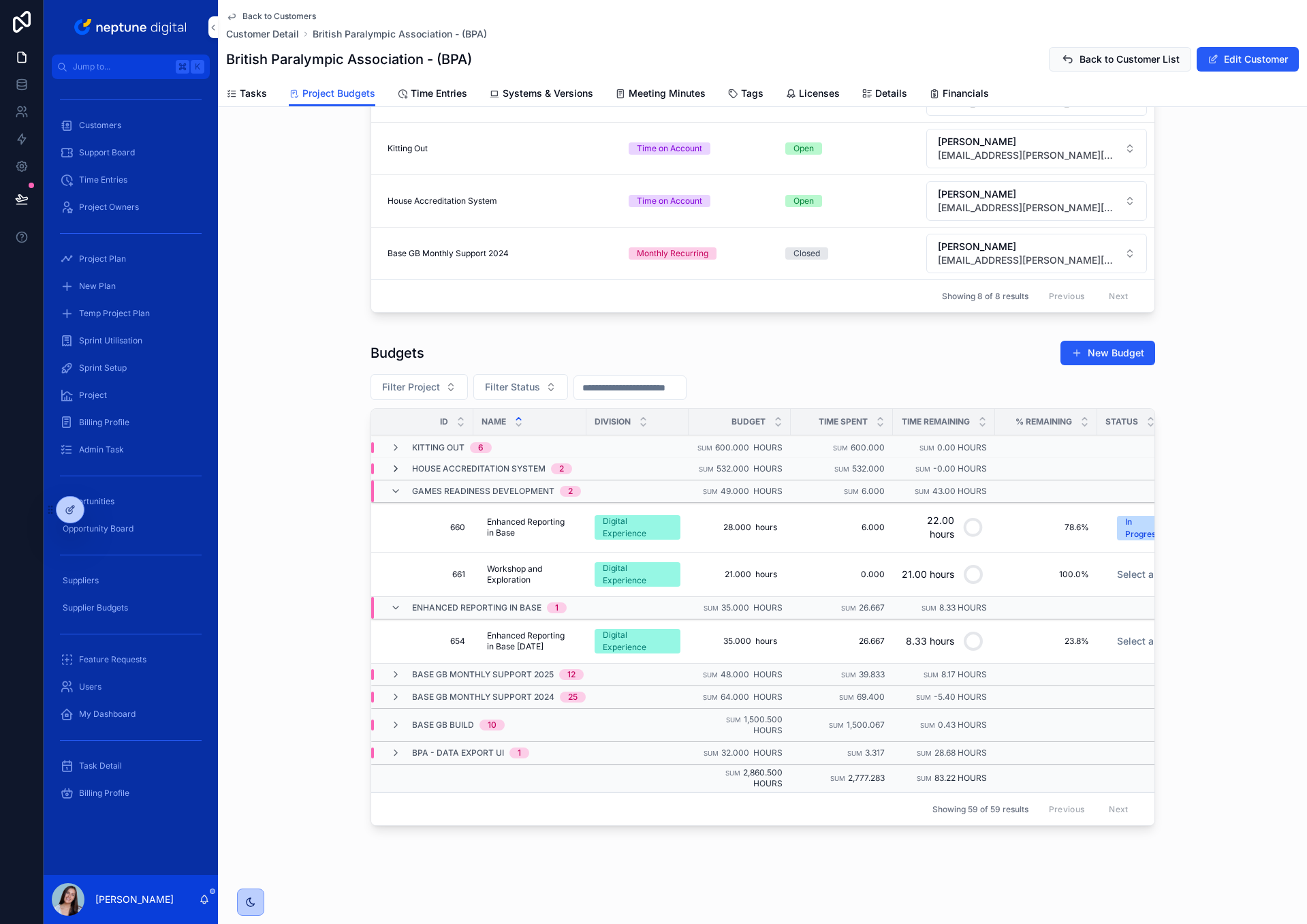
click at [396, 469] on icon "scrollable content" at bounding box center [396, 469] width 11 height 11
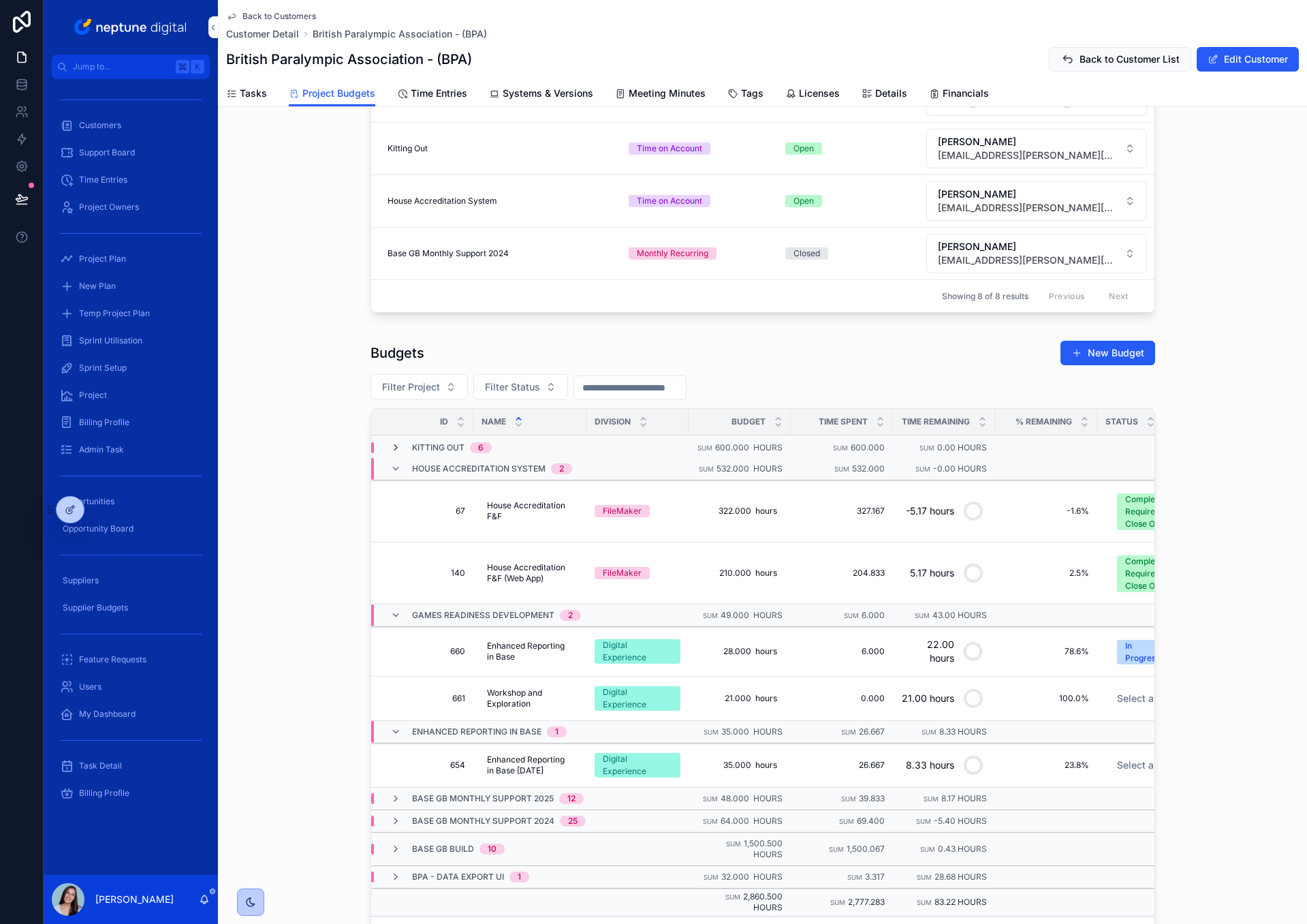
click at [396, 446] on icon "scrollable content" at bounding box center [396, 447] width 11 height 11
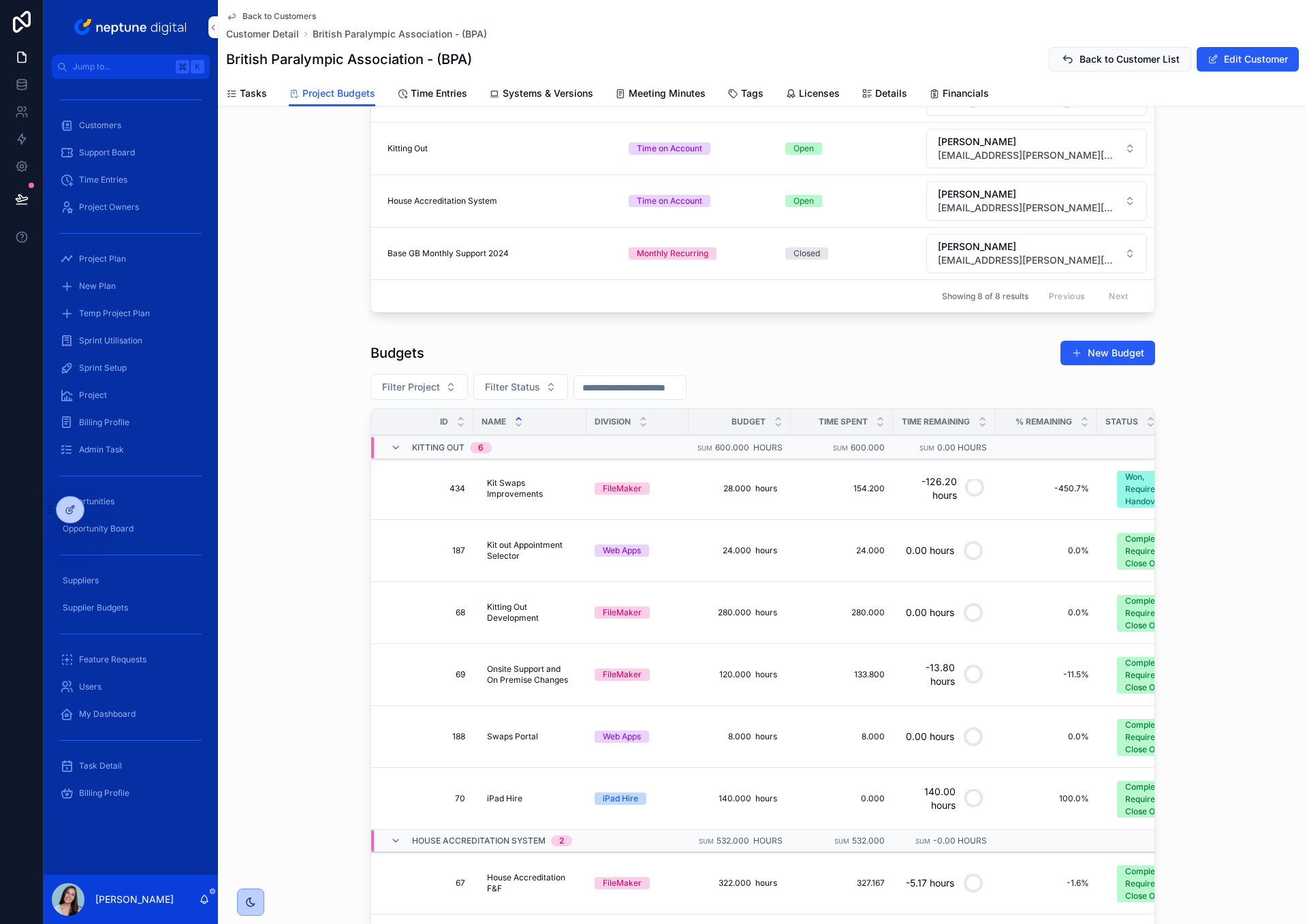
click at [335, 495] on div "Budgets New Budget Filter Project Filter Status Id Name Division Budget Time Sp…" at bounding box center [762, 724] width 1089 height 779
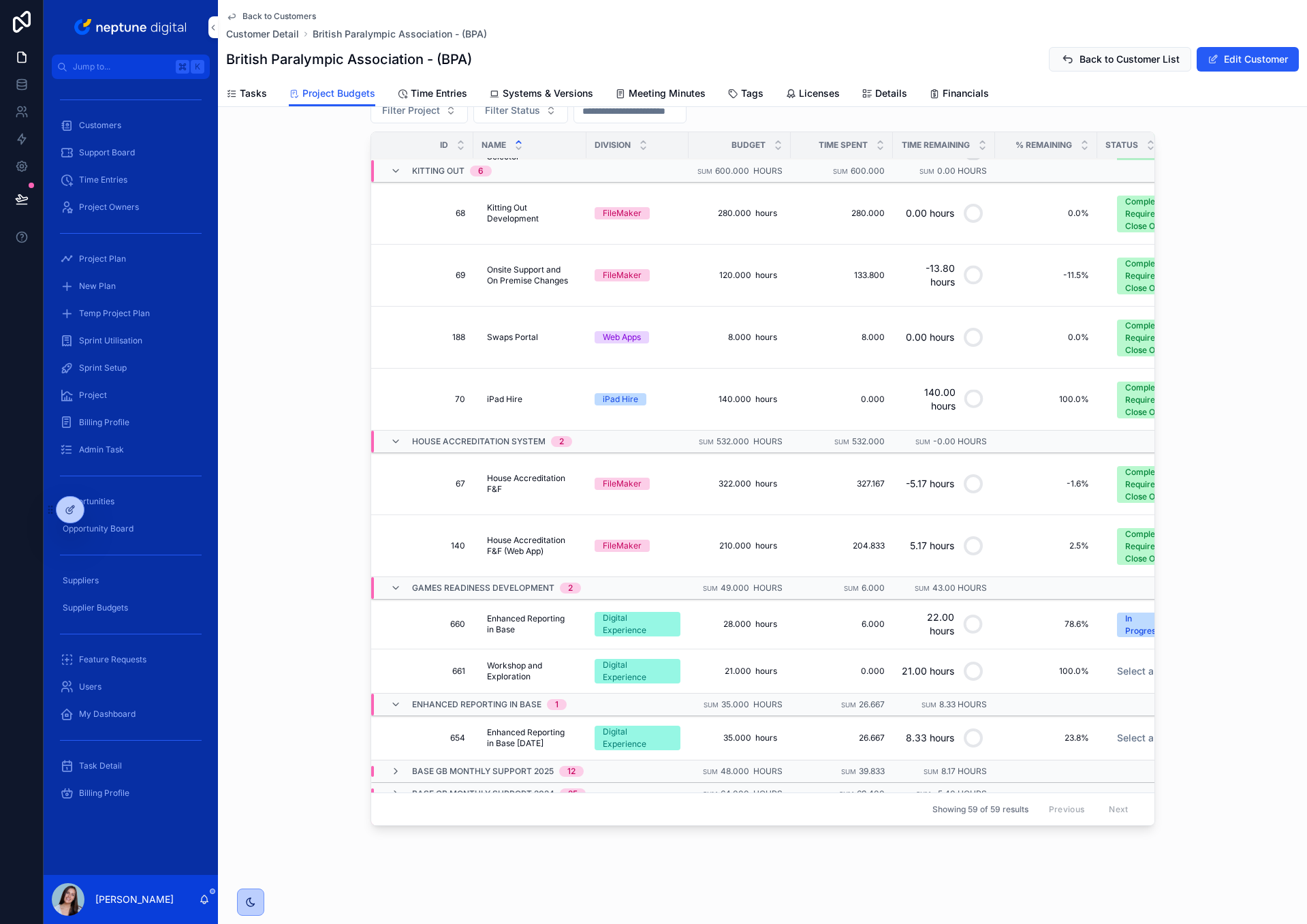
scroll to position [219, 0]
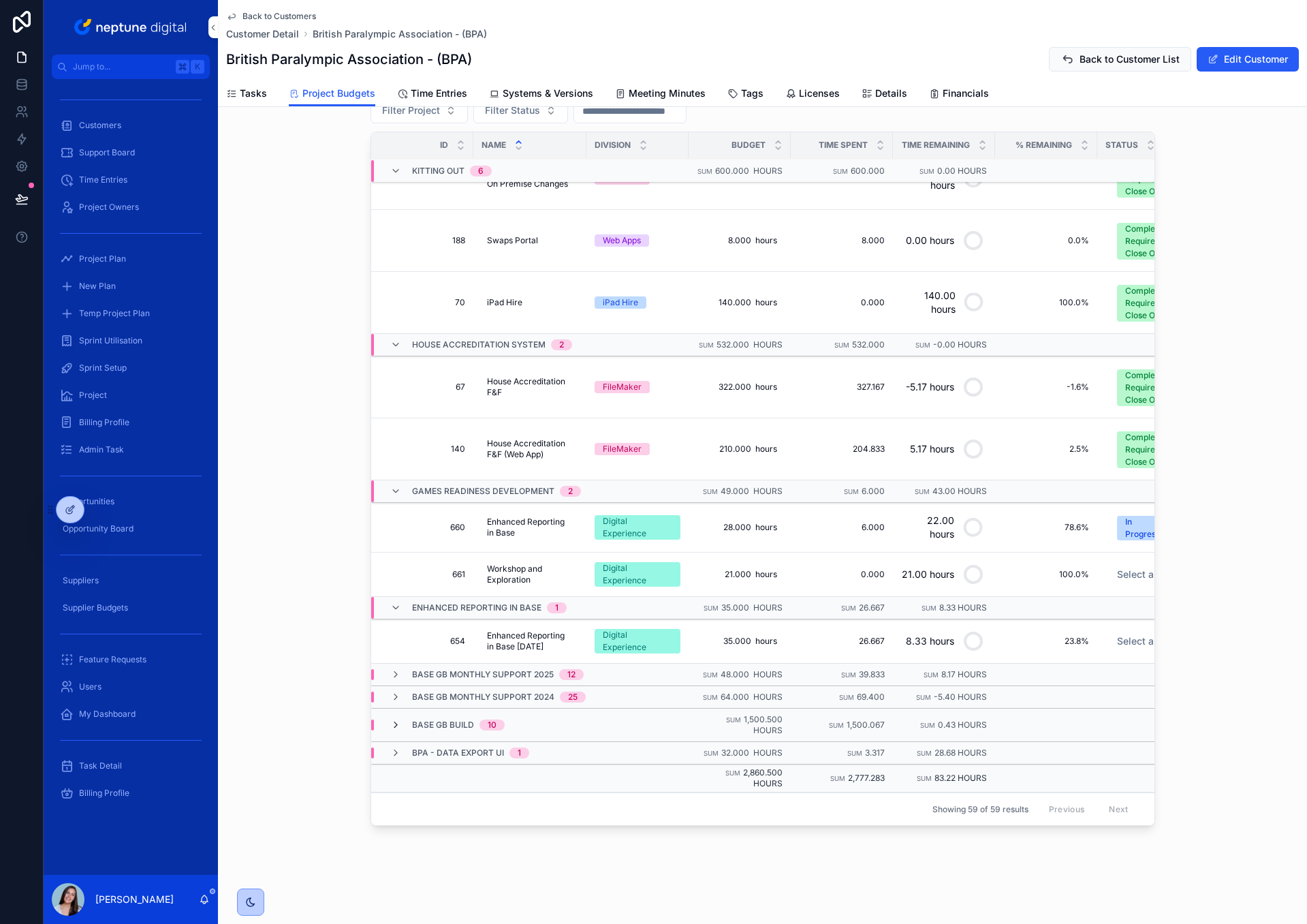
click at [394, 721] on icon "scrollable content" at bounding box center [396, 724] width 11 height 11
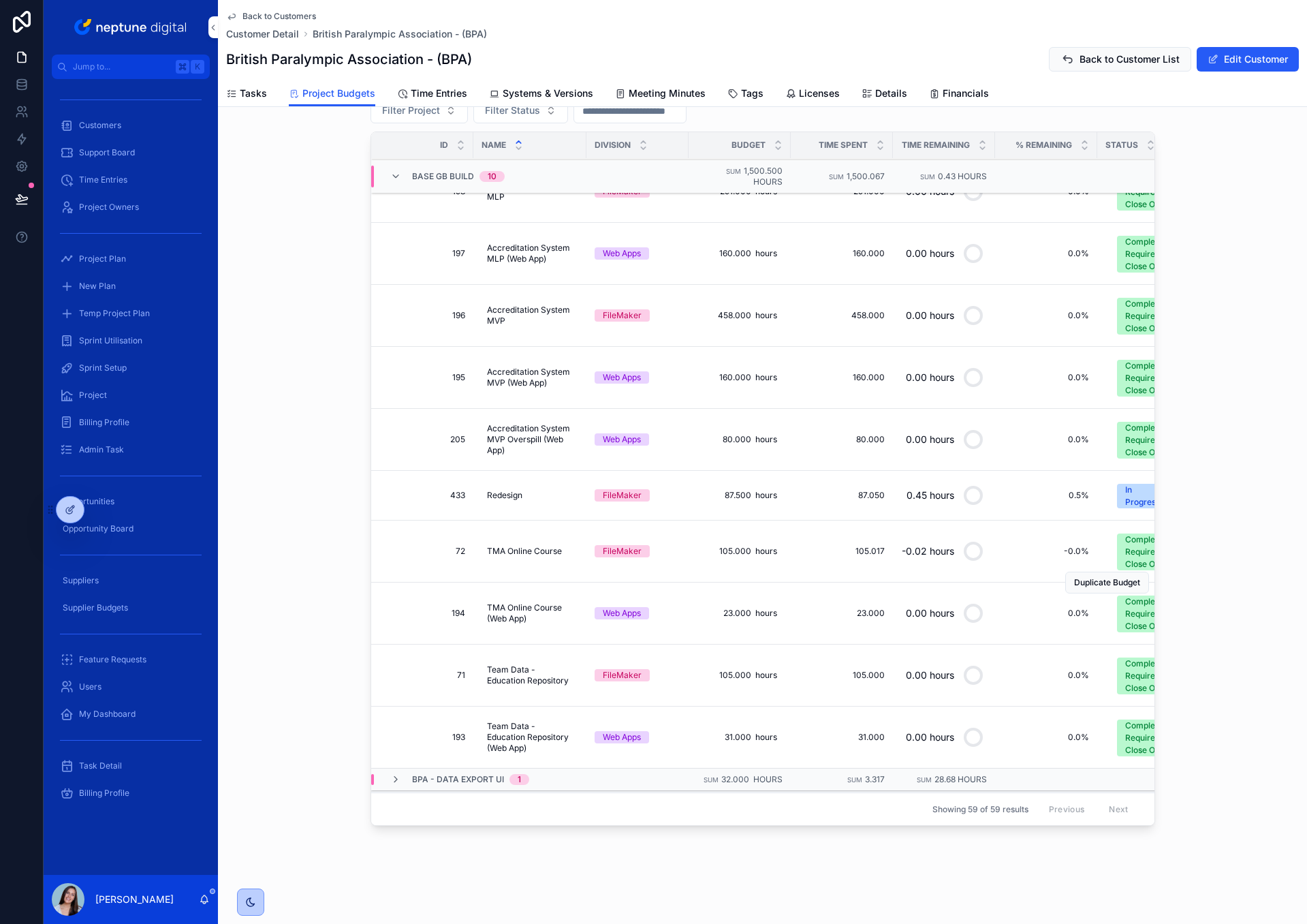
scroll to position [846, 0]
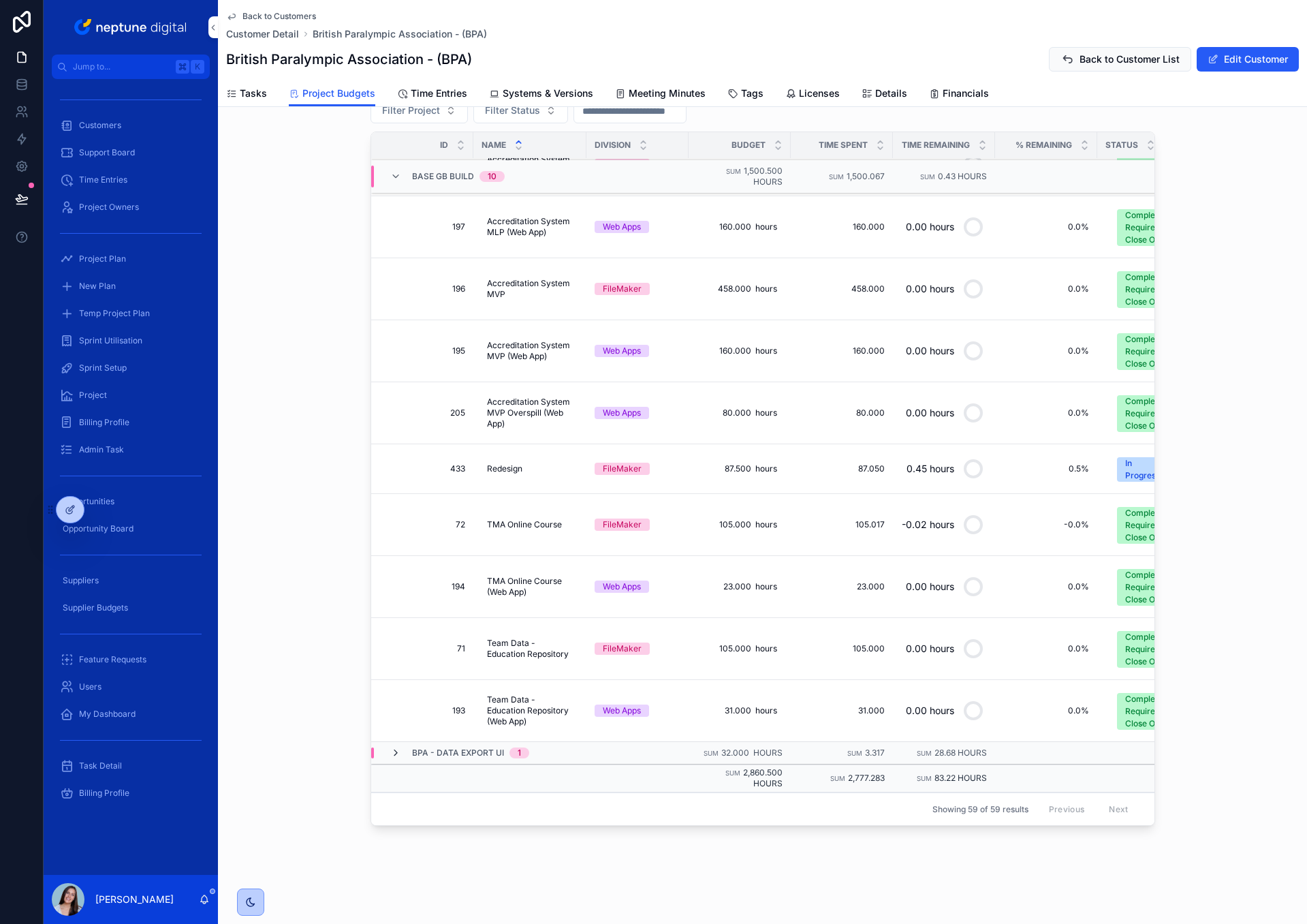
click at [397, 754] on icon "scrollable content" at bounding box center [396, 753] width 11 height 11
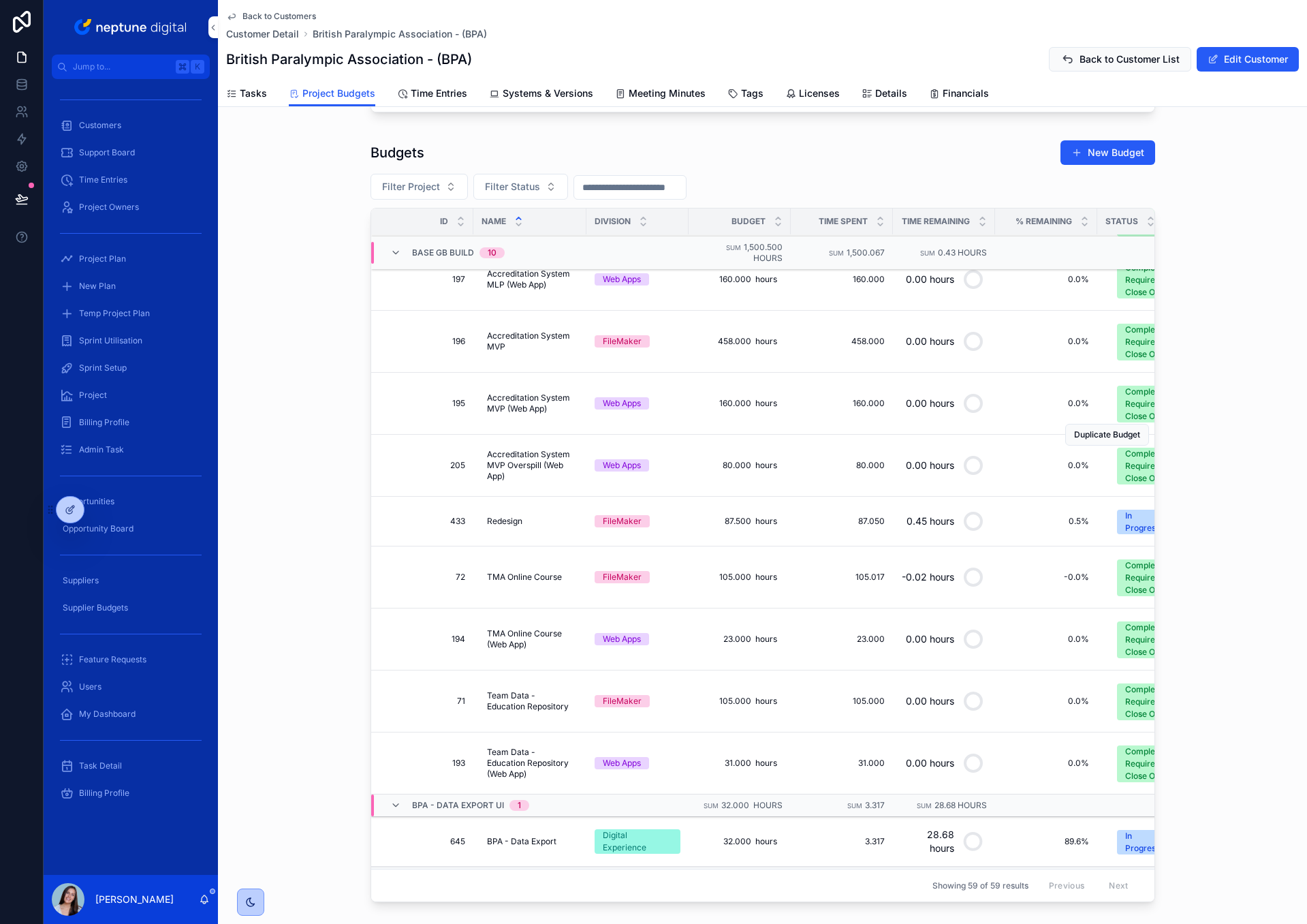
scroll to position [896, 0]
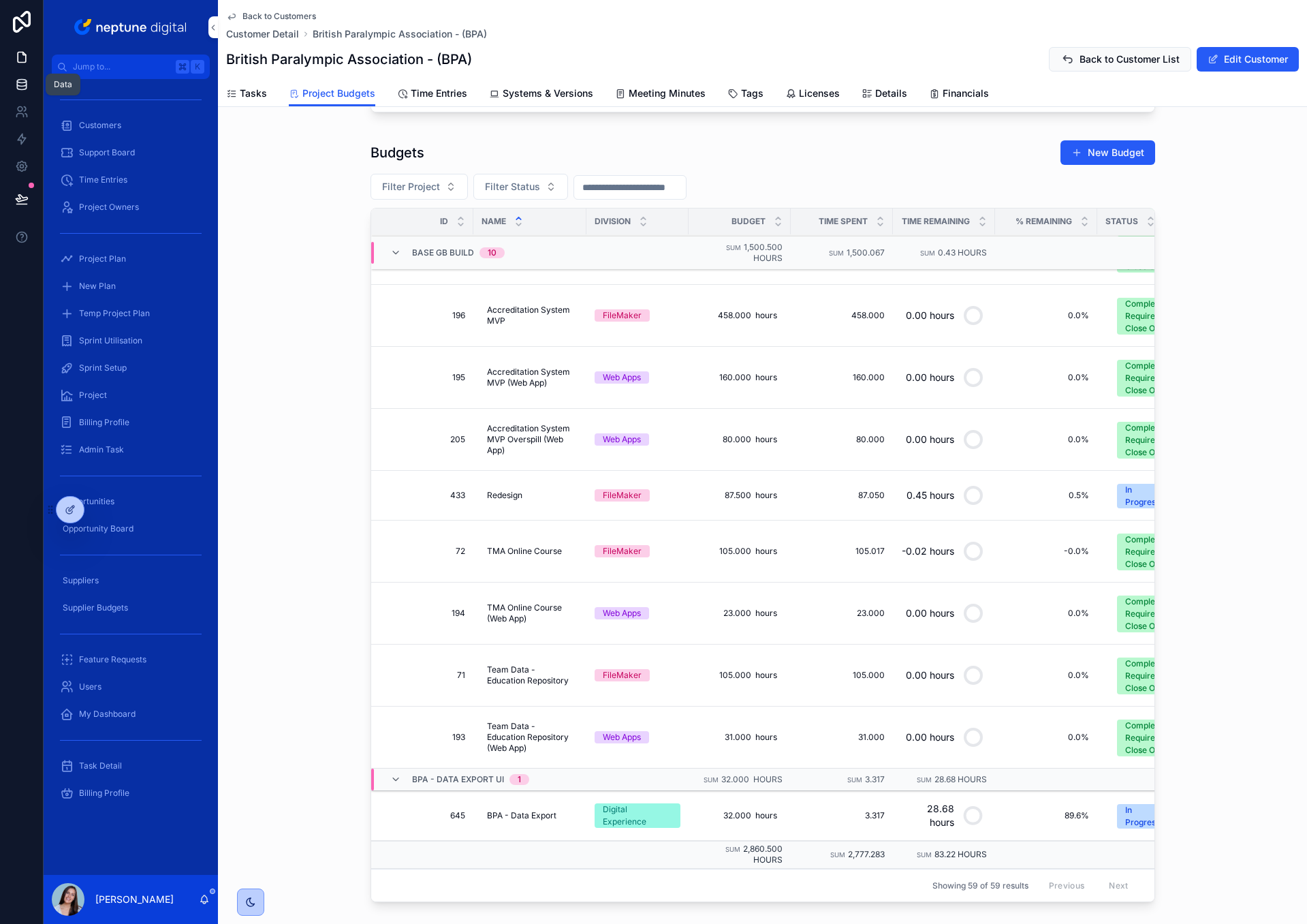
click at [21, 91] on link at bounding box center [21, 84] width 43 height 28
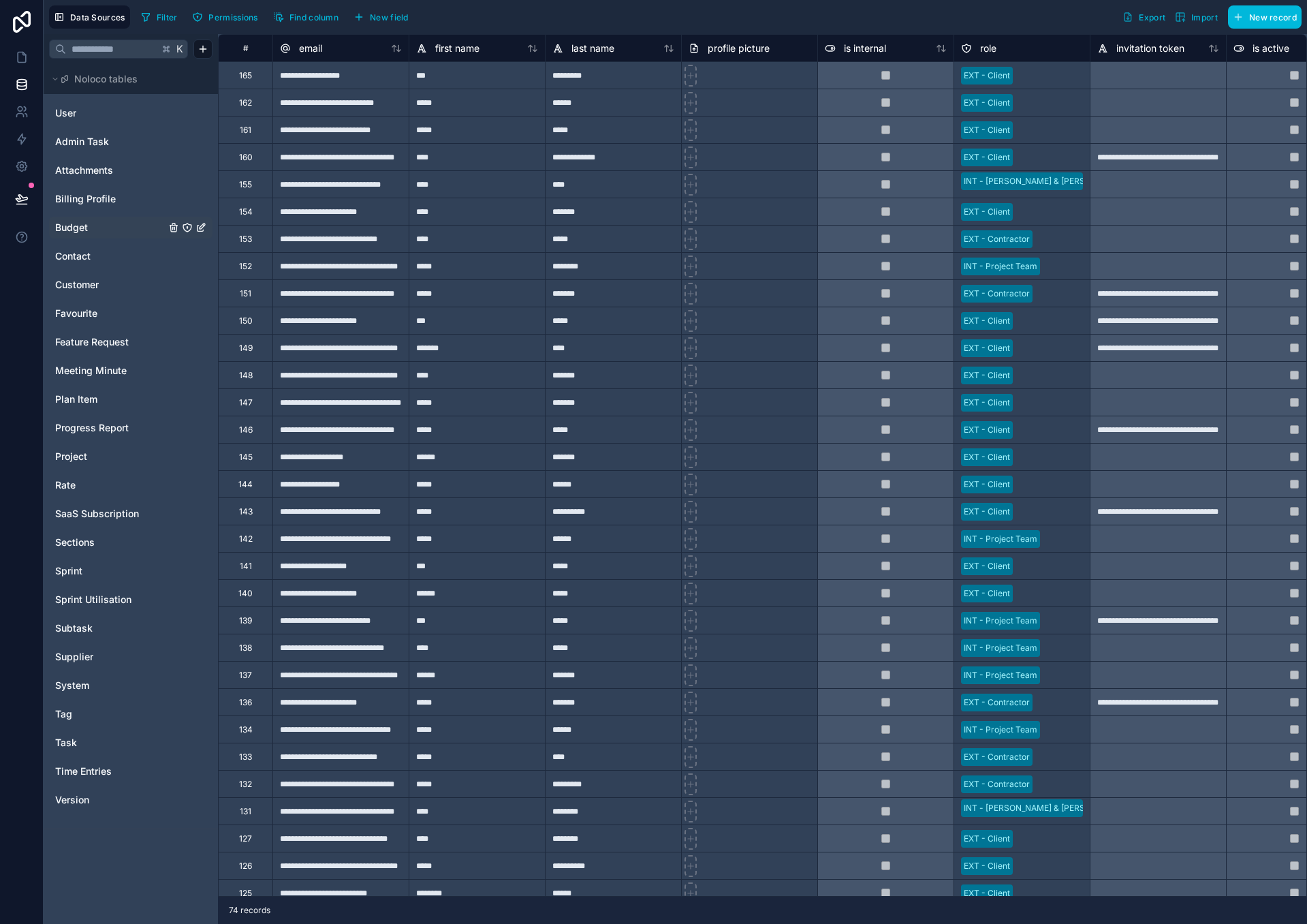
click at [79, 225] on span "Budget" at bounding box center [71, 228] width 33 height 14
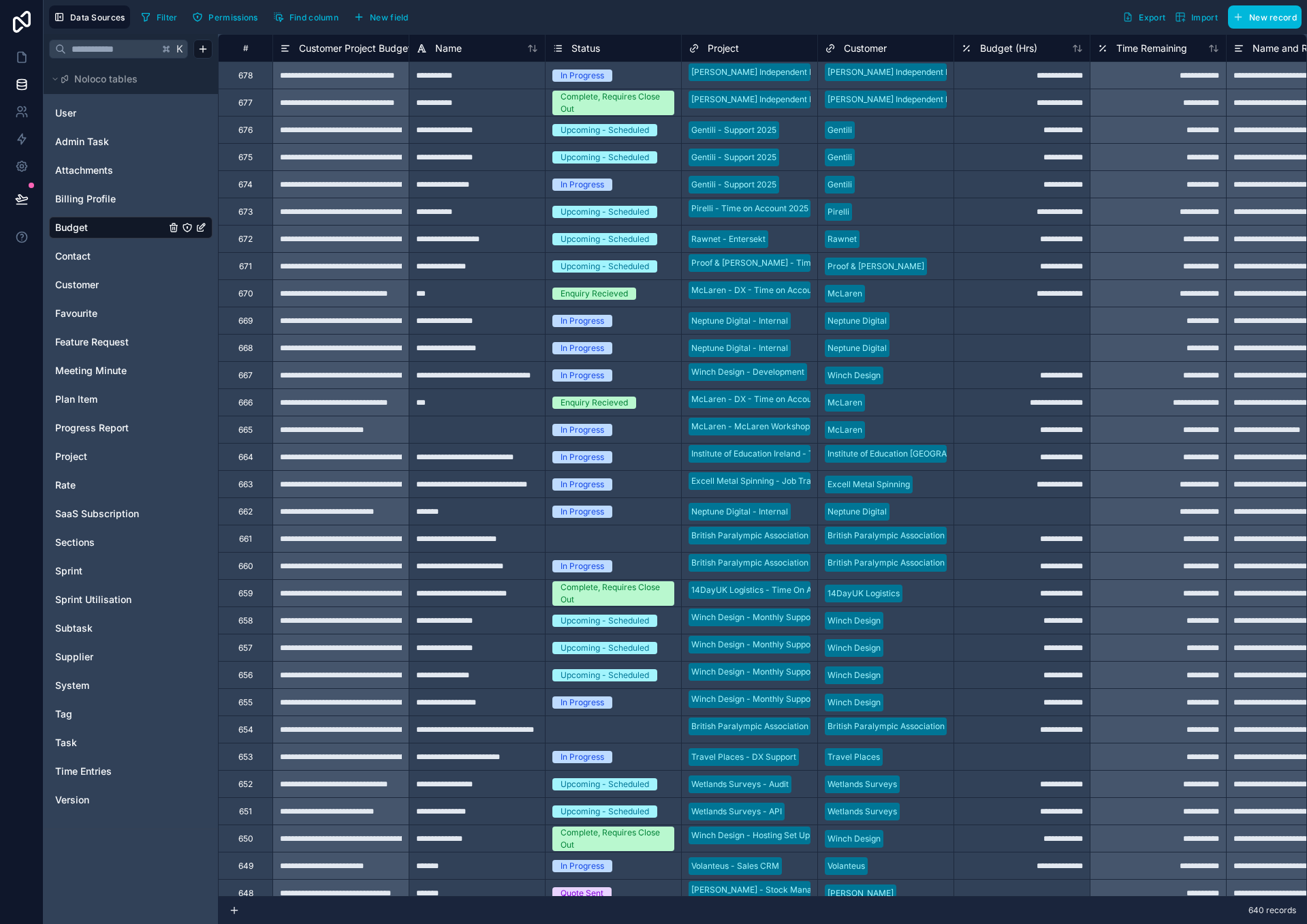
click at [166, 21] on span "Filter" at bounding box center [167, 17] width 21 height 10
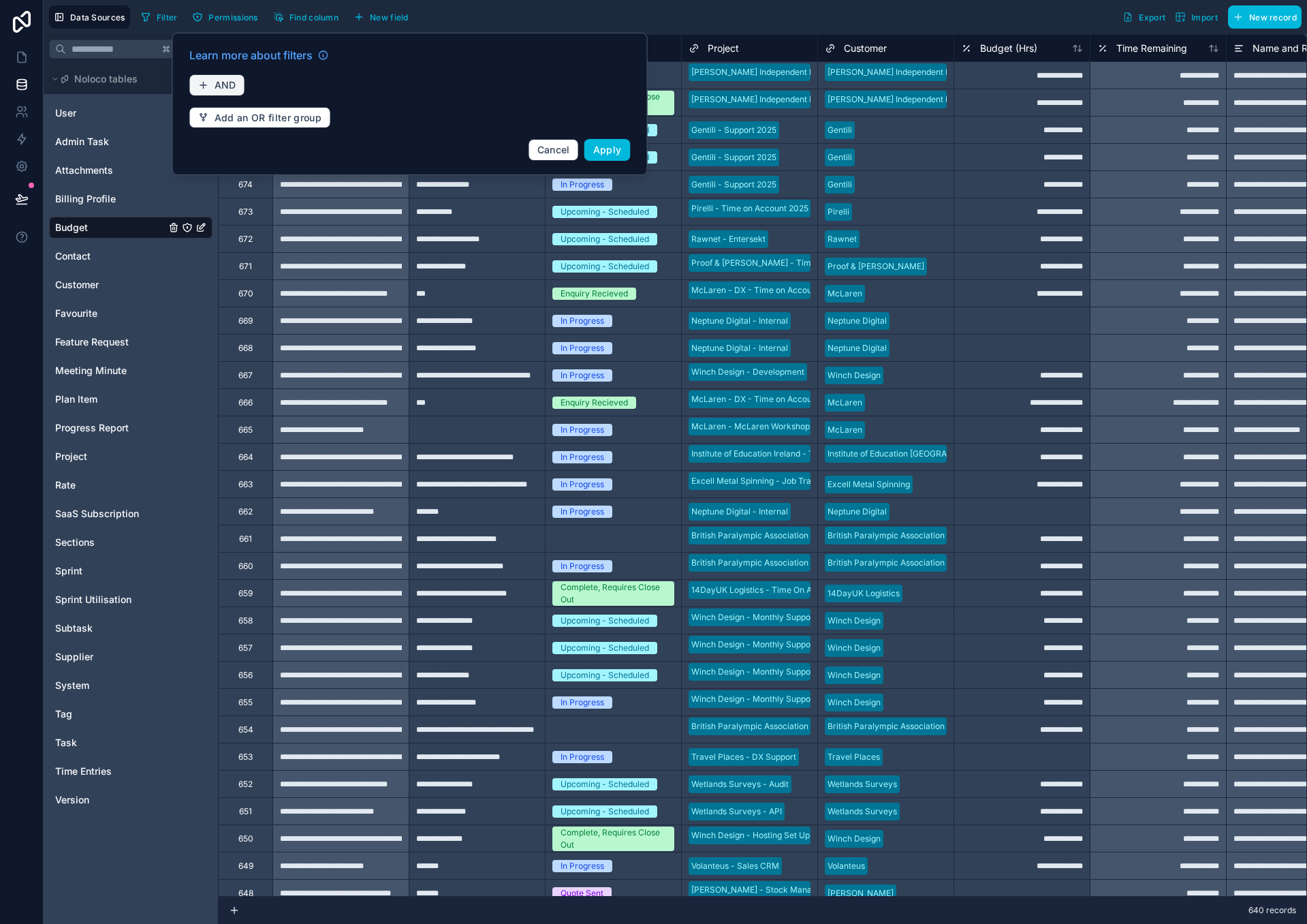
click at [231, 87] on span "AND" at bounding box center [226, 85] width 21 height 12
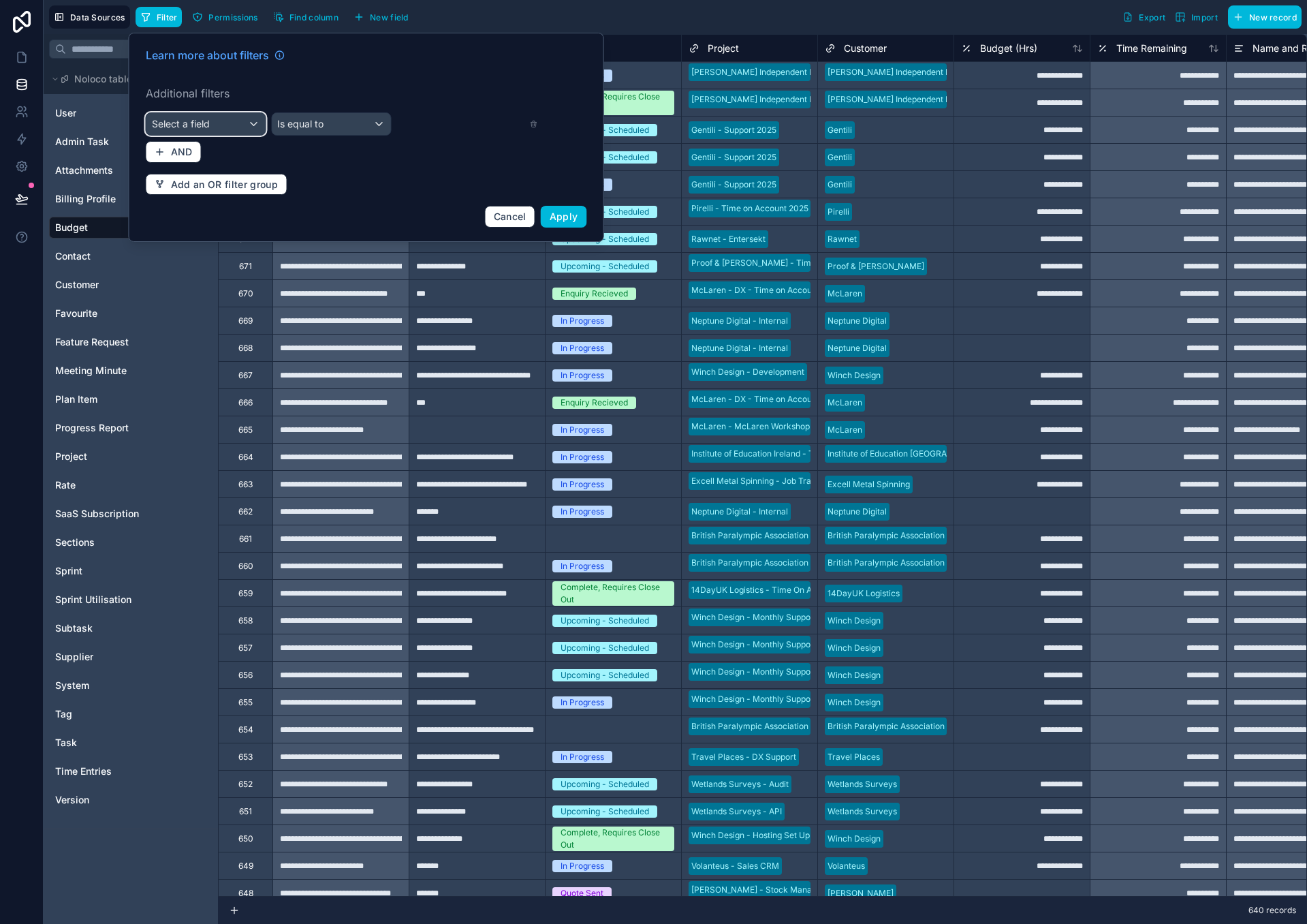
click at [213, 117] on div "Select a field" at bounding box center [206, 124] width 119 height 21
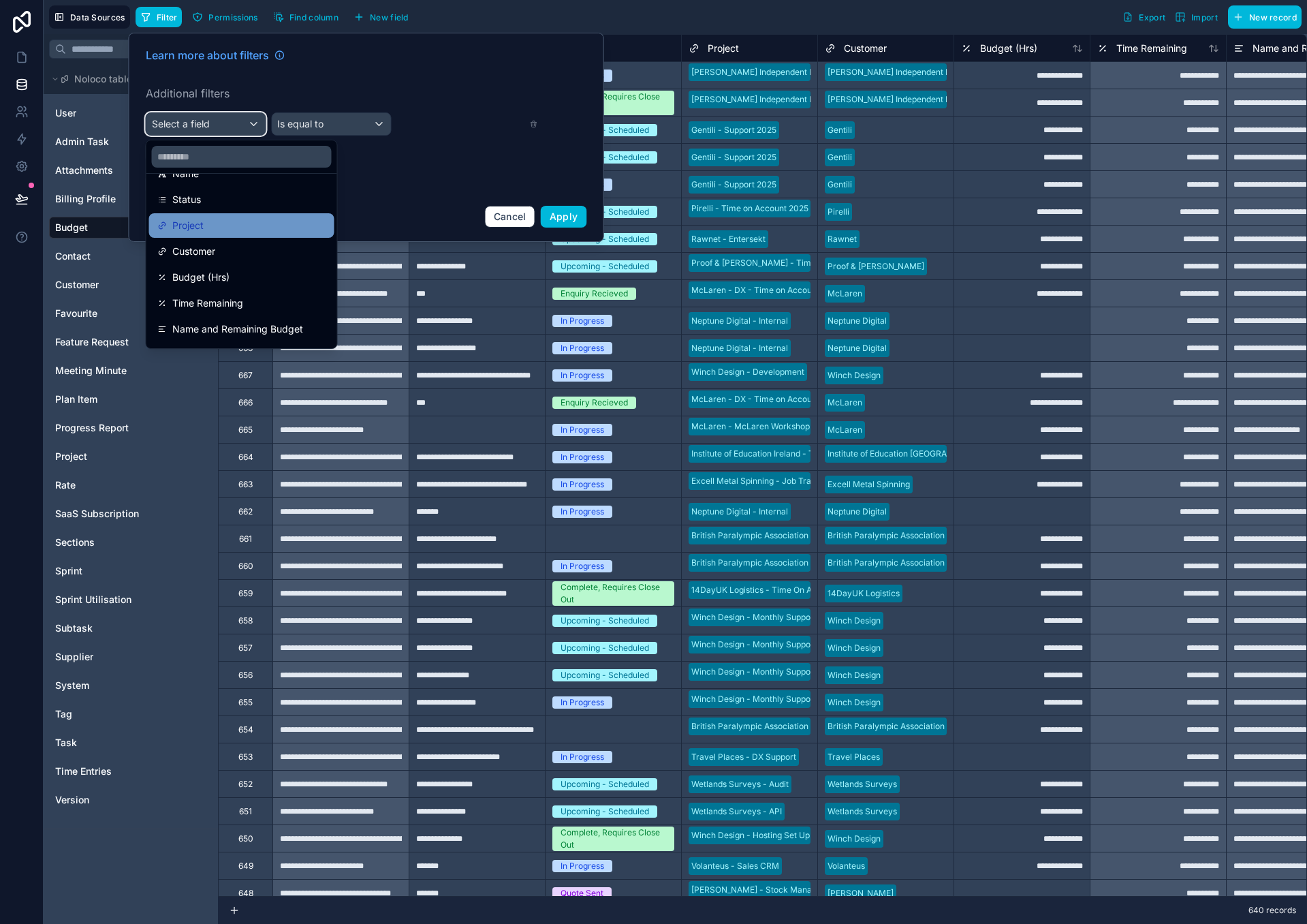
scroll to position [129, 0]
click at [221, 241] on div "Customer" at bounding box center [242, 249] width 169 height 16
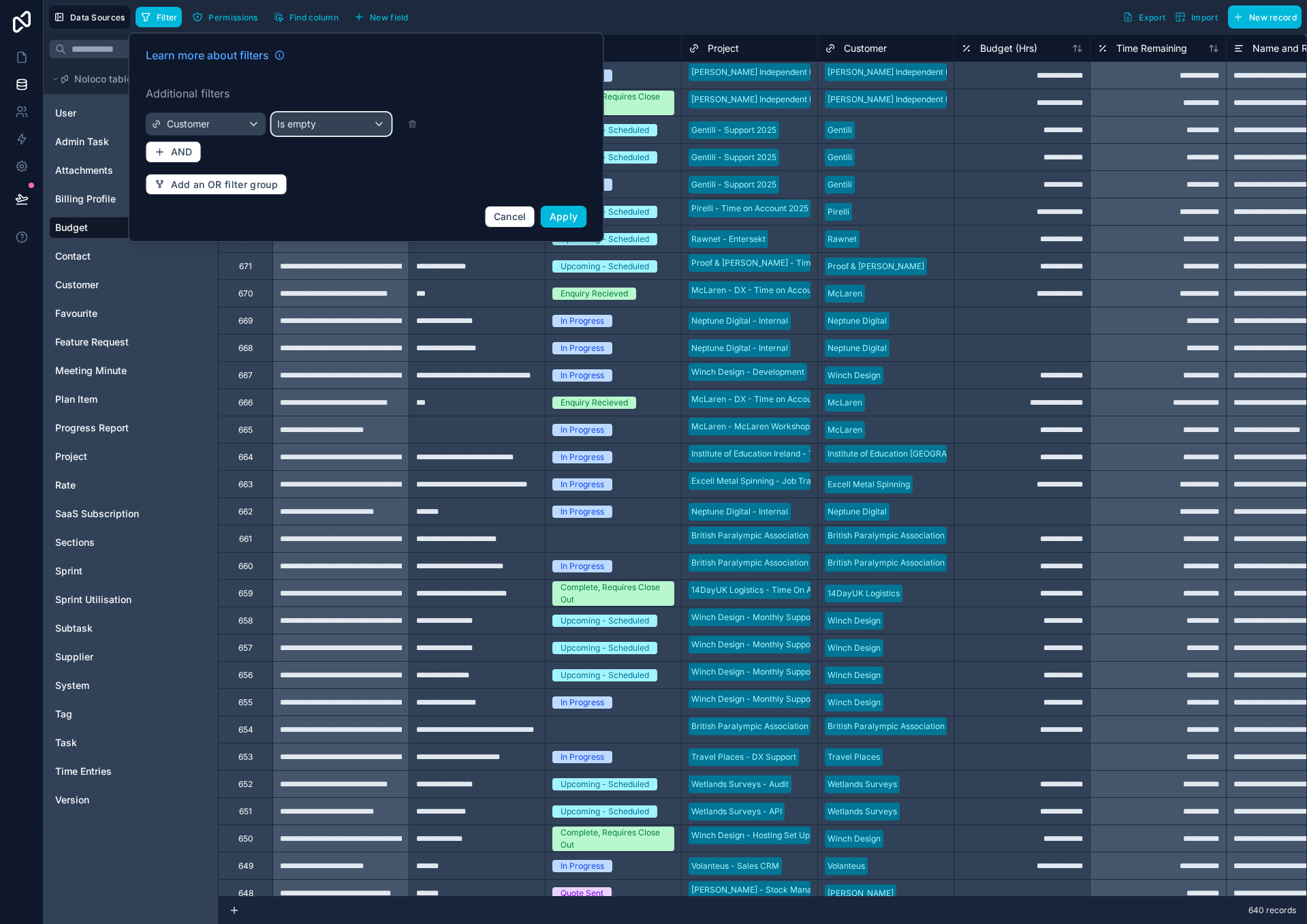
click at [323, 127] on div "Is empty" at bounding box center [331, 124] width 119 height 21
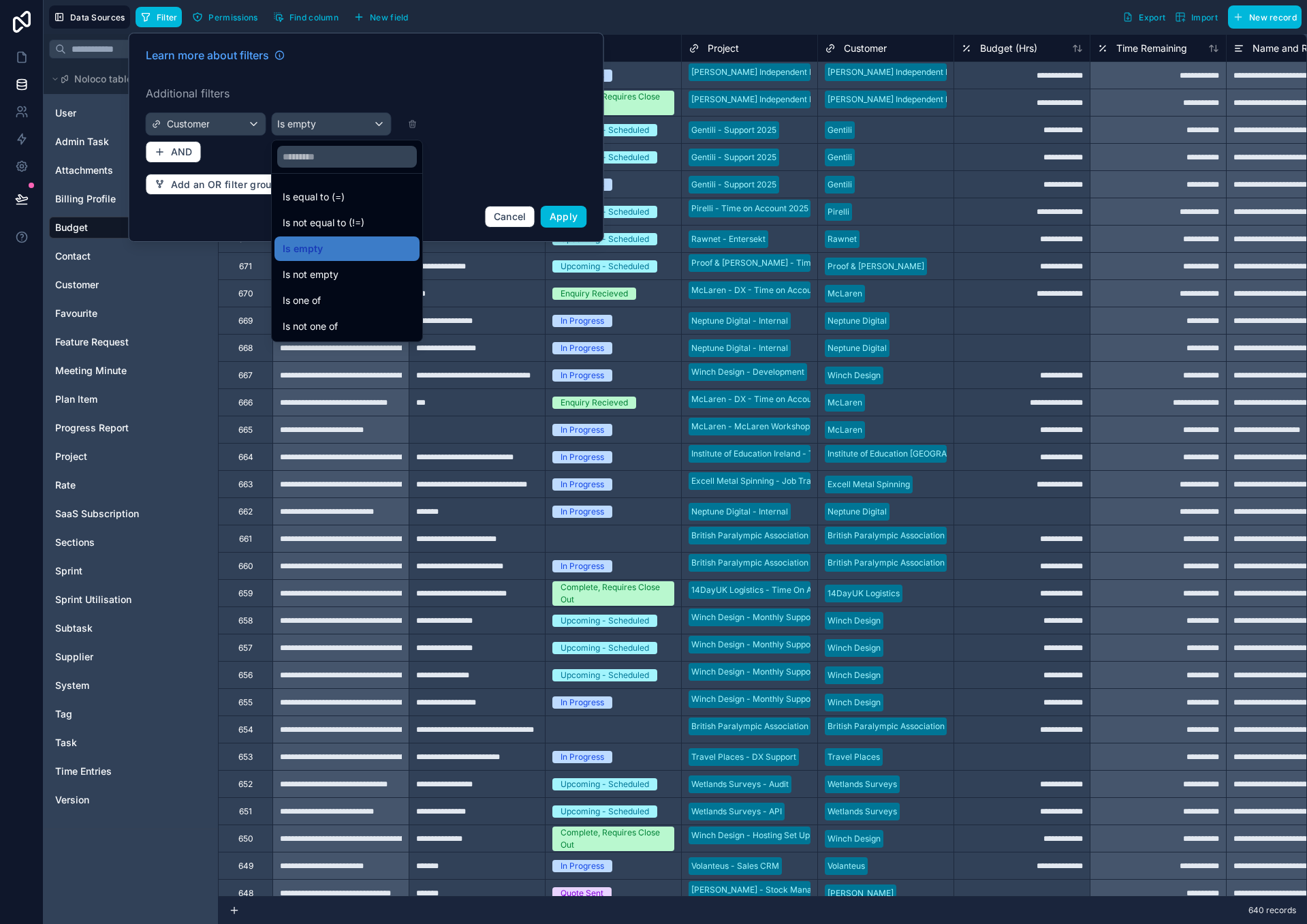
click at [332, 197] on span "Is equal to (=)" at bounding box center [313, 196] width 62 height 16
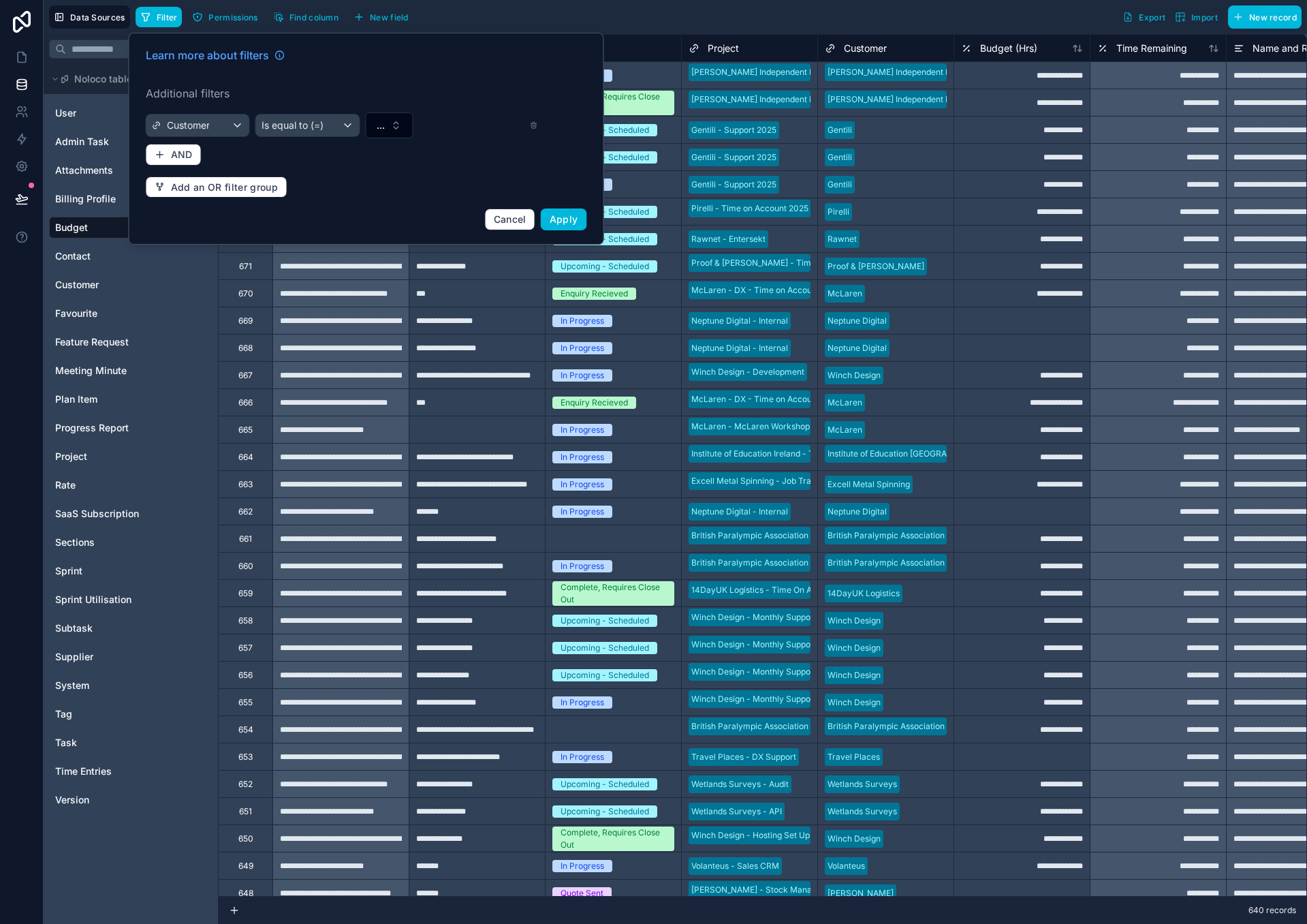
drag, startPoint x: 445, startPoint y: 127, endPoint x: 424, endPoint y: 129, distance: 21.1
click at [445, 127] on div "..." at bounding box center [442, 125] width 153 height 26
click at [402, 129] on button "..." at bounding box center [389, 125] width 48 height 26
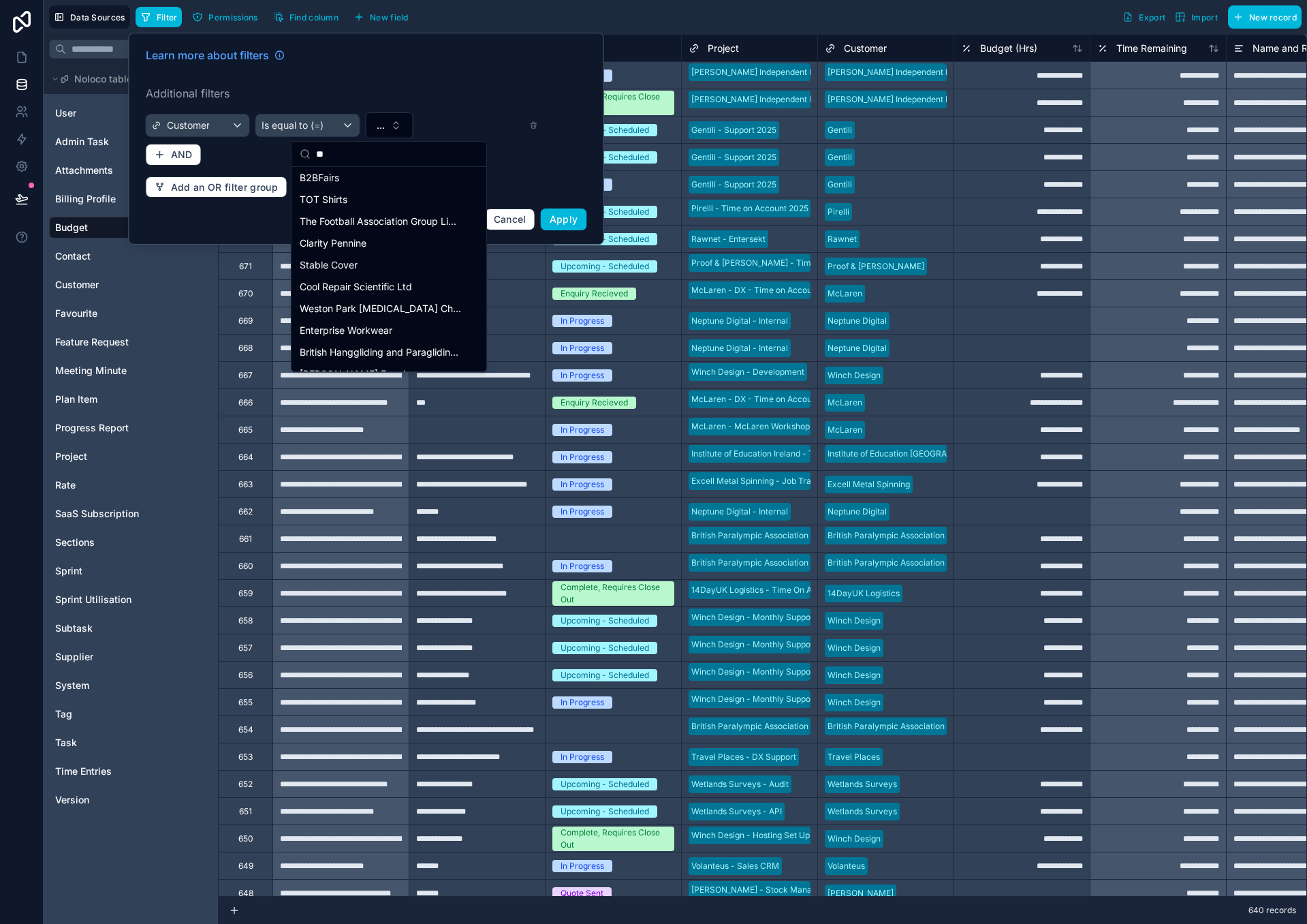
scroll to position [0, 0]
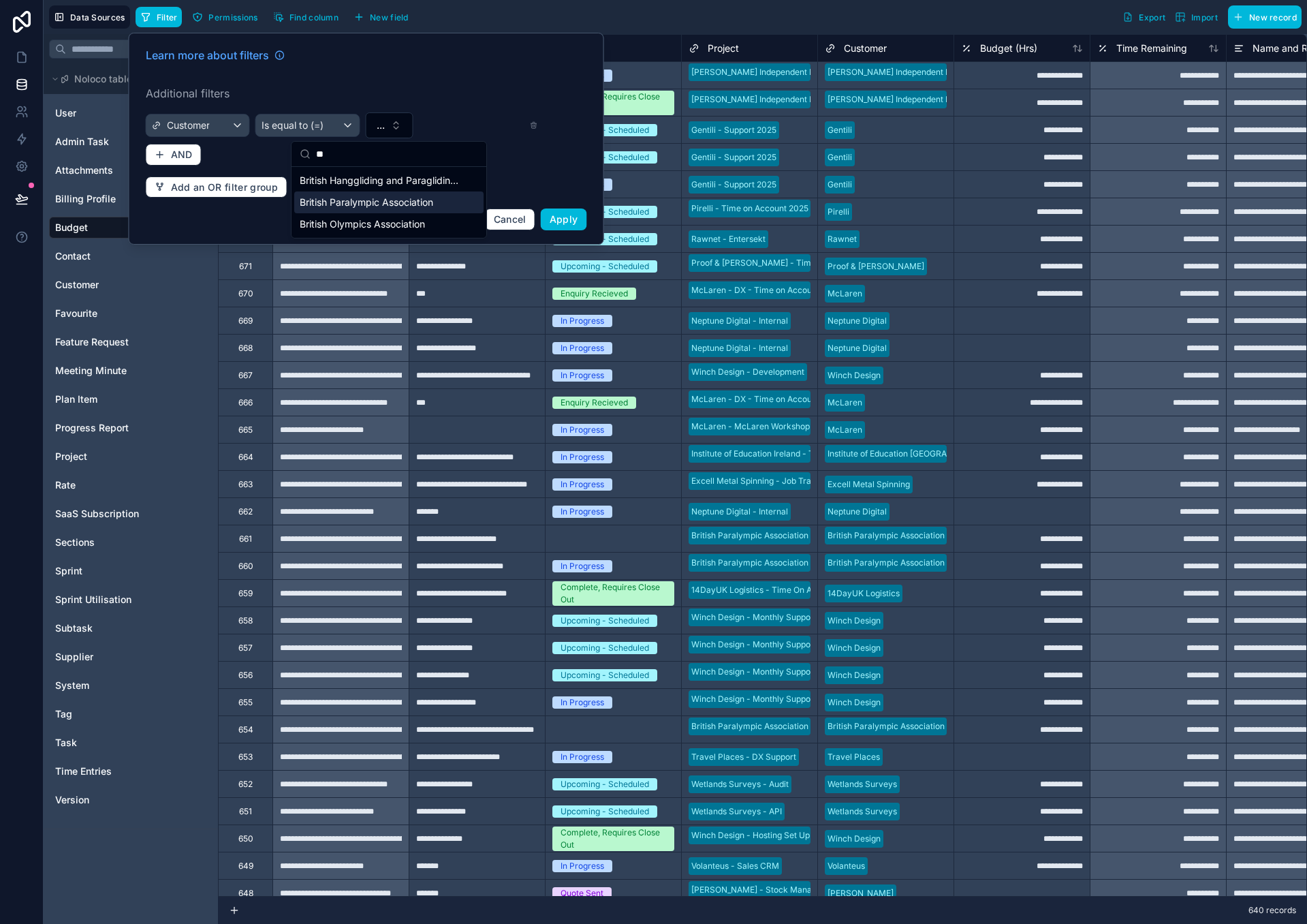
type input "**"
click at [338, 204] on span "British Paralympic Association" at bounding box center [367, 203] width 134 height 14
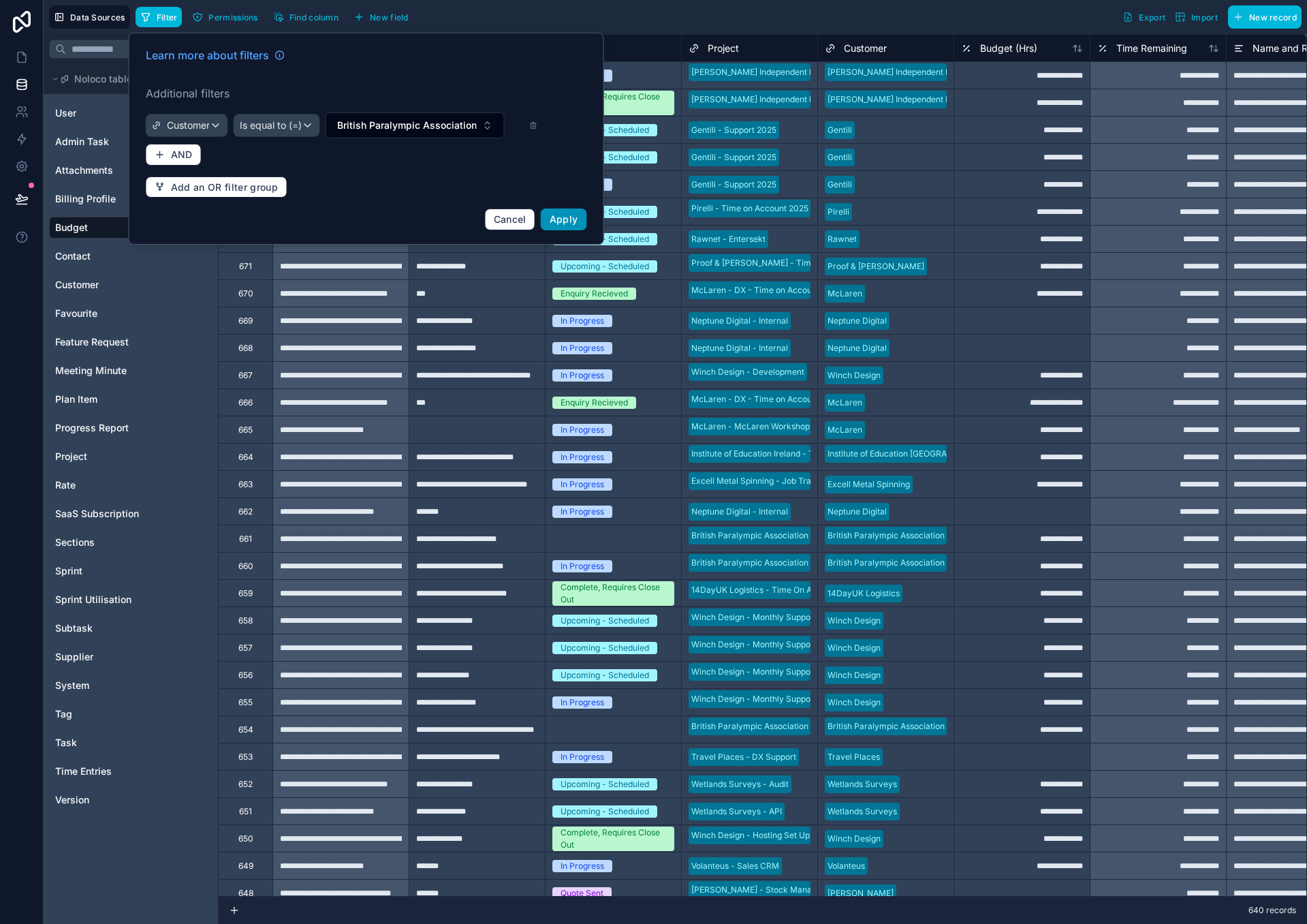
click at [556, 216] on span "Apply" at bounding box center [563, 219] width 28 height 12
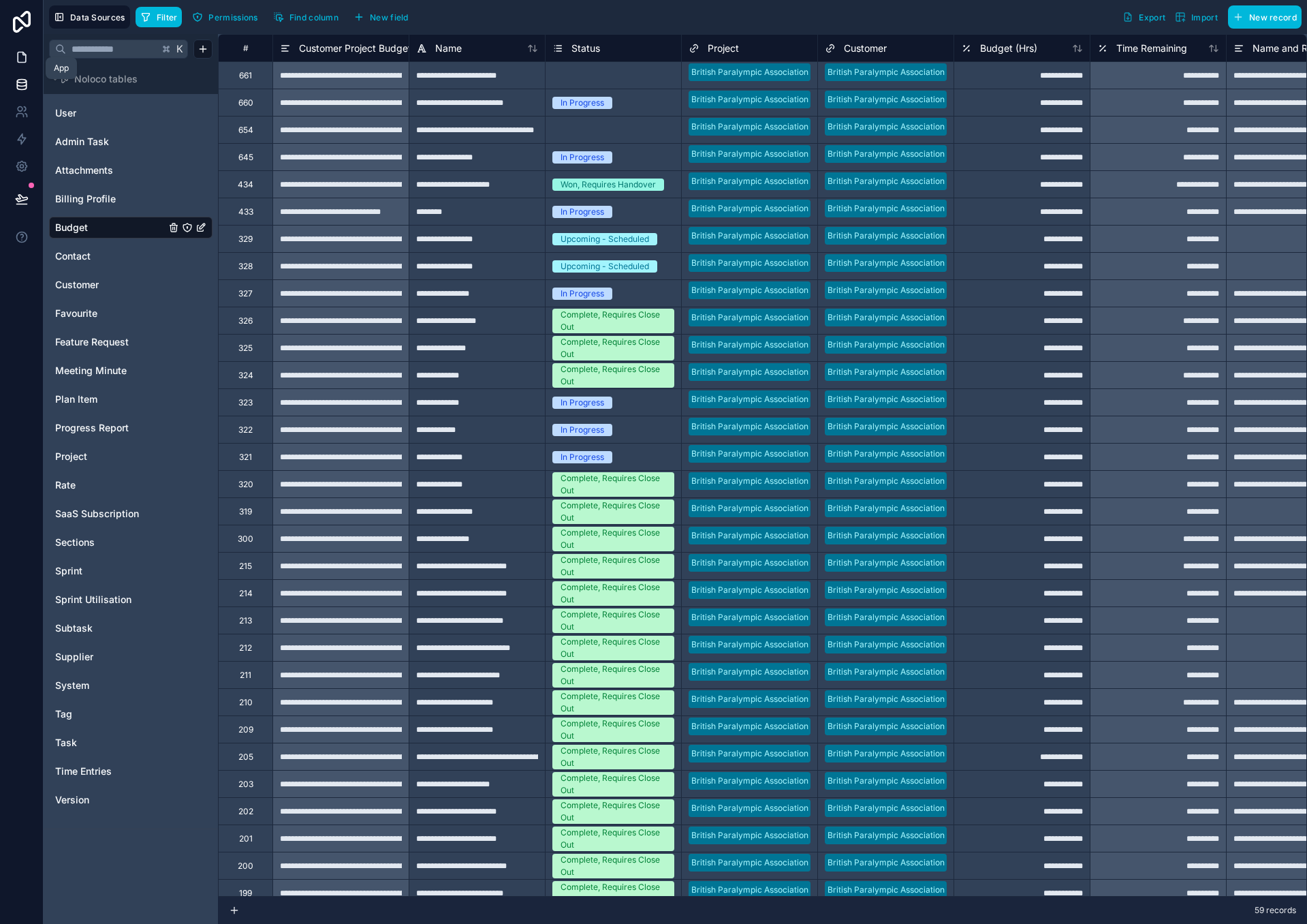
click at [22, 48] on link at bounding box center [21, 58] width 43 height 28
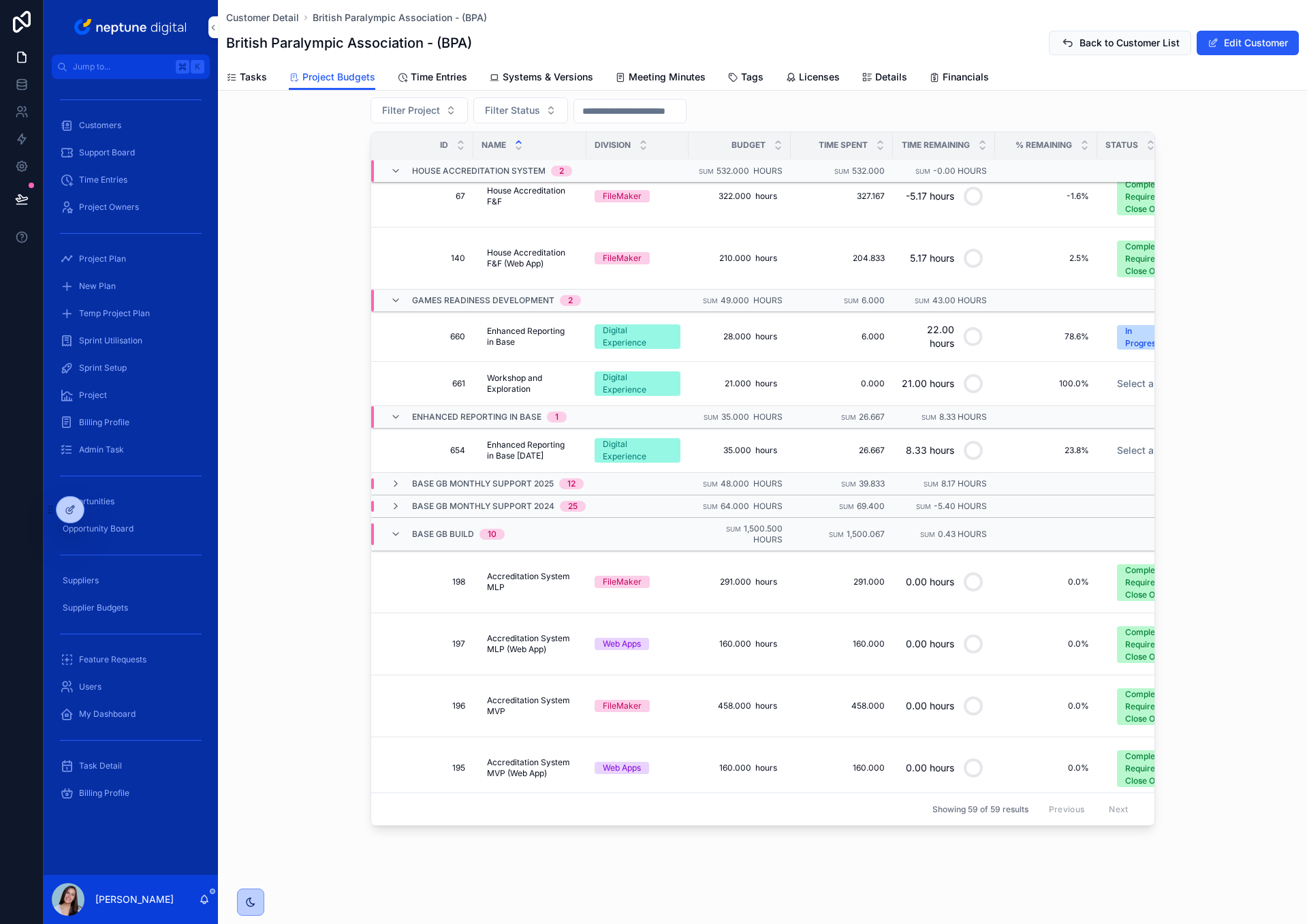
scroll to position [411, 0]
click at [398, 482] on icon "scrollable content" at bounding box center [396, 482] width 11 height 11
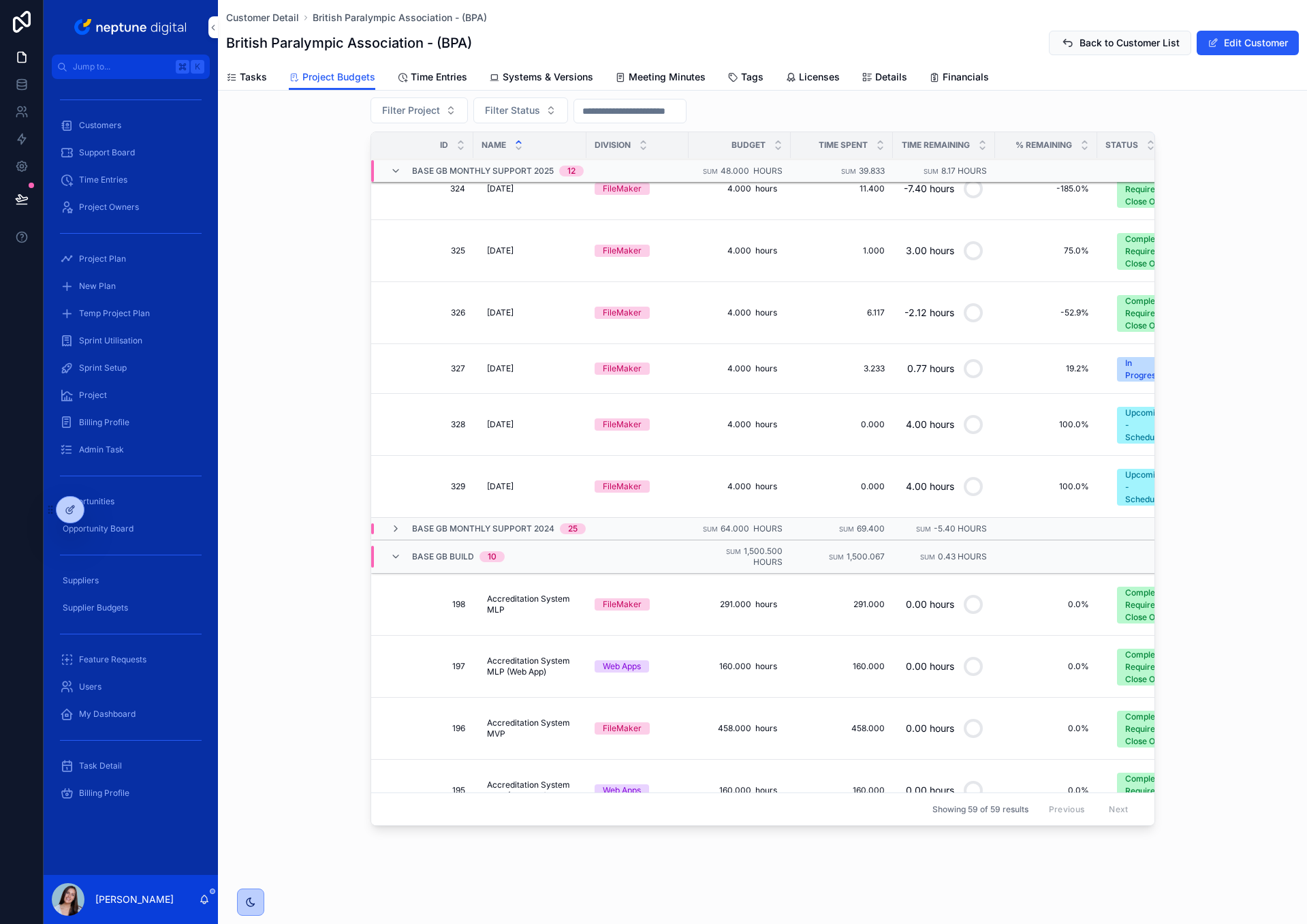
scroll to position [1098, 0]
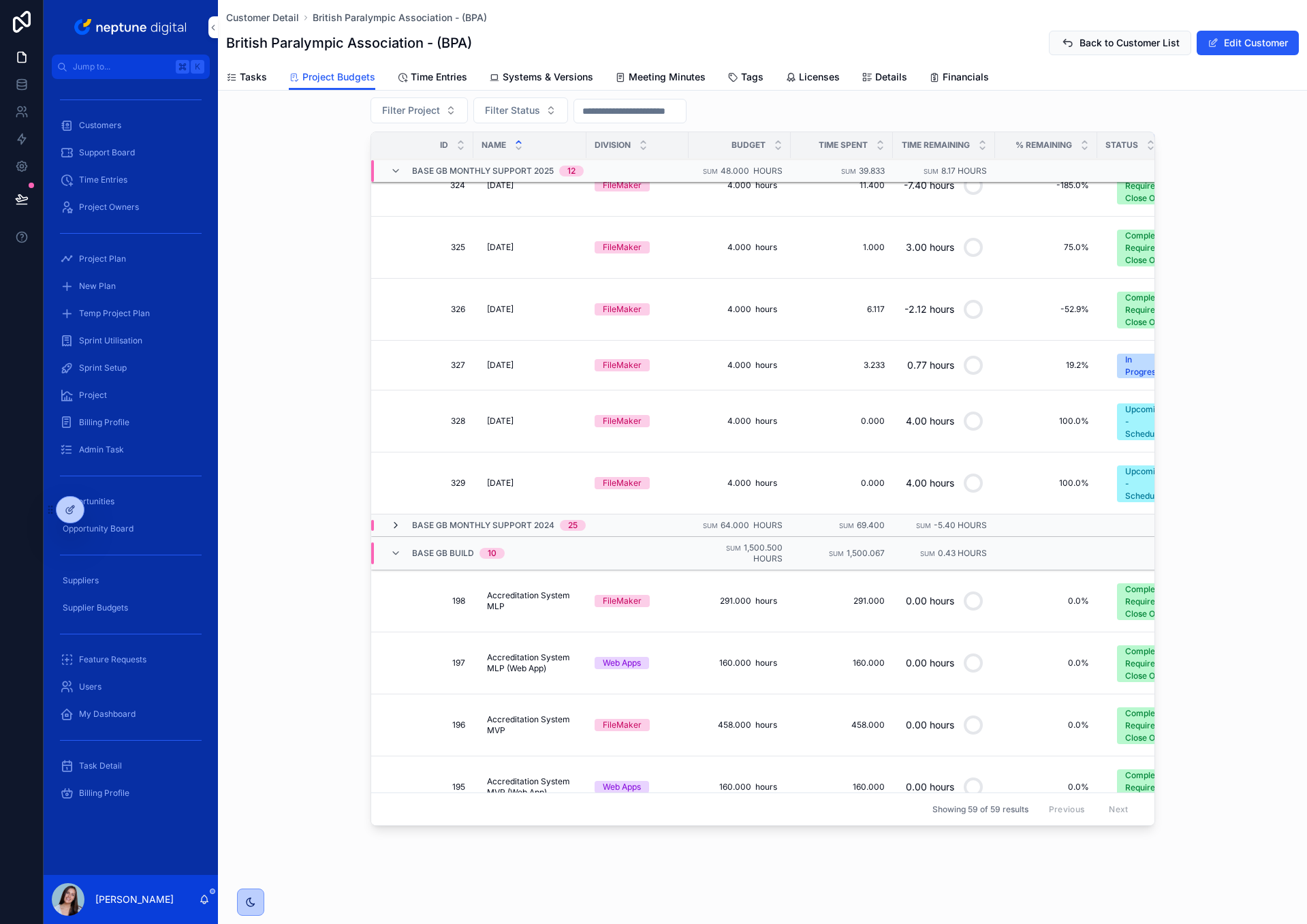
click at [398, 527] on icon "scrollable content" at bounding box center [396, 525] width 11 height 11
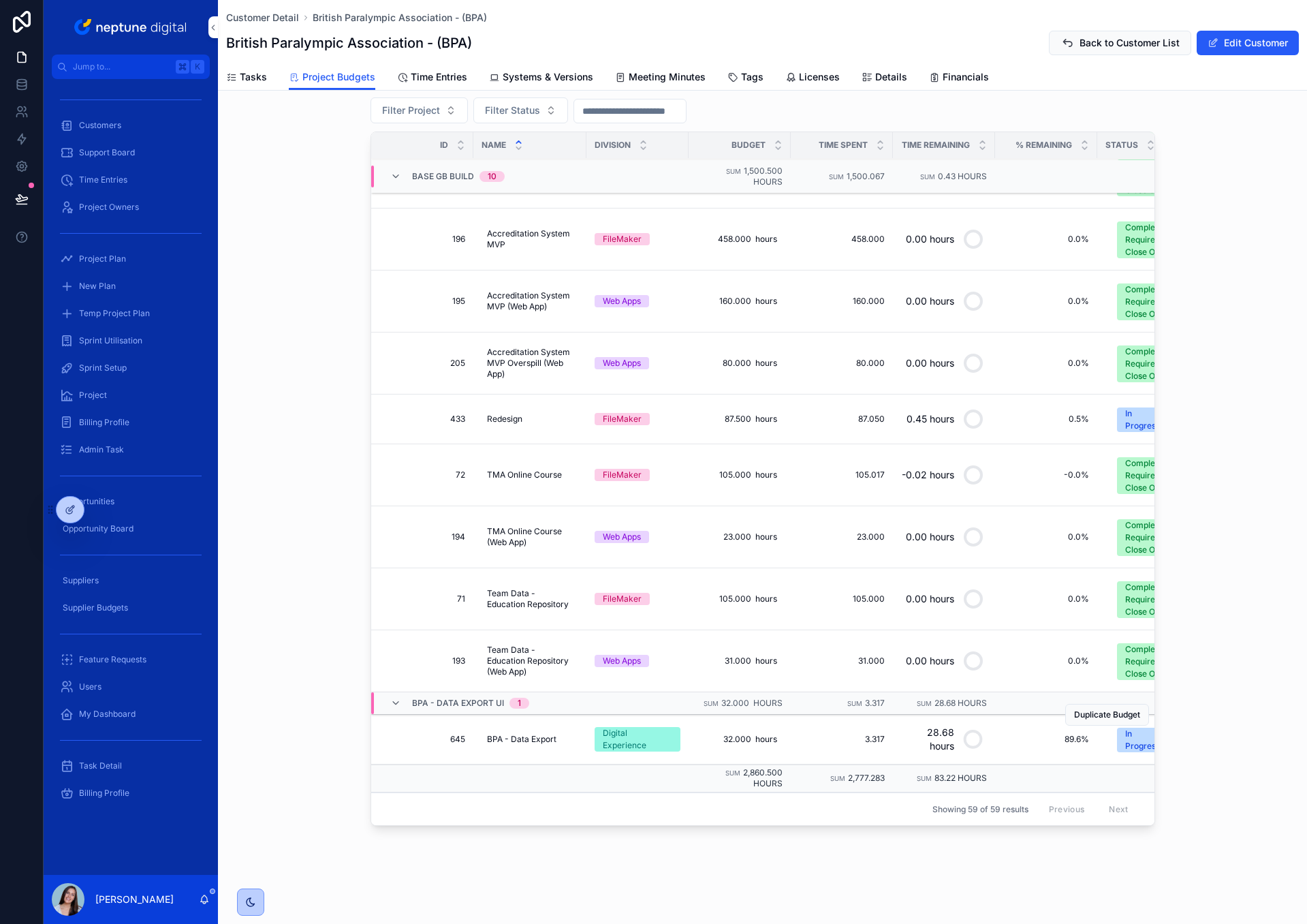
scroll to position [3123, 6]
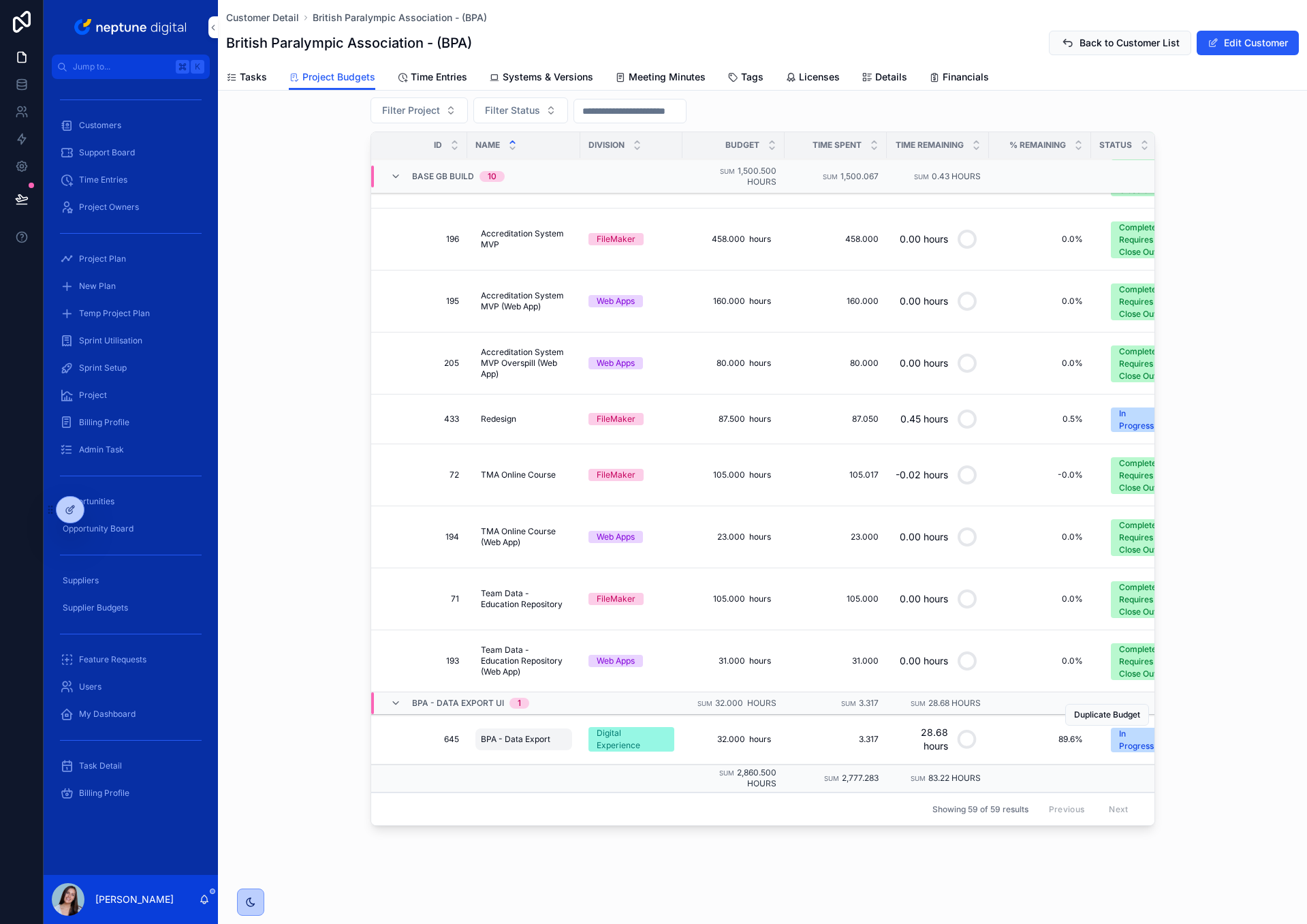
click at [494, 740] on span "BPA - Data Export" at bounding box center [516, 739] width 70 height 11
click at [452, 741] on span "645" at bounding box center [420, 739] width 78 height 11
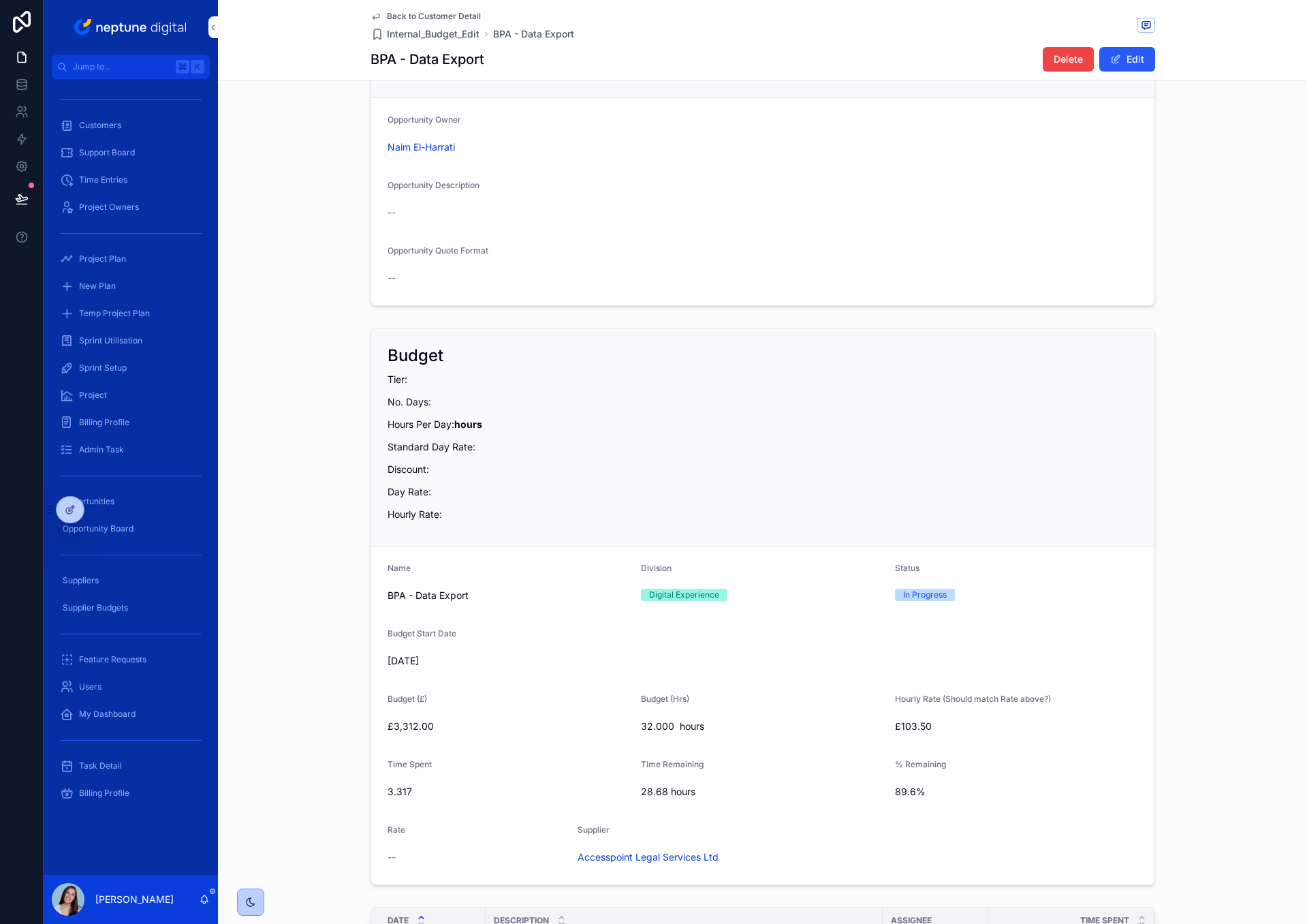
scroll to position [507, 0]
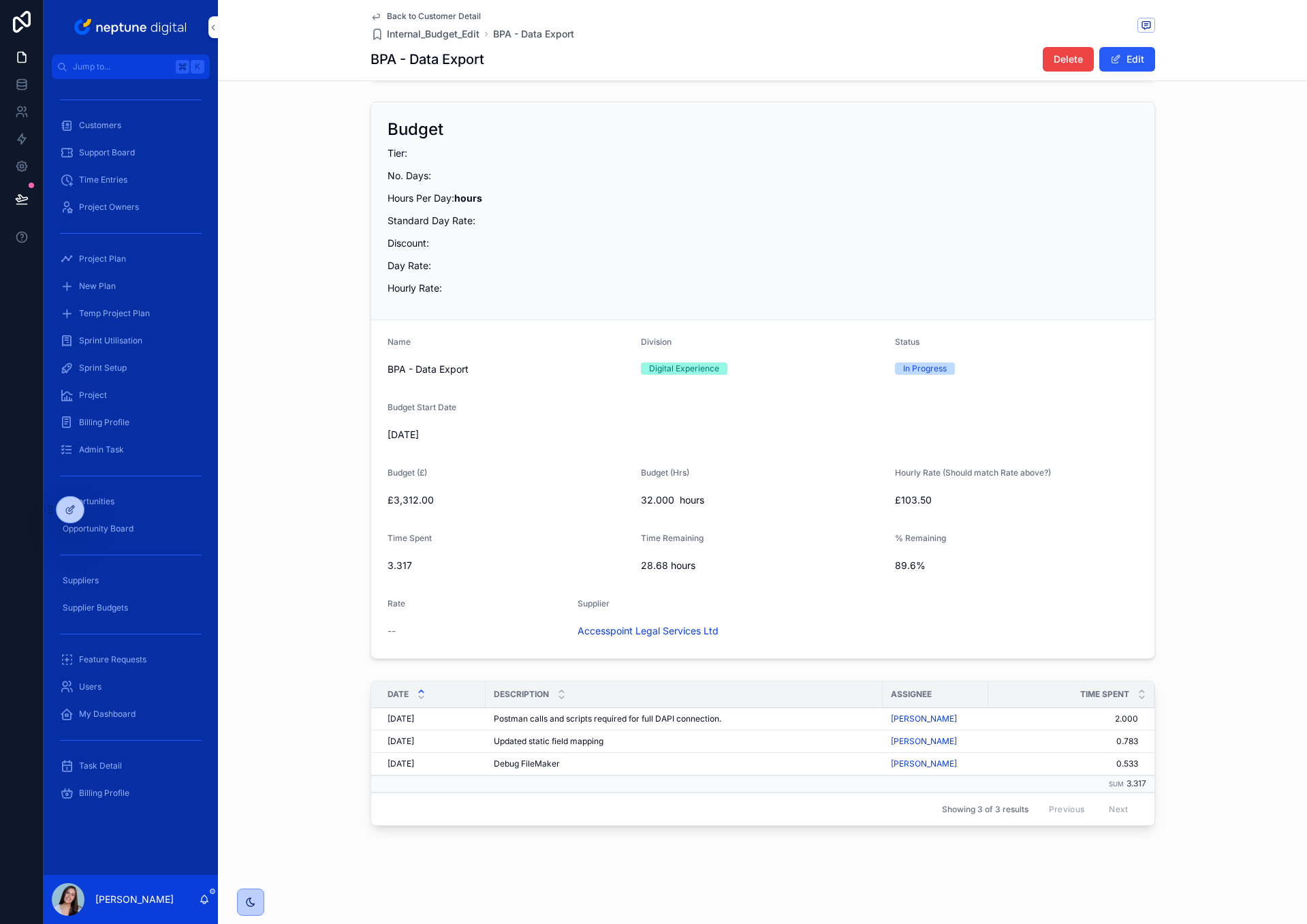
click at [418, 16] on span "Back to Customer Detail" at bounding box center [434, 16] width 94 height 11
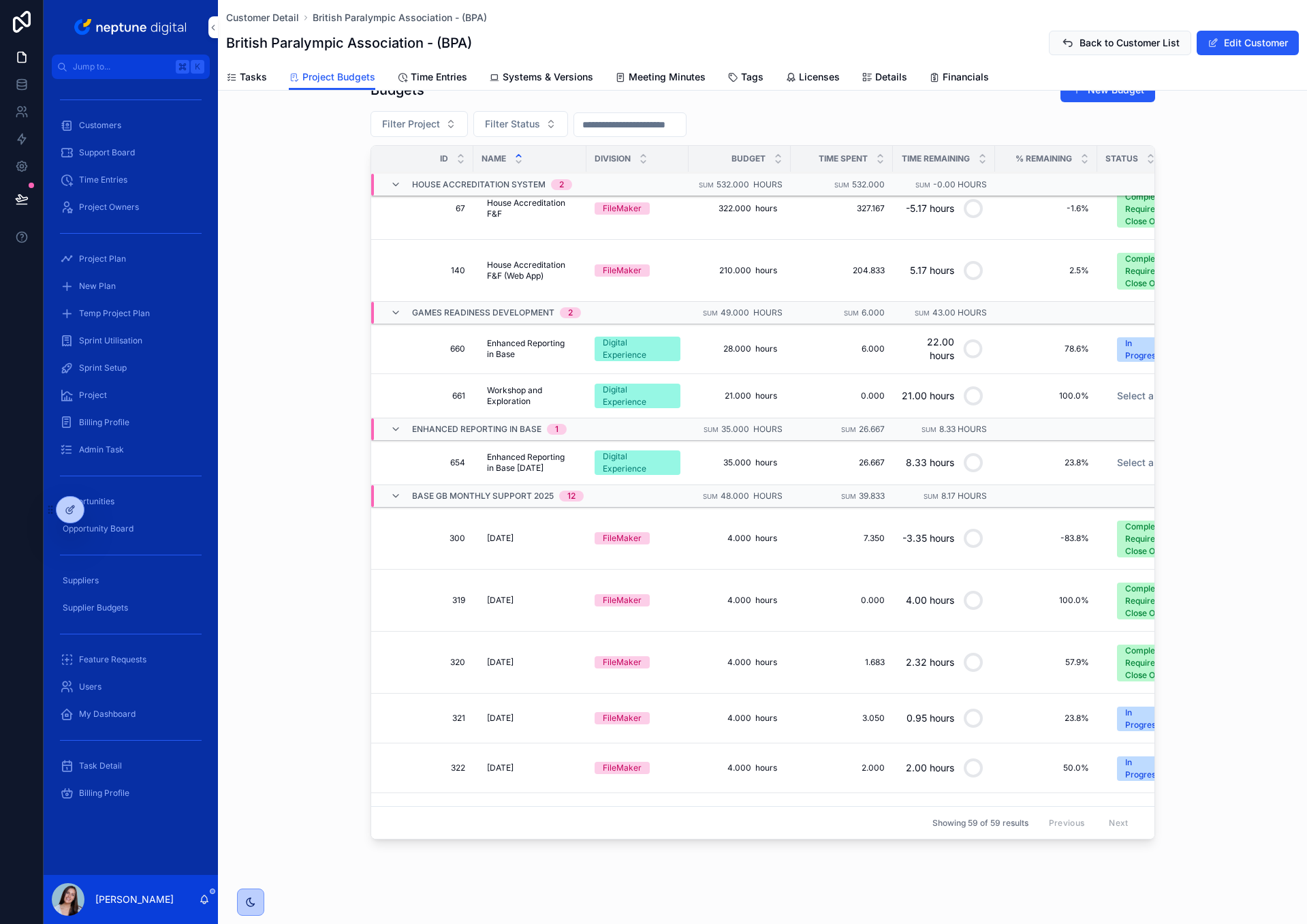
scroll to position [634, 0]
